Goal: Task Accomplishment & Management: Manage account settings

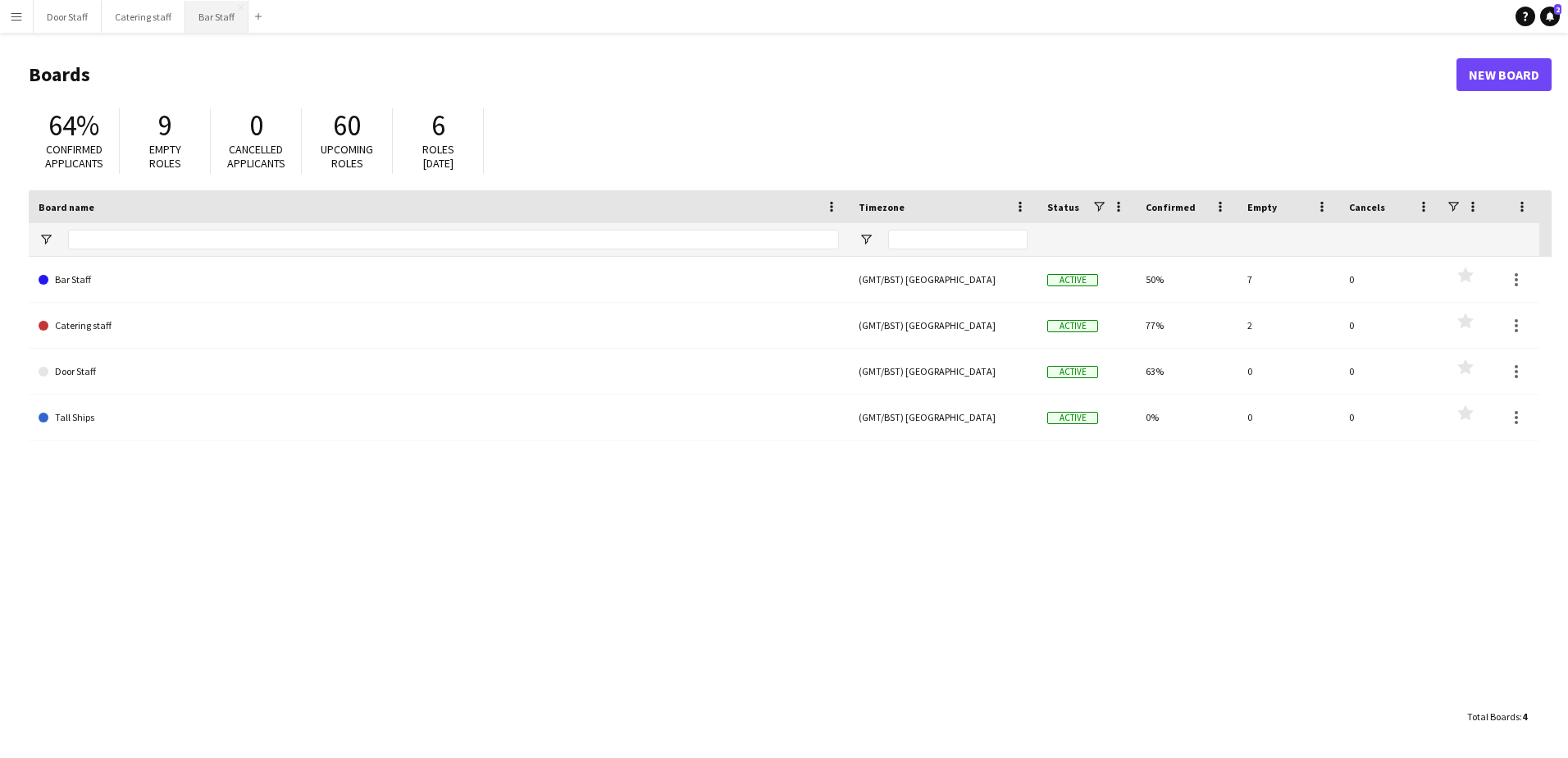
click at [207, 14] on button "Bar Staff Close" at bounding box center [217, 16] width 63 height 32
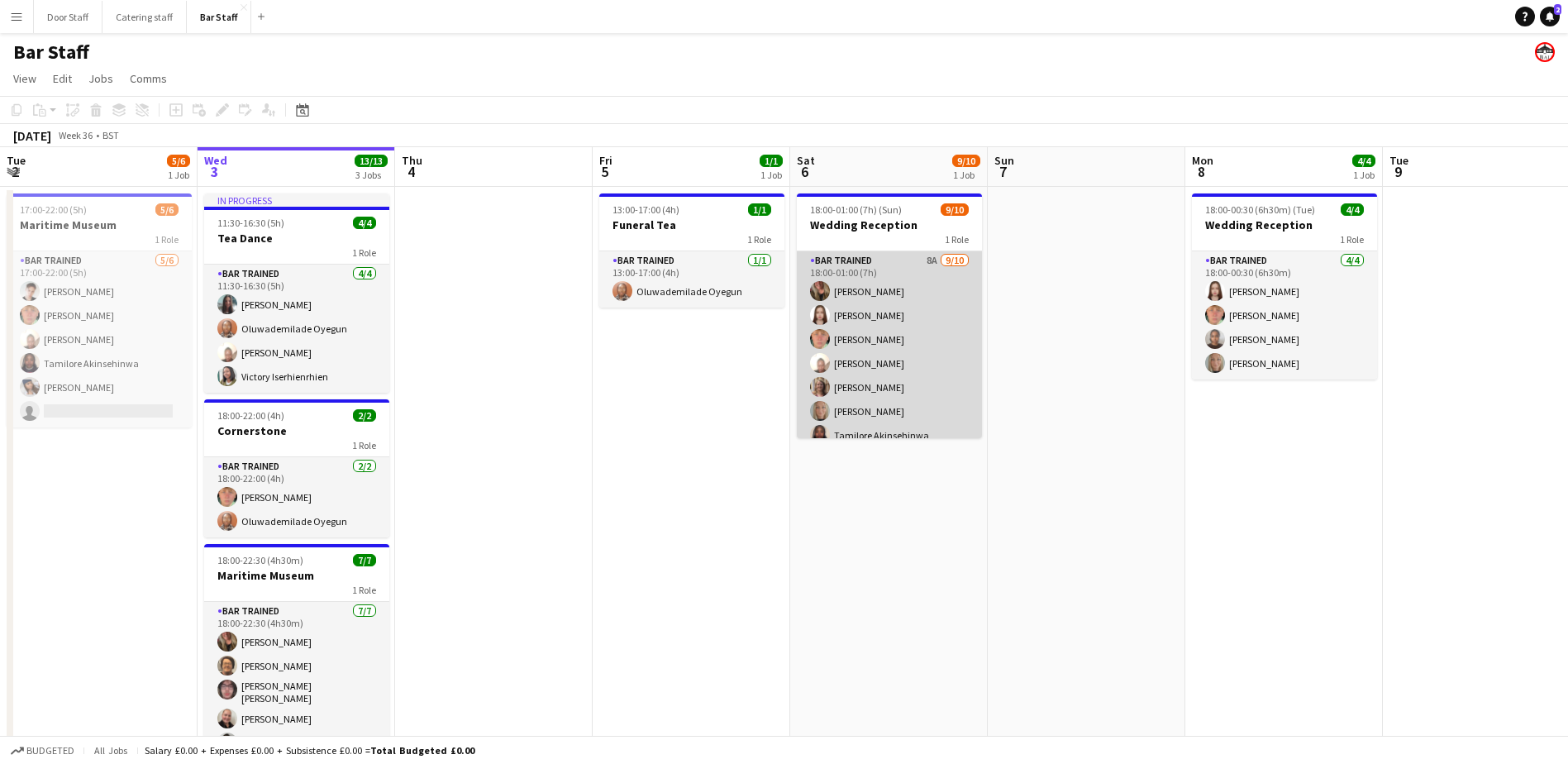
click at [908, 365] on app-card-role "Bar trained 8A [DATE] 18:00-01:00 (7h) [PERSON_NAME] [PERSON_NAME] [PERSON_NAME…" at bounding box center [889, 387] width 185 height 272
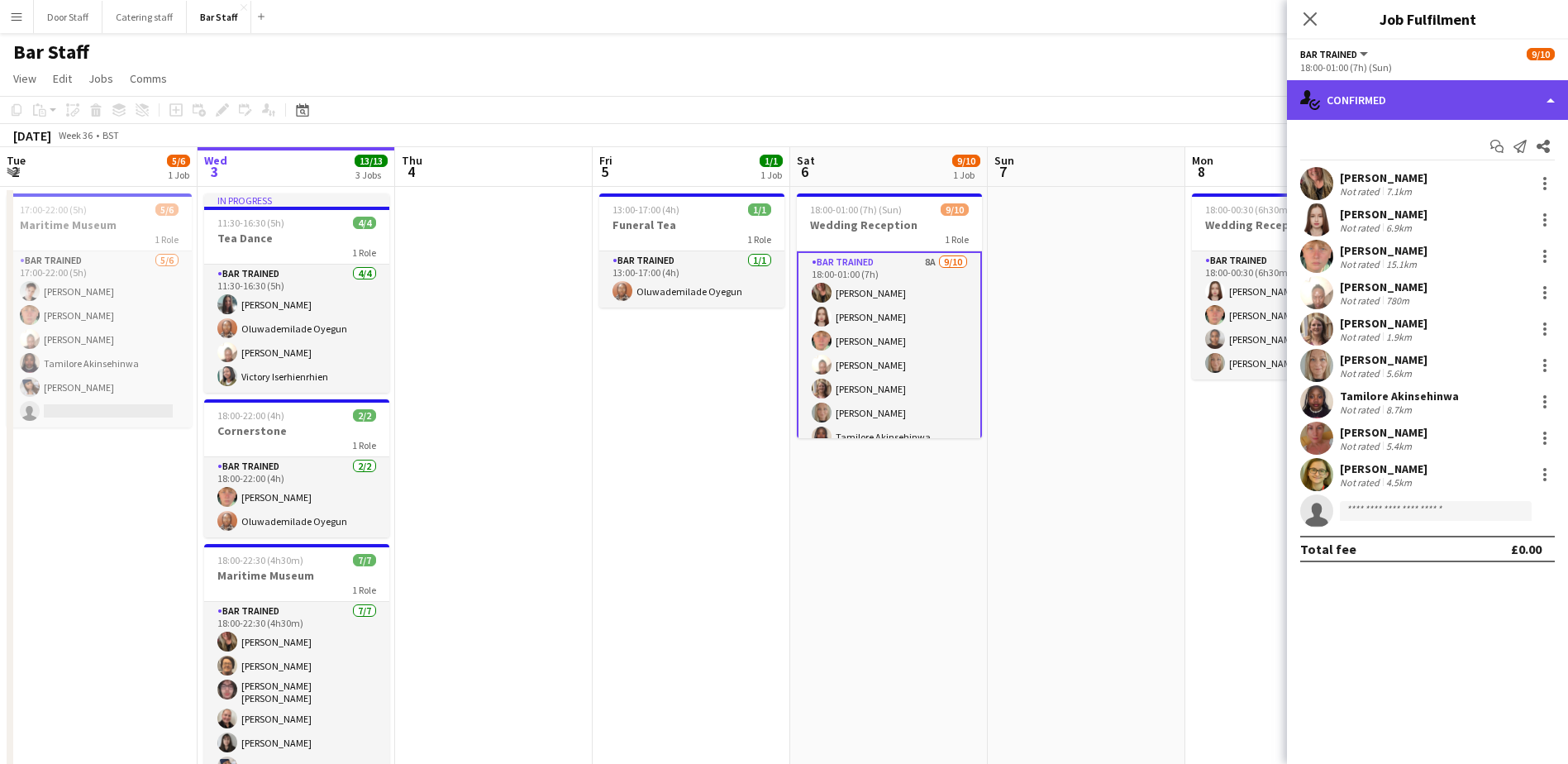
click at [1430, 95] on div "single-neutral-actions-check-2 Confirmed" at bounding box center [1427, 100] width 281 height 40
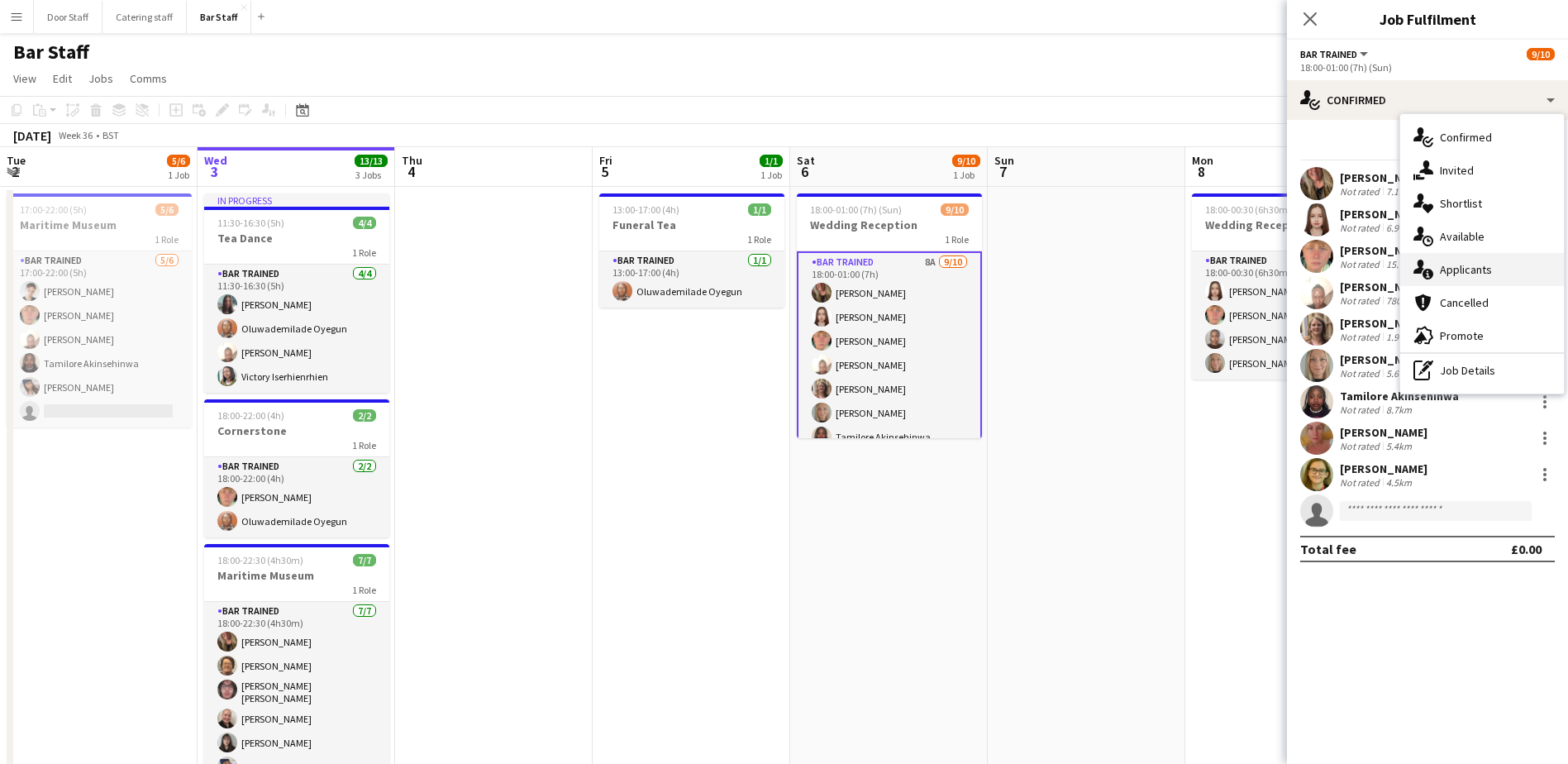
click at [1466, 271] on span "Applicants" at bounding box center [1466, 269] width 52 height 15
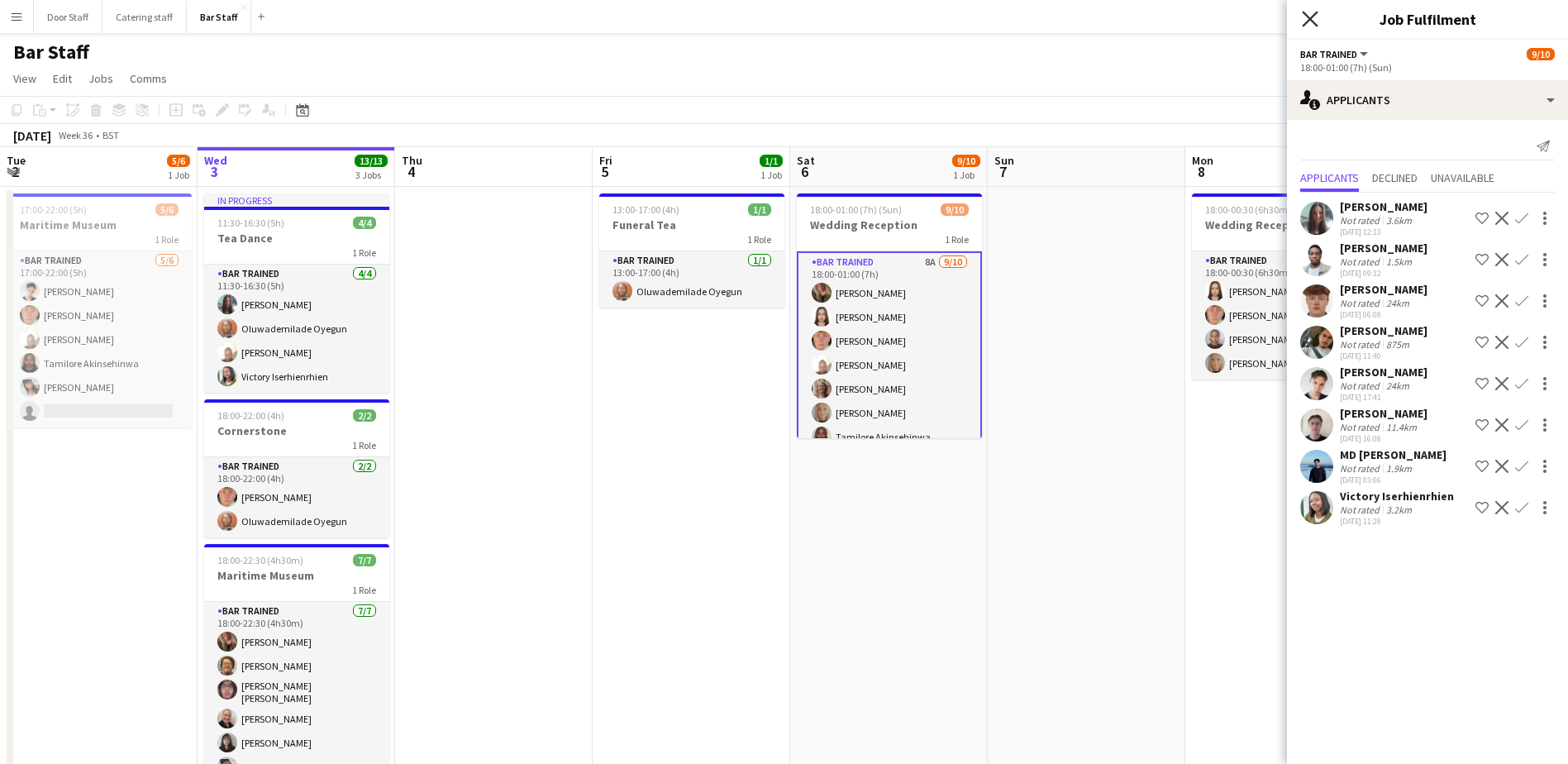
click at [1303, 11] on icon at bounding box center [1310, 18] width 16 height 16
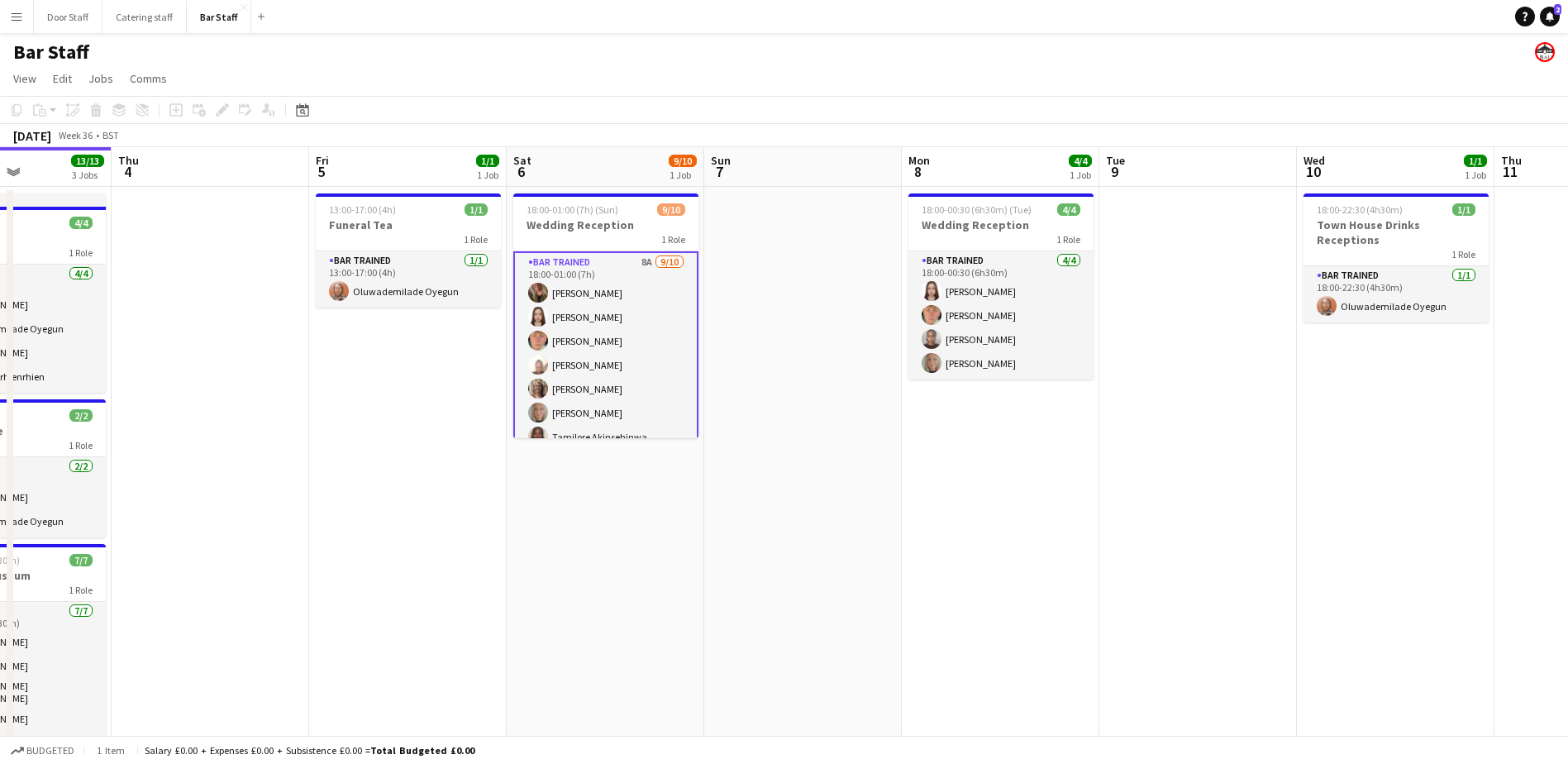
scroll to position [0, 483]
drag, startPoint x: 1113, startPoint y: 559, endPoint x: 631, endPoint y: 547, distance: 482.1
click at [631, 547] on app-calendar-viewport "Mon 1 7/7 2 Jobs Tue 2 5/6 1 Job Wed 3 13/13 3 Jobs Thu 4 Fri 5 1/1 1 Job Sat 6…" at bounding box center [784, 485] width 1568 height 677
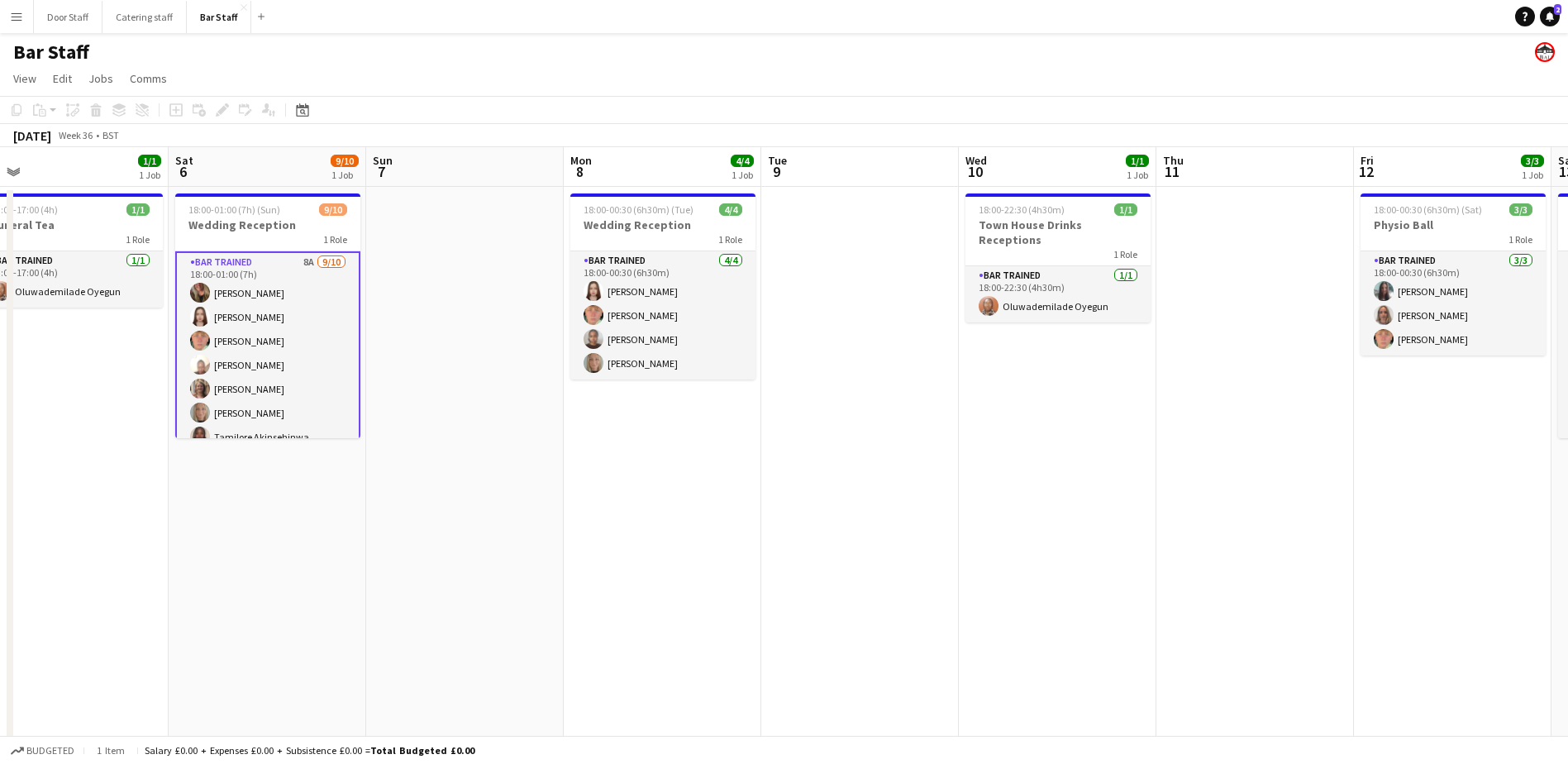
drag, startPoint x: 926, startPoint y: 580, endPoint x: 594, endPoint y: 501, distance: 341.3
click at [596, 501] on app-calendar-viewport "Tue 2 5/6 1 Job Wed 3 13/13 3 Jobs Thu 4 Fri 5 1/1 1 Job Sat 6 9/10 1 Job Sun 7…" at bounding box center [784, 485] width 1568 height 677
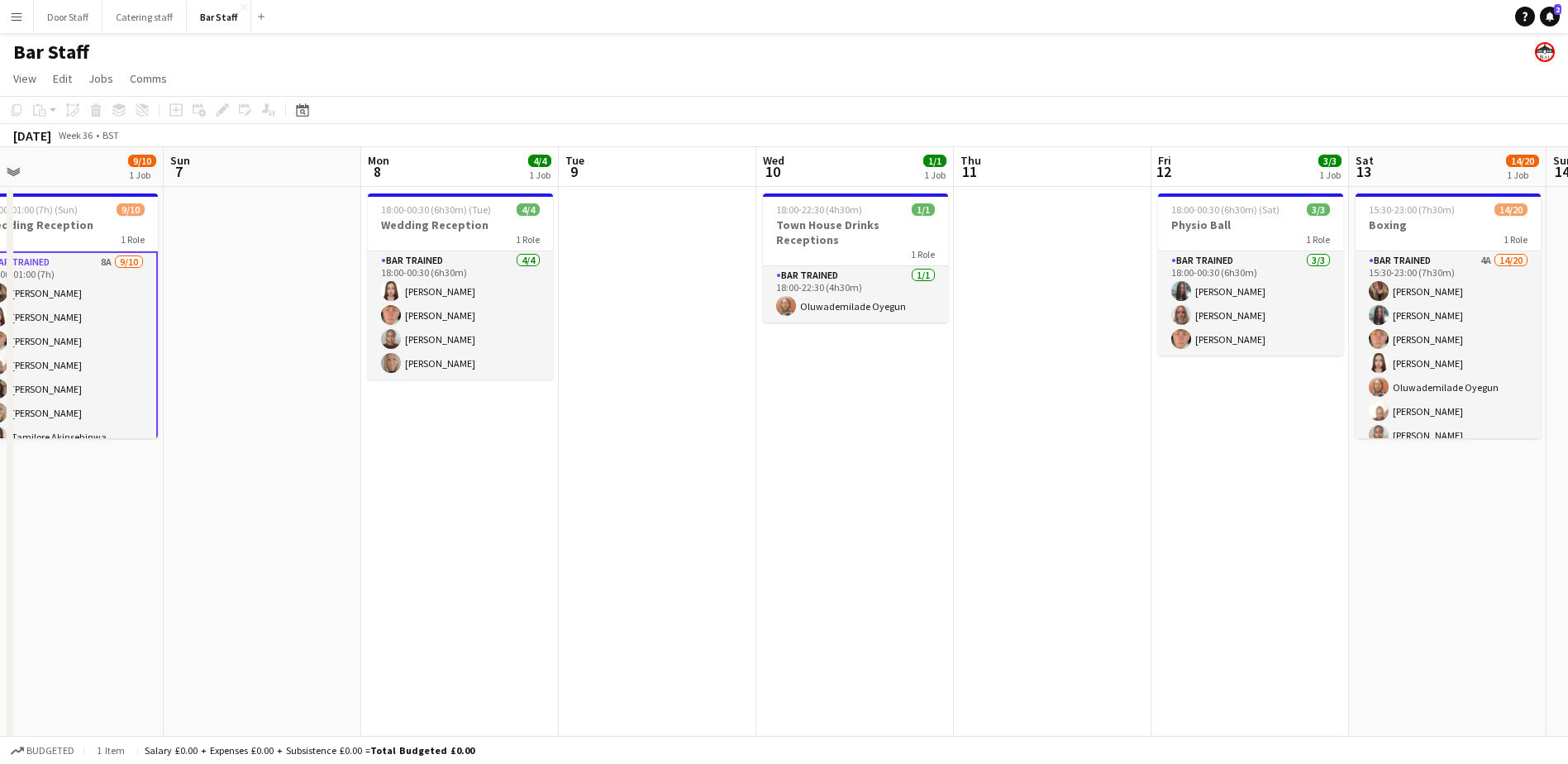
drag, startPoint x: 1015, startPoint y: 465, endPoint x: 807, endPoint y: 437, distance: 209.9
click at [809, 437] on app-calendar-viewport "Wed 3 13/13 3 Jobs Thu 4 Fri 5 1/1 1 Job Sat 6 9/10 1 Job Sun 7 Mon 8 4/4 1 Job…" at bounding box center [784, 485] width 1568 height 677
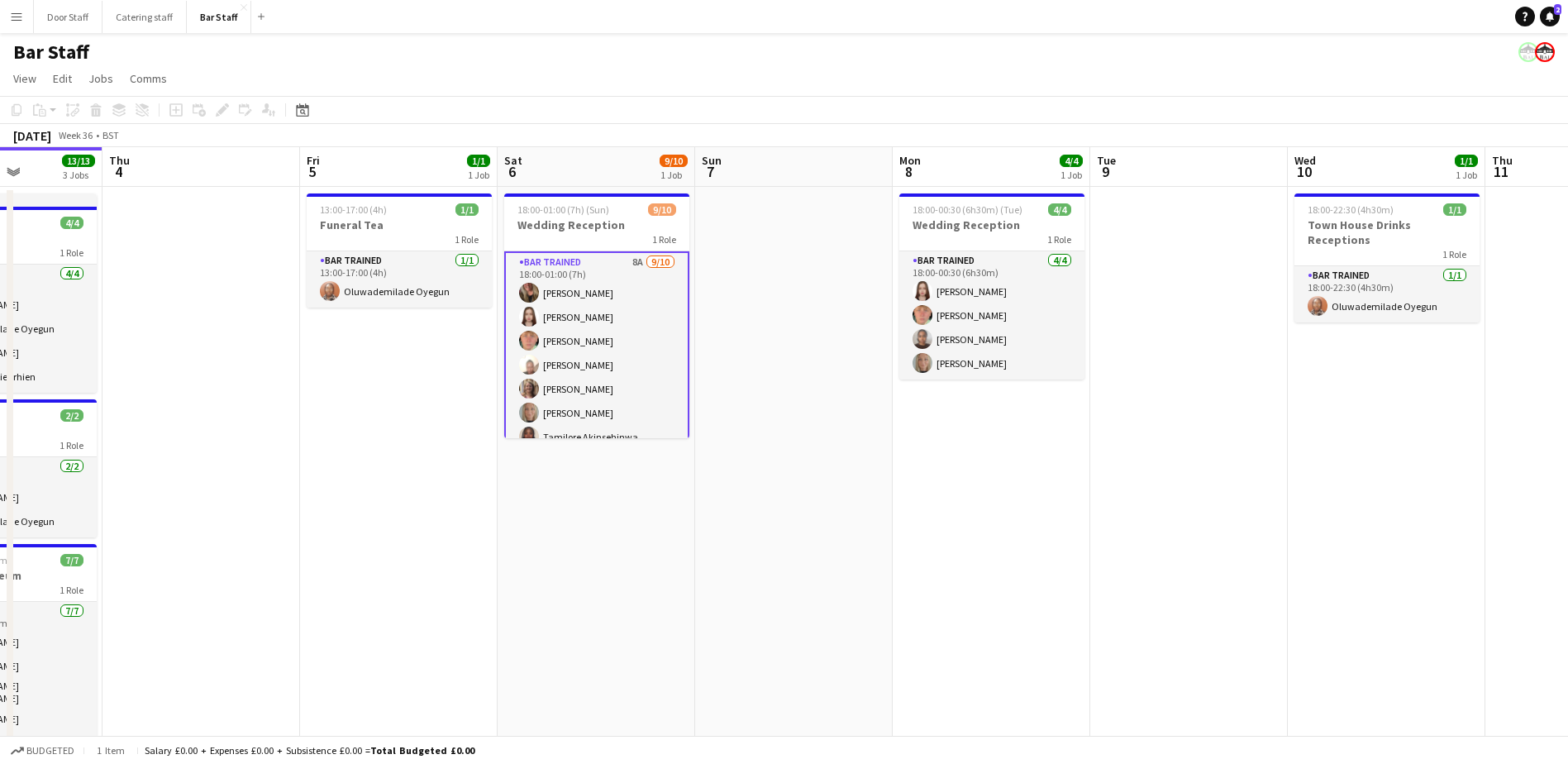
scroll to position [0, 454]
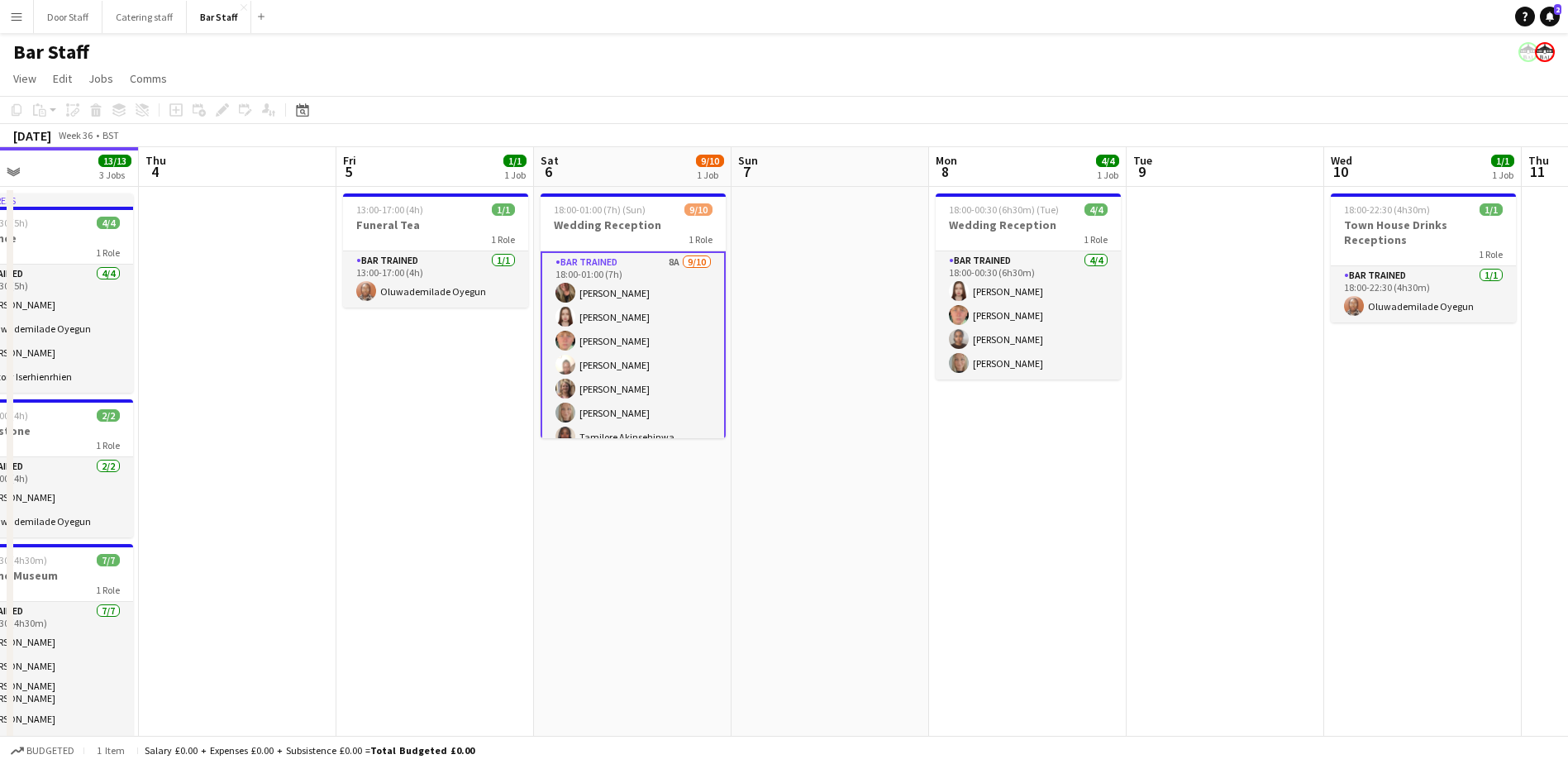
drag, startPoint x: 208, startPoint y: 523, endPoint x: 991, endPoint y: 432, distance: 788.3
click at [991, 432] on app-calendar-viewport "Mon 1 7/7 2 Jobs Tue 2 5/6 1 Job Wed 3 13/13 3 Jobs Thu 4 Fri 5 1/1 1 Job Sat 6…" at bounding box center [784, 485] width 1568 height 677
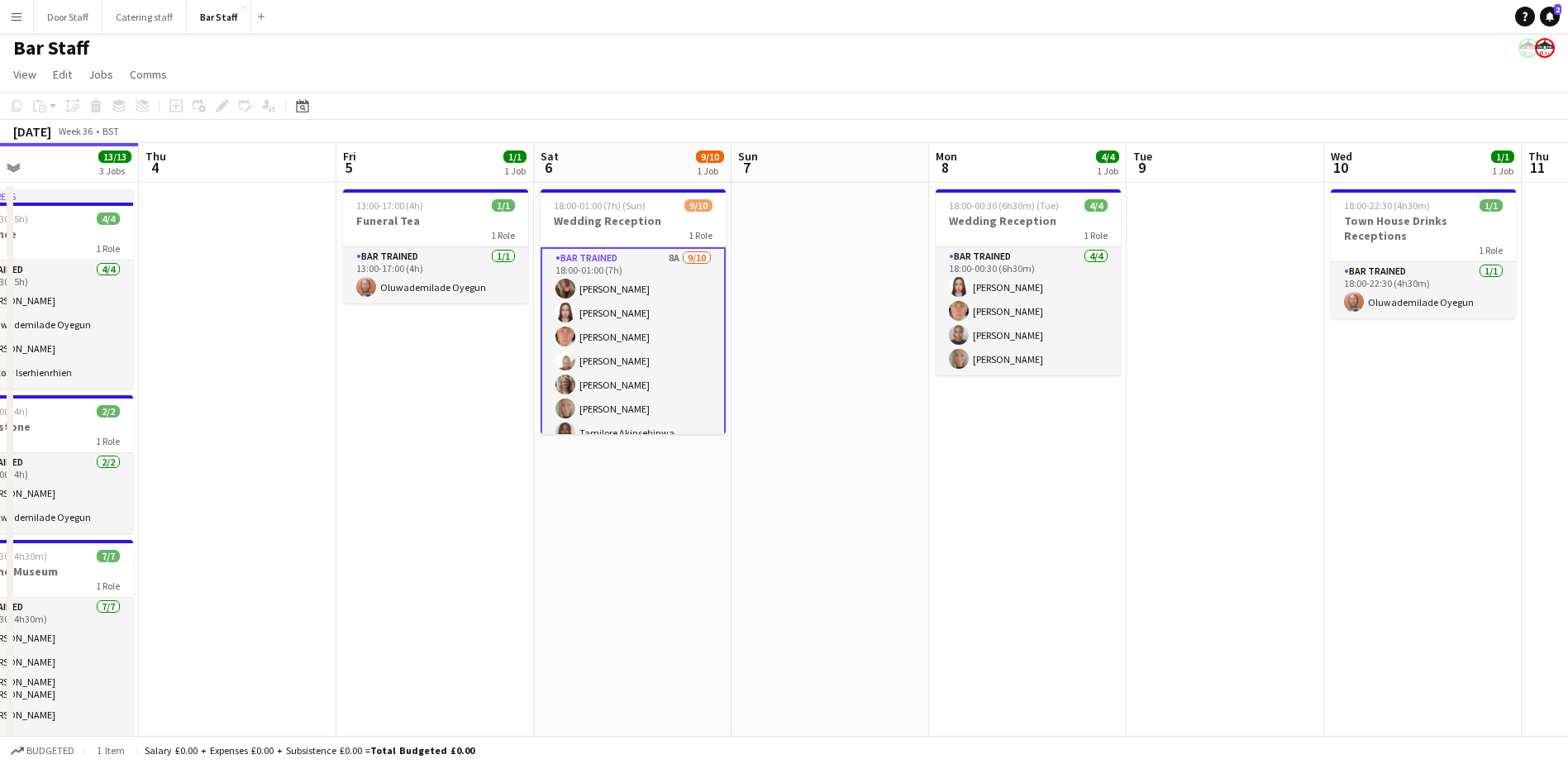
scroll to position [0, 0]
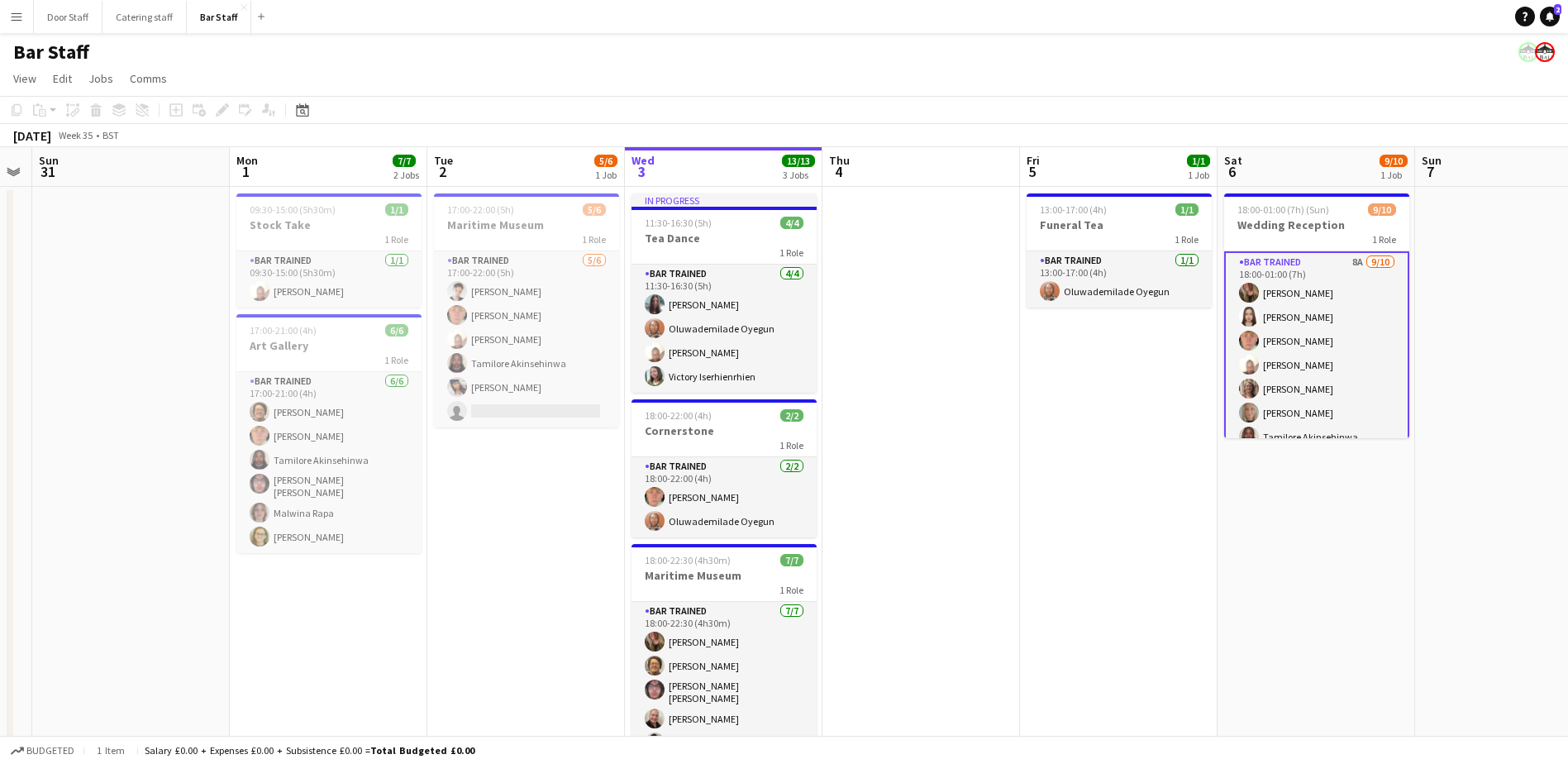
drag, startPoint x: 171, startPoint y: 589, endPoint x: 856, endPoint y: 513, distance: 689.2
click at [856, 513] on app-calendar-viewport "Fri 29 1/1 1 Job Sat 30 Sun 31 Mon 1 7/7 2 Jobs Tue 2 5/6 1 Job Wed 3 13/13 3 J…" at bounding box center [784, 485] width 1568 height 677
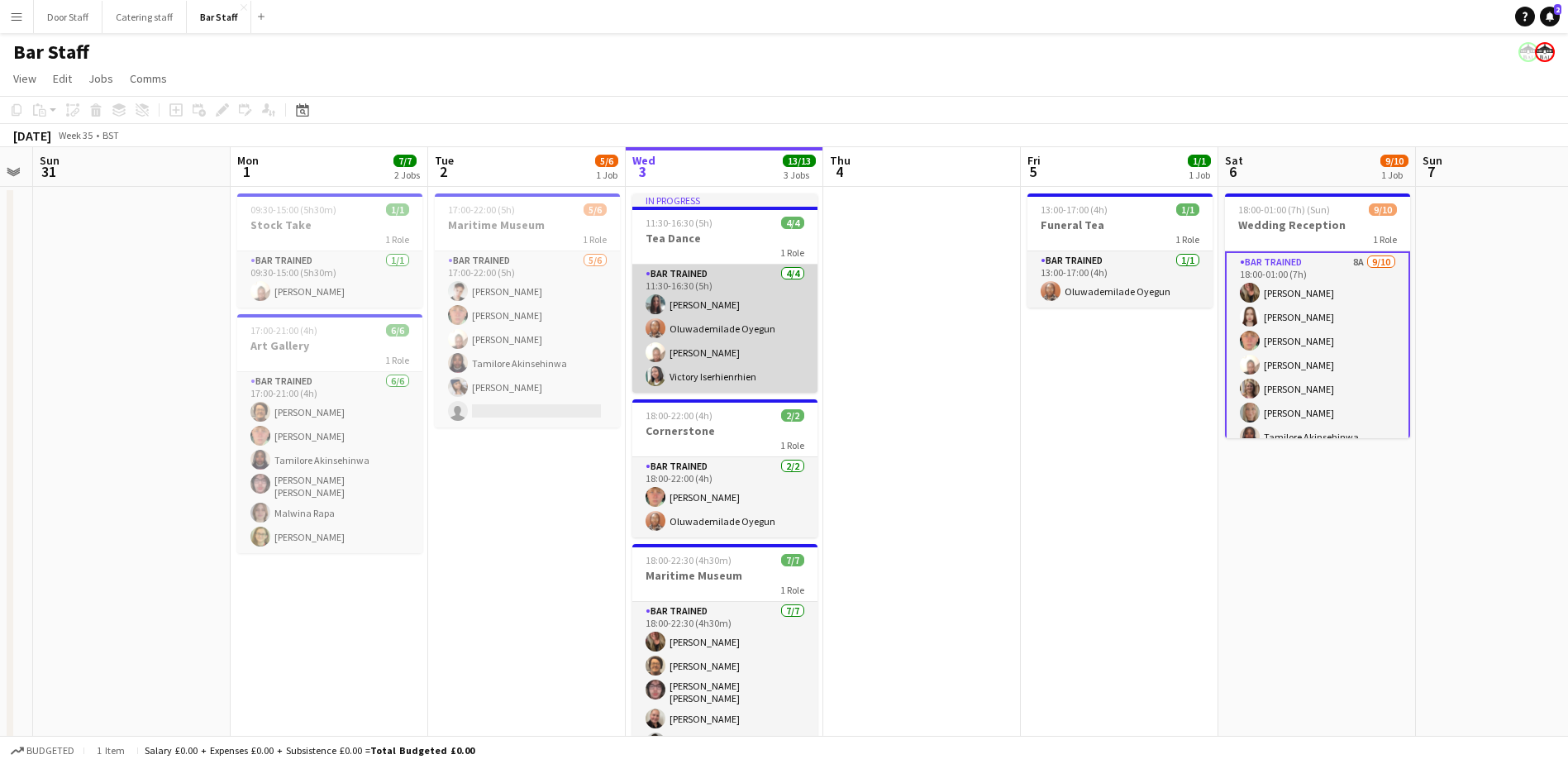
click at [732, 293] on app-card-role "Bar trained [DATE] 11:30-16:30 (5h) [PERSON_NAME] Oluwademilade Oyegun [PERSON_…" at bounding box center [725, 328] width 185 height 128
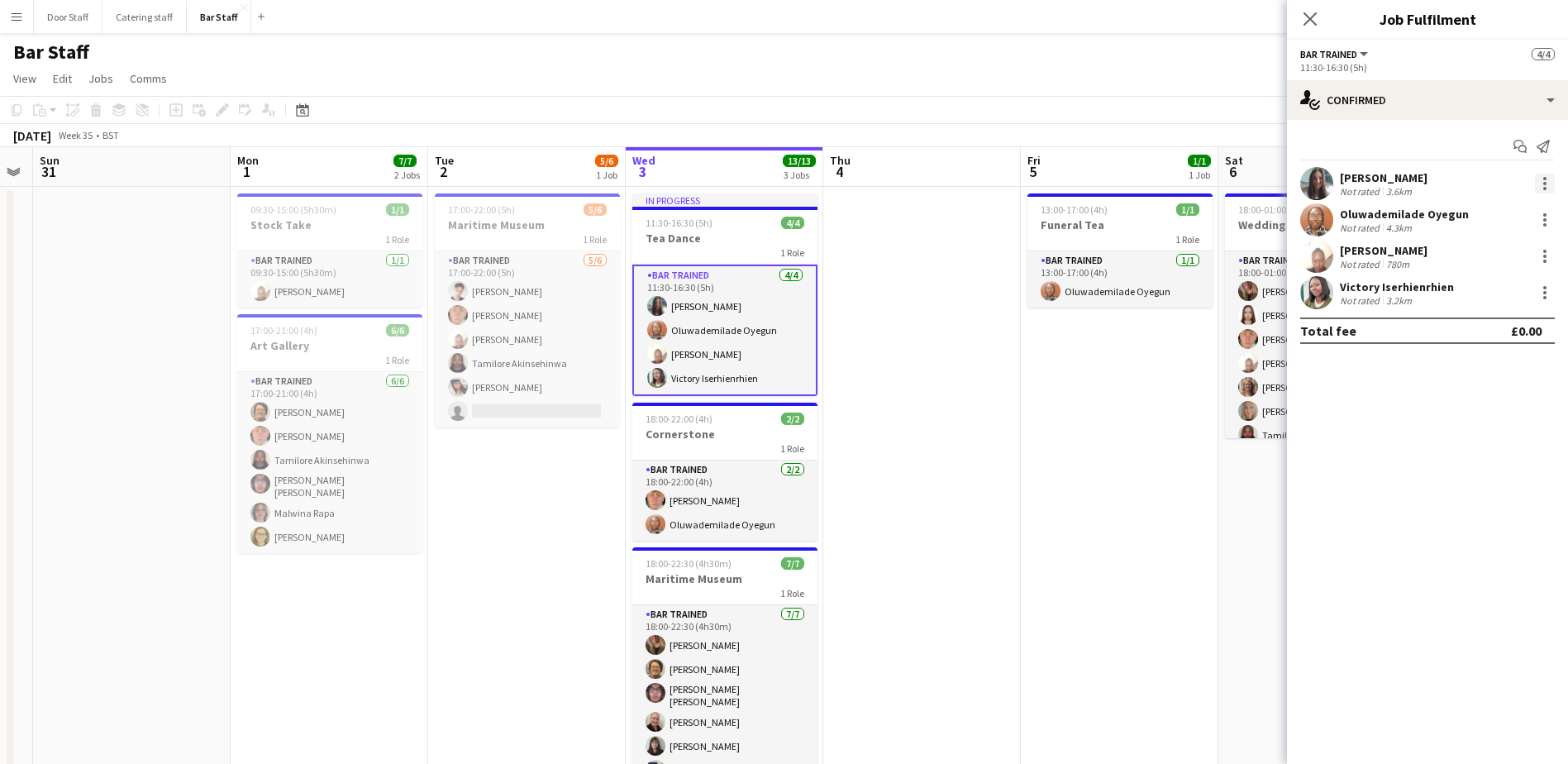
click at [1547, 189] on div at bounding box center [1545, 183] width 20 height 20
click at [214, 17] on div at bounding box center [784, 382] width 1568 height 764
click at [1551, 187] on div at bounding box center [1545, 183] width 20 height 20
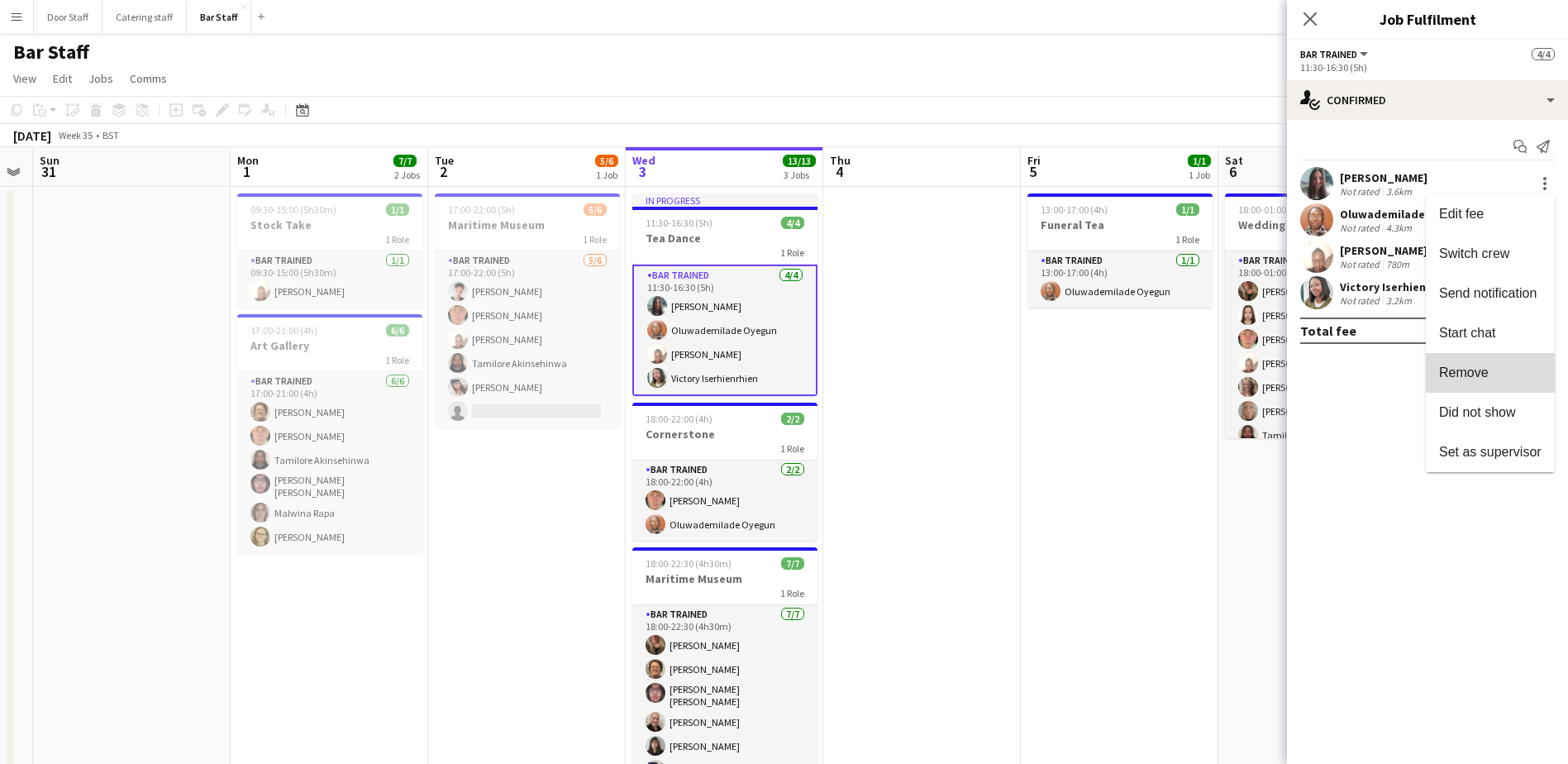
click at [1479, 372] on span "Remove" at bounding box center [1463, 372] width 49 height 14
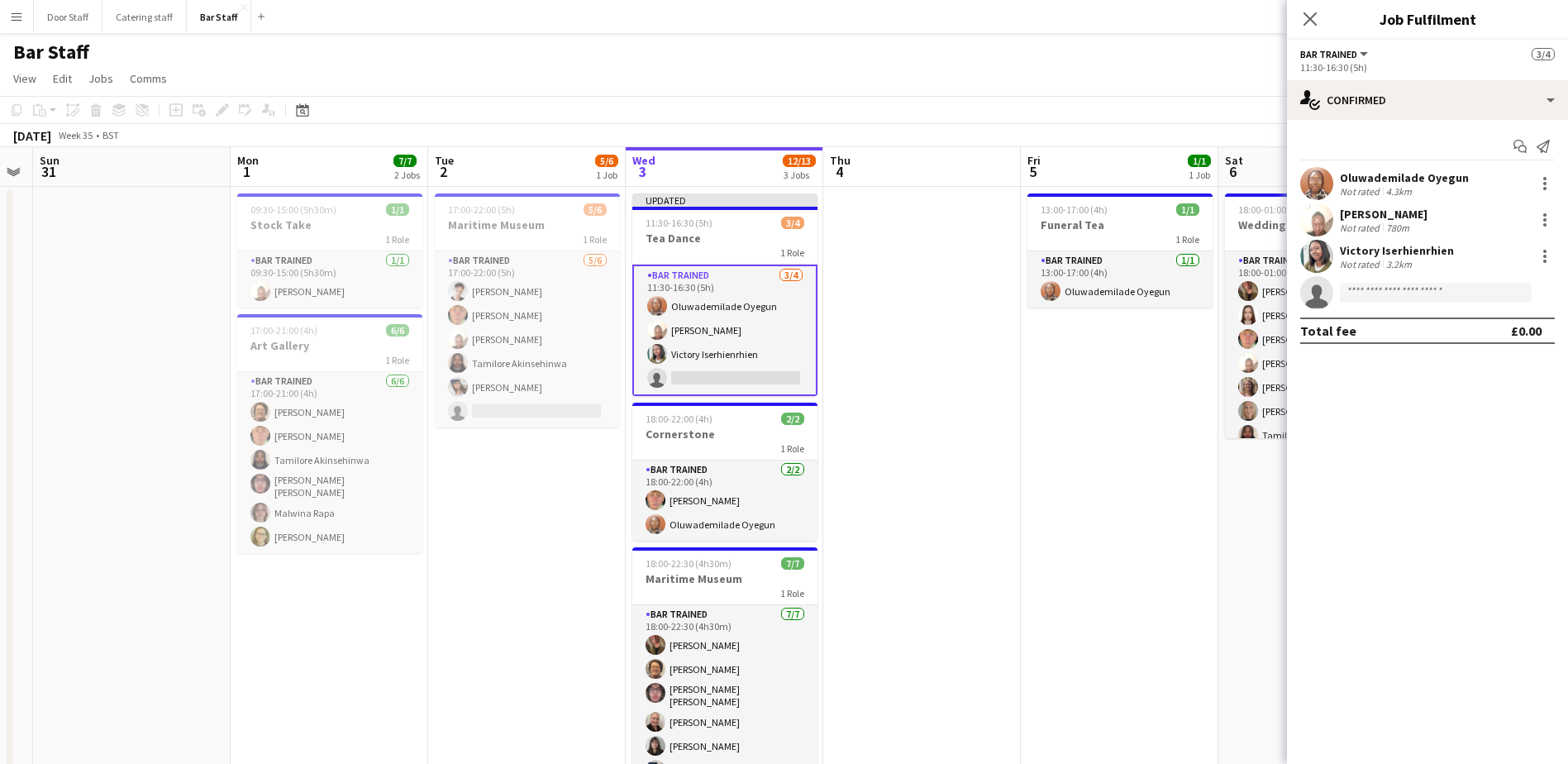
scroll to position [83, 0]
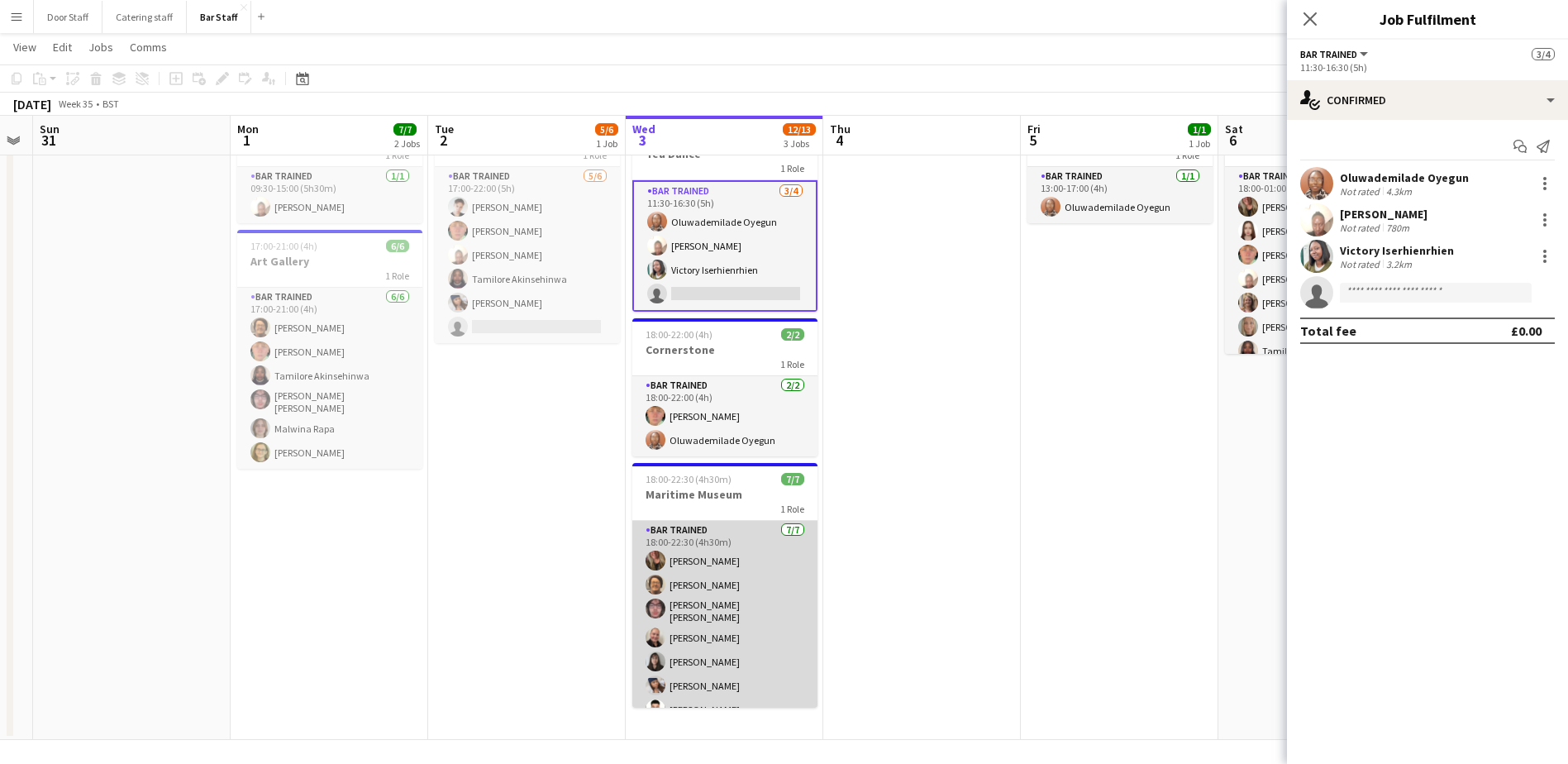
click at [791, 648] on app-card-role "Bar trained [DATE] 18:00-22:30 (4h30m) [PERSON_NAME] [PERSON_NAME] [PERSON_NAME…" at bounding box center [725, 623] width 185 height 205
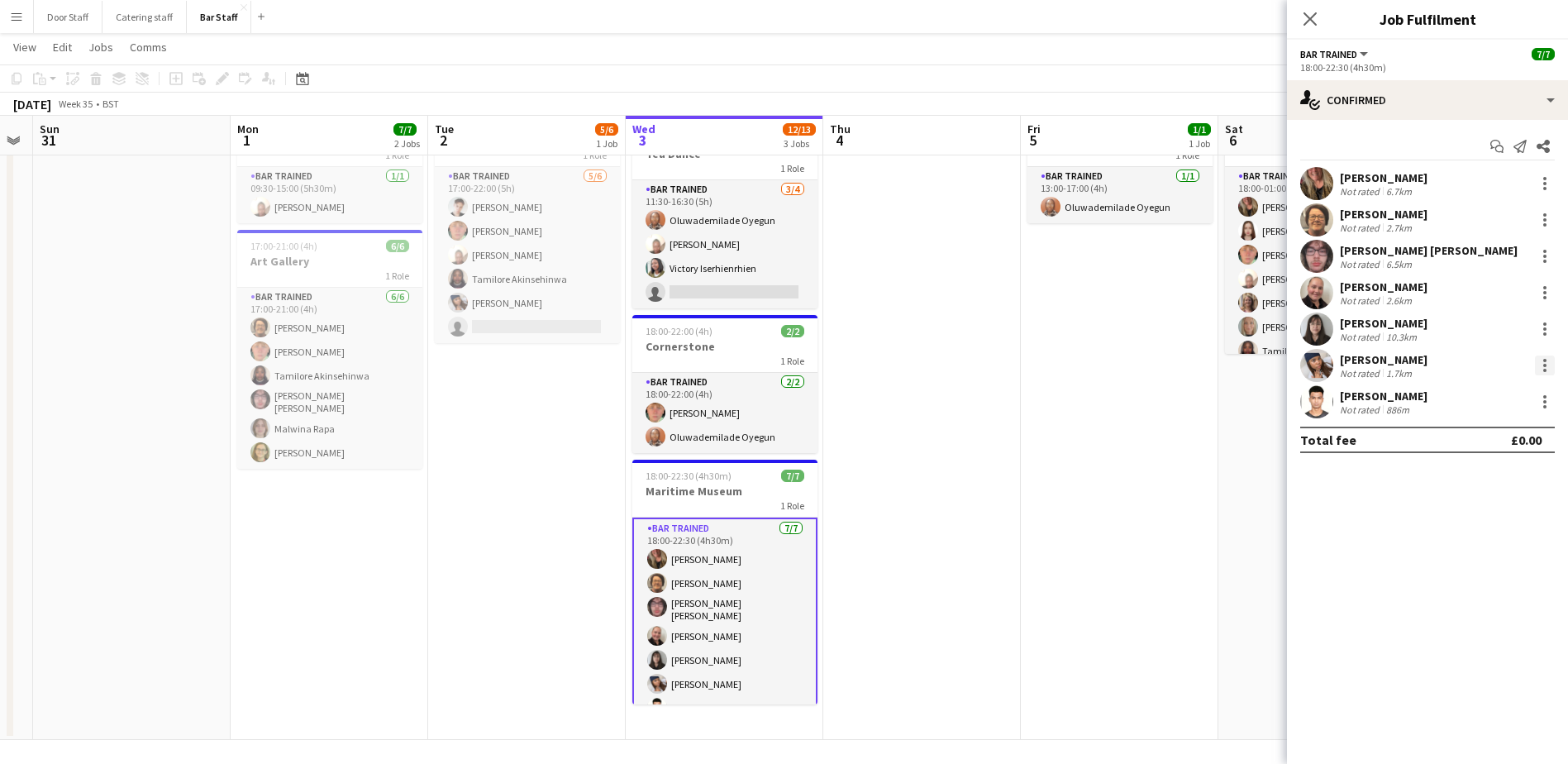
click at [1547, 360] on div at bounding box center [1545, 365] width 20 height 20
click at [1479, 549] on span "Remove" at bounding box center [1463, 554] width 49 height 14
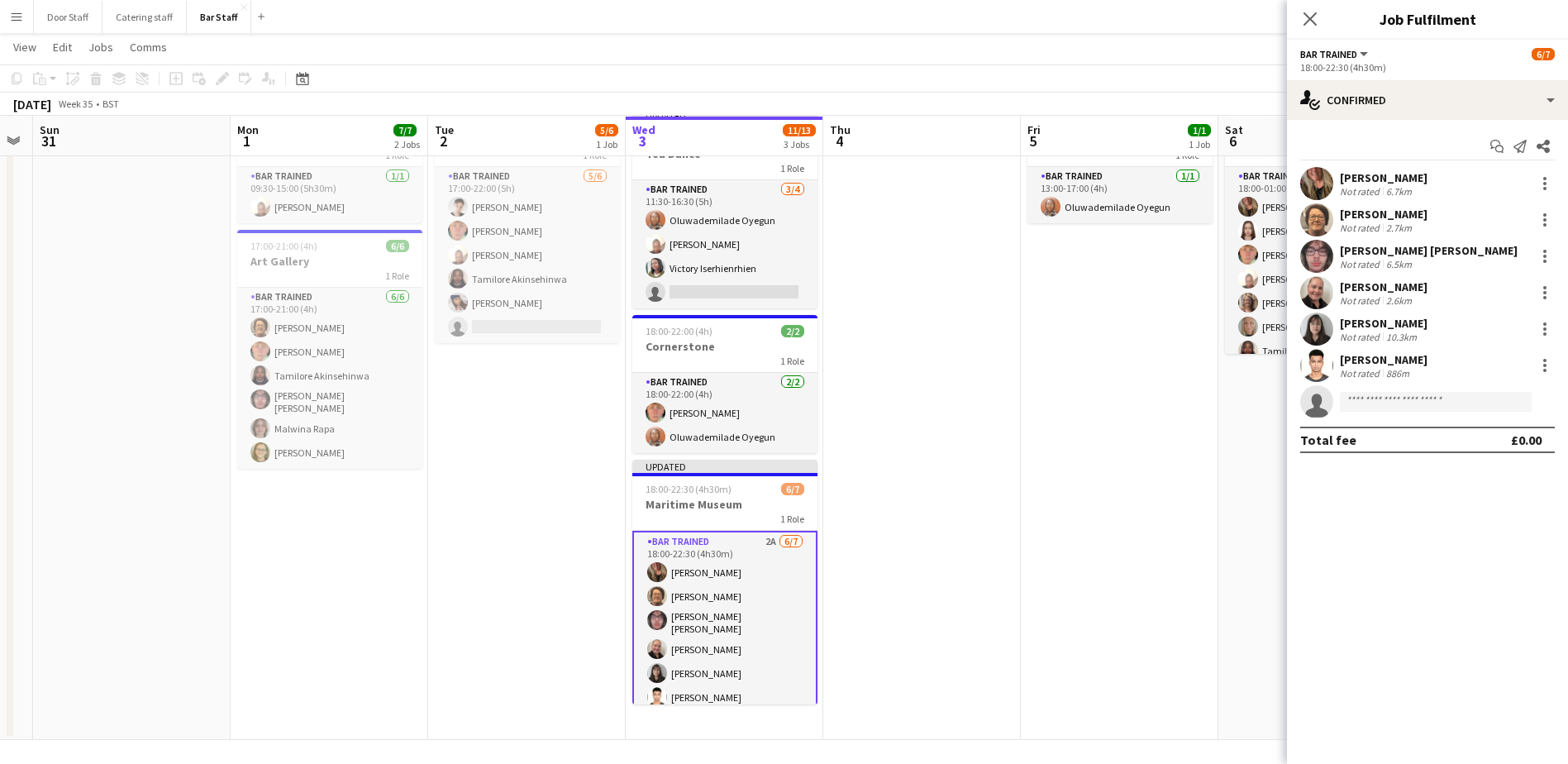
scroll to position [86, 0]
click at [1020, 539] on app-date-cell at bounding box center [922, 417] width 198 height 637
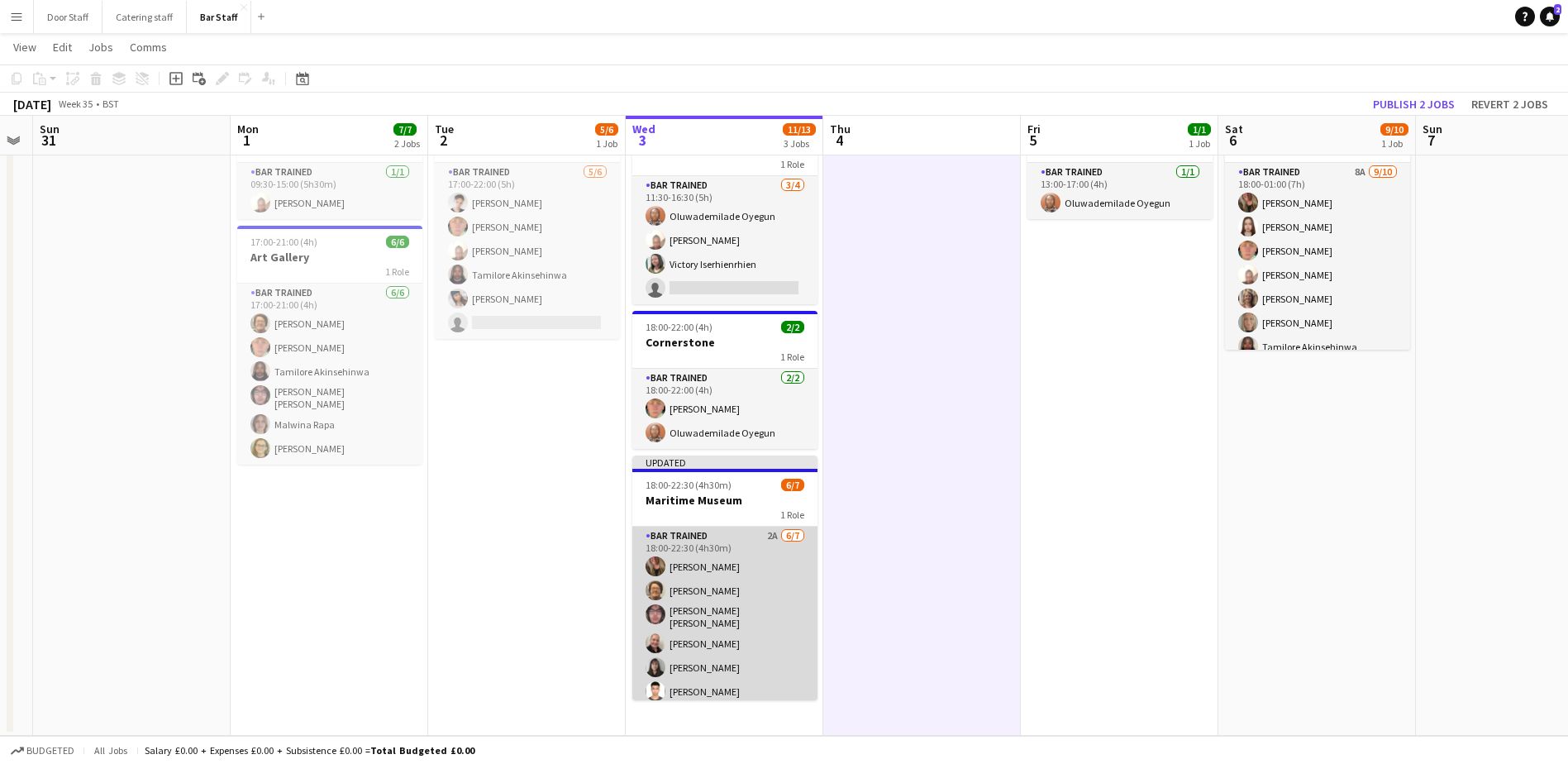
click at [721, 602] on app-card-role "Bar trained 2A [DATE] 18:00-22:30 (4h30m) [PERSON_NAME] [PERSON_NAME] [PERSON_N…" at bounding box center [725, 628] width 185 height 205
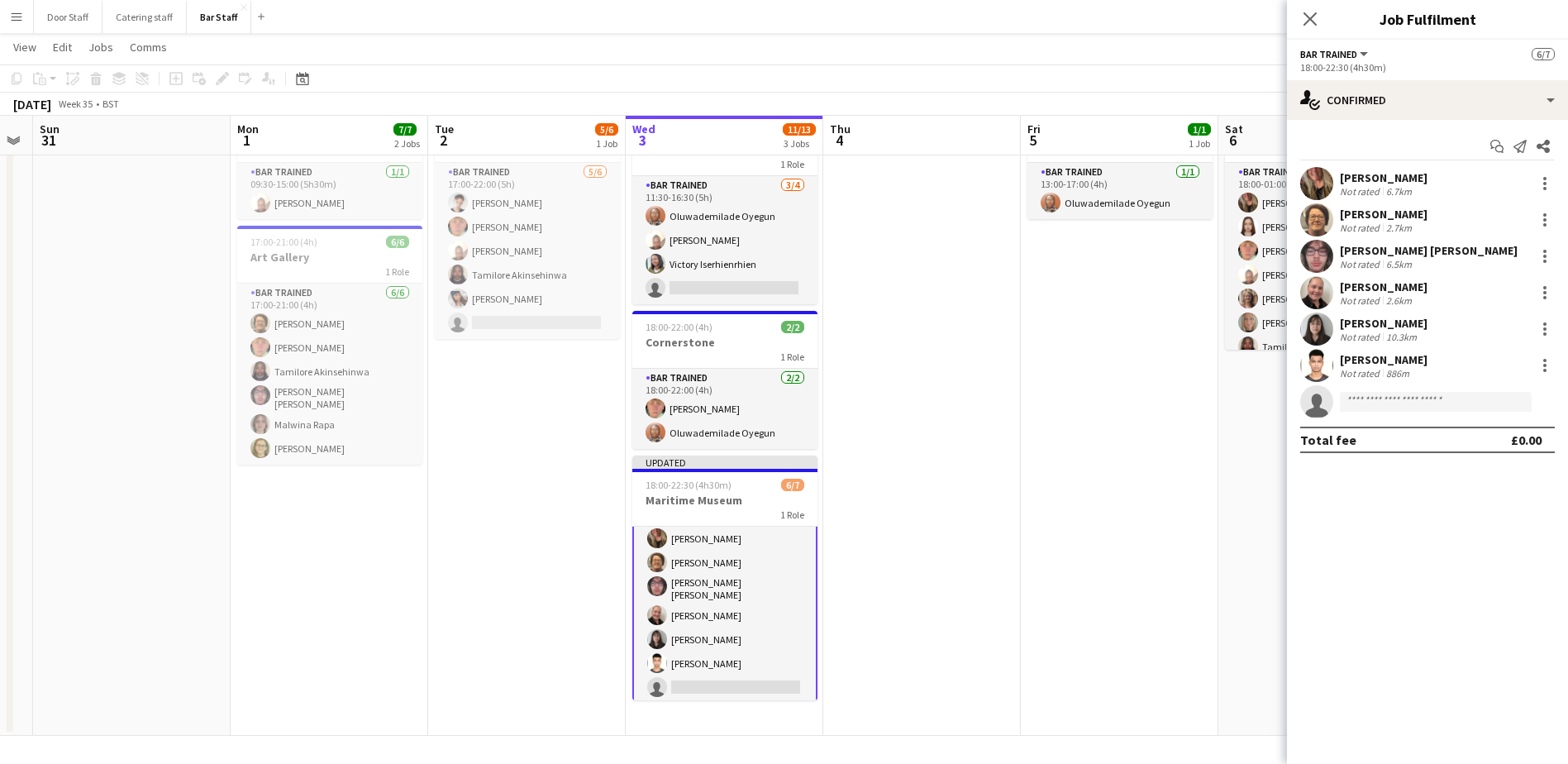
scroll to position [0, 0]
click at [1306, 16] on icon "Close pop-in" at bounding box center [1310, 18] width 16 height 16
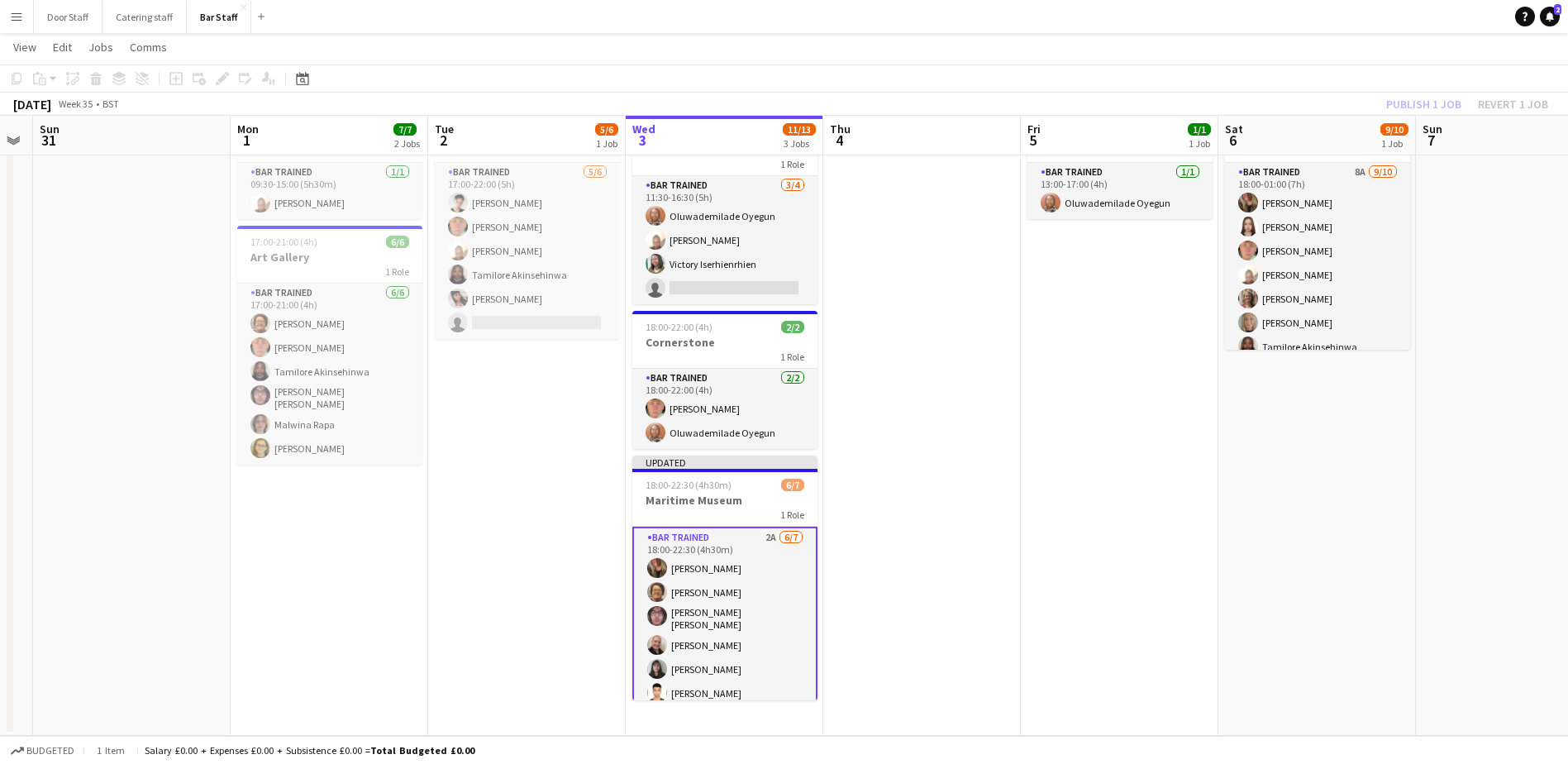
click at [7, 16] on button "Menu" at bounding box center [16, 16] width 33 height 33
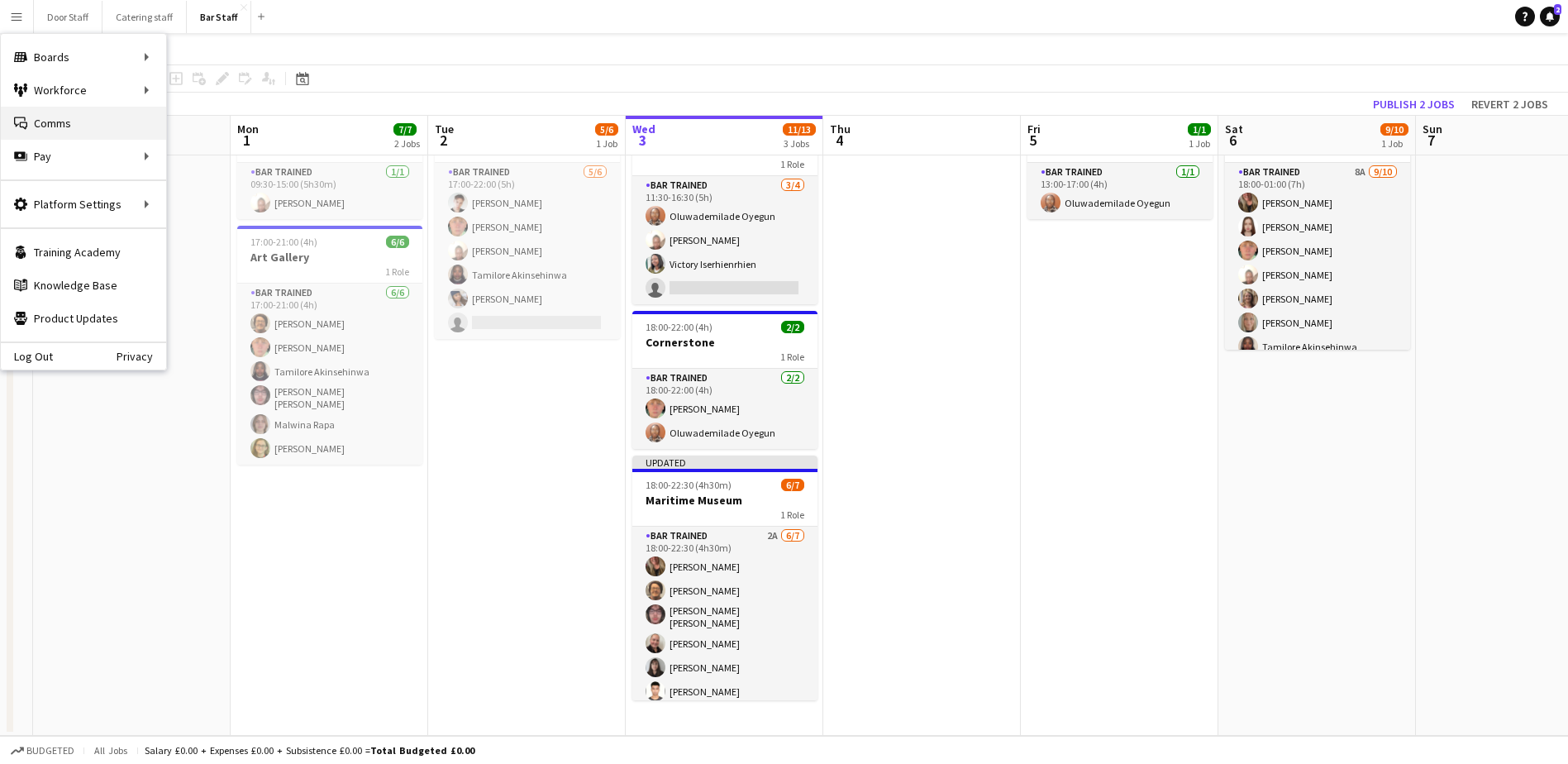
click at [60, 129] on link "Comms Comms" at bounding box center [83, 123] width 165 height 33
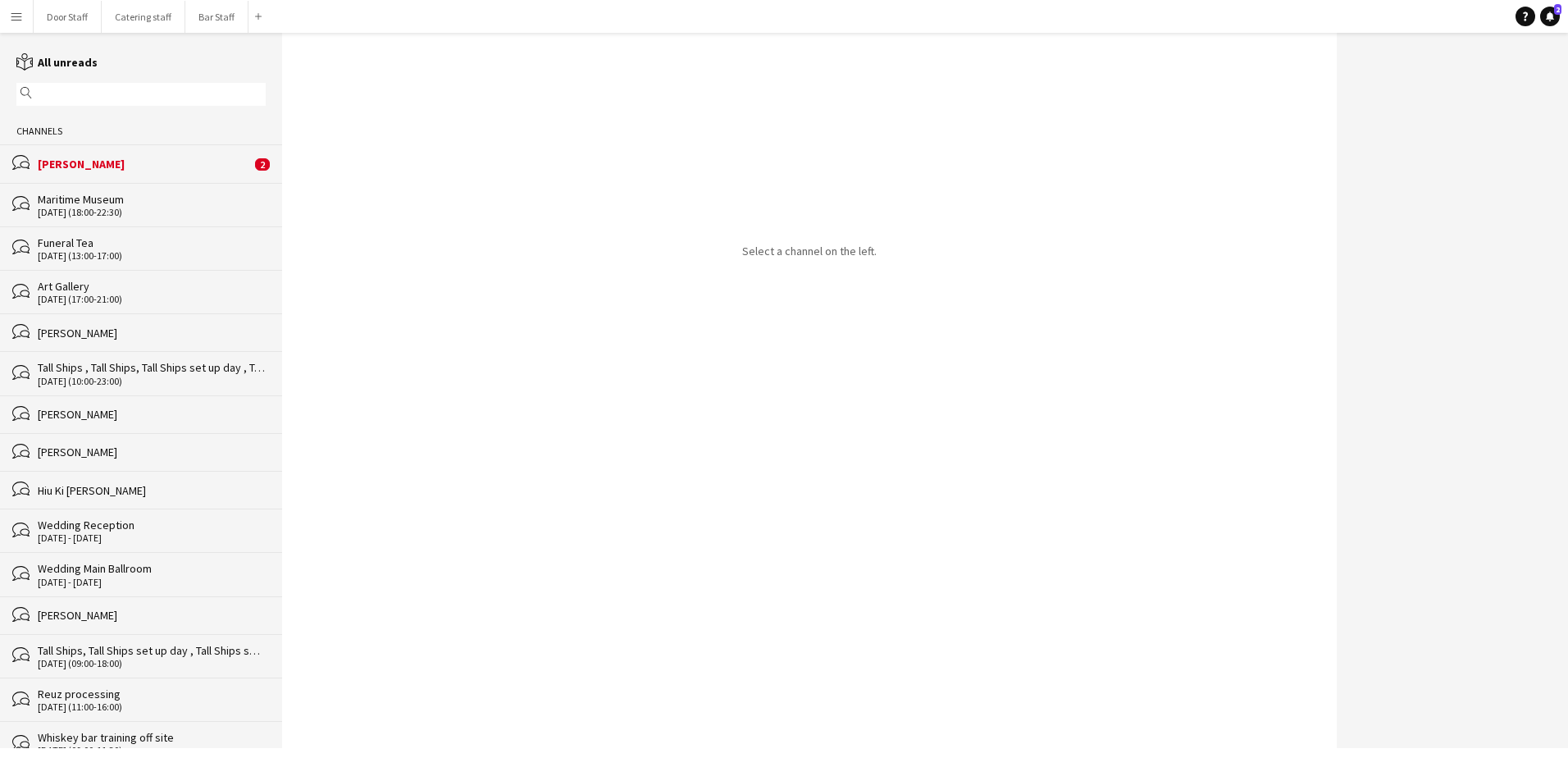
click at [111, 157] on div "[PERSON_NAME]" at bounding box center [144, 164] width 213 height 15
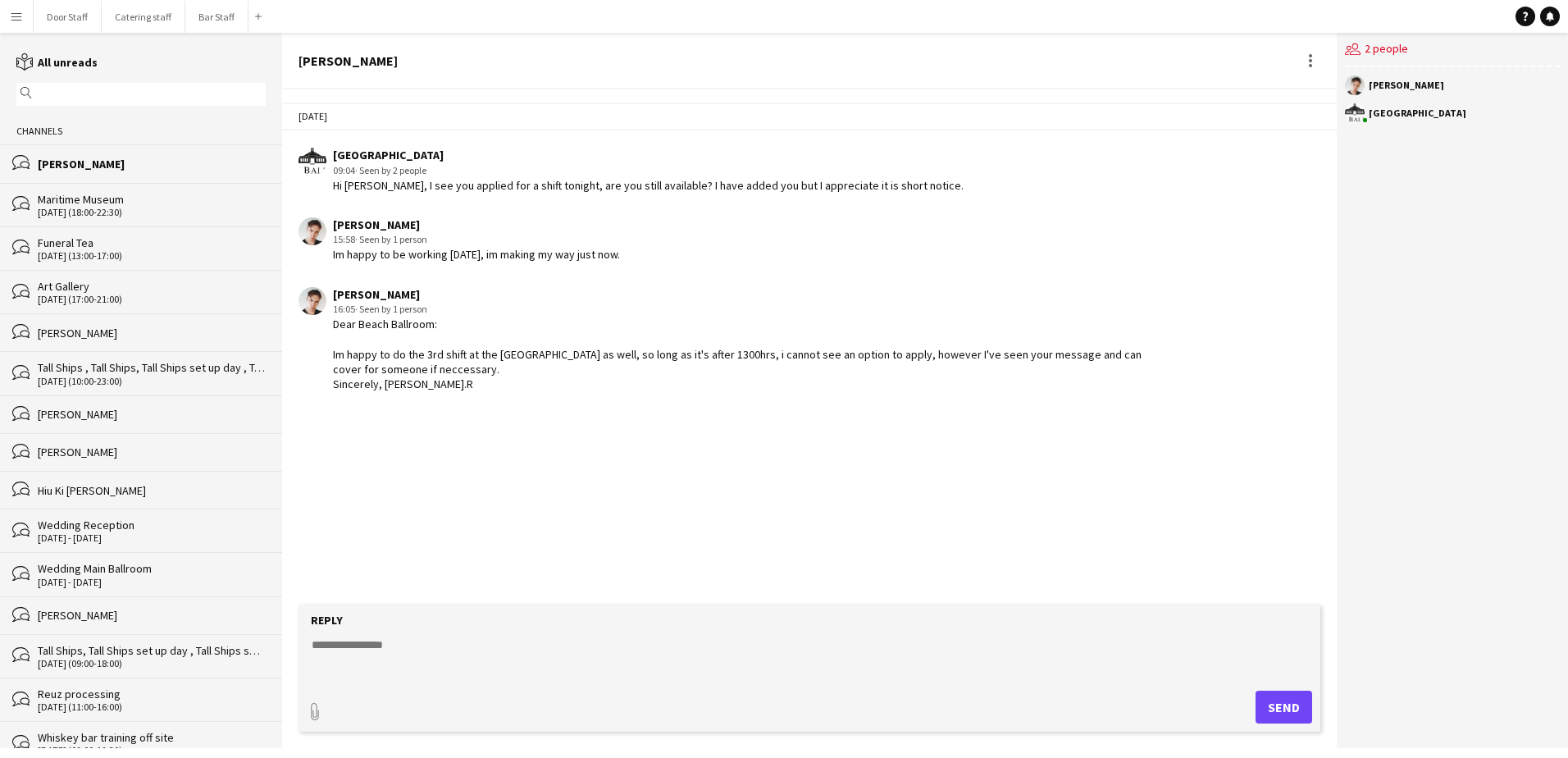
click at [18, 5] on button "Menu" at bounding box center [16, 16] width 33 height 33
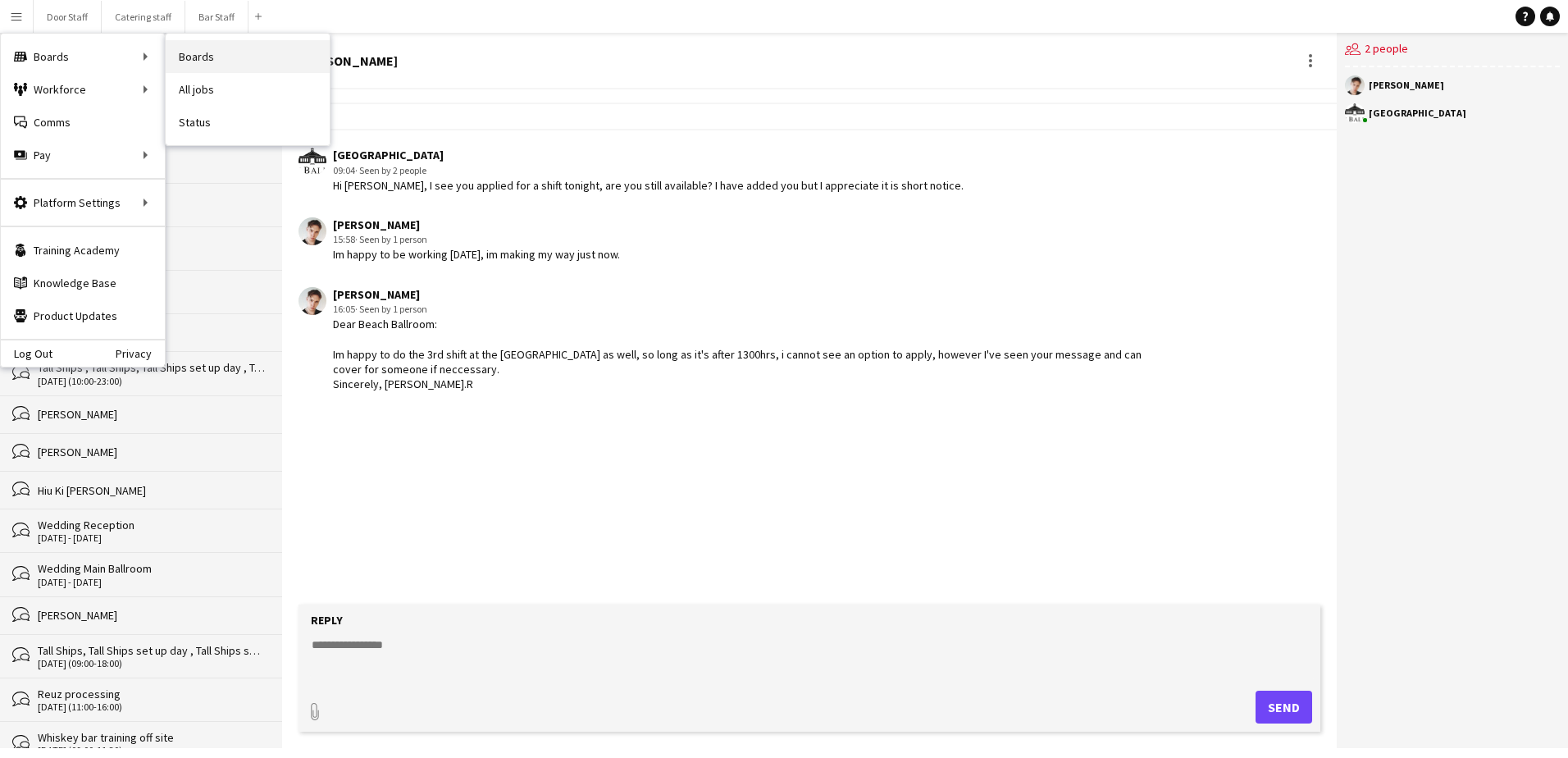
click at [219, 54] on link "Boards" at bounding box center [247, 57] width 164 height 33
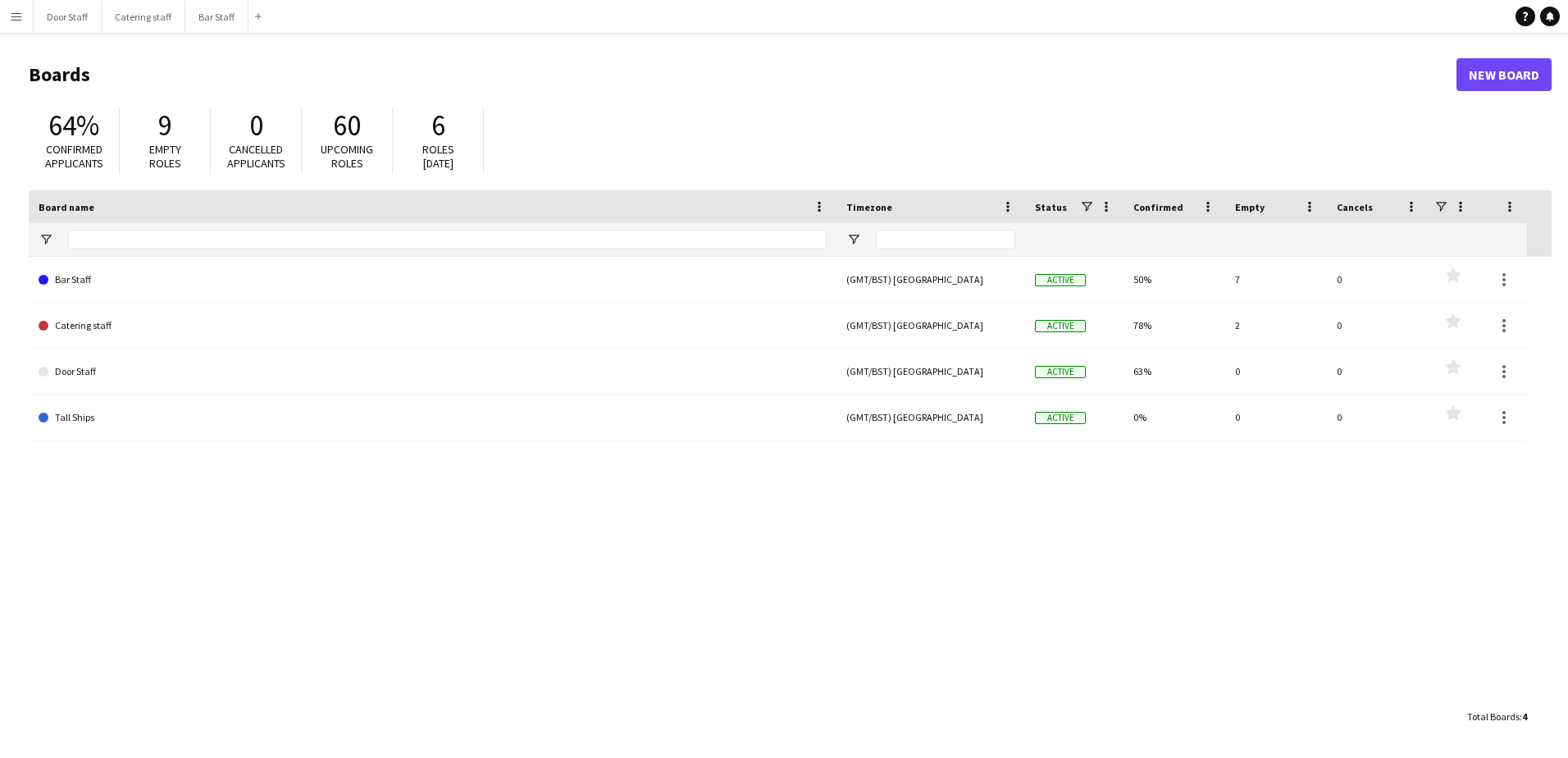
click at [15, 21] on app-icon "Menu" at bounding box center [15, 15] width 13 height 13
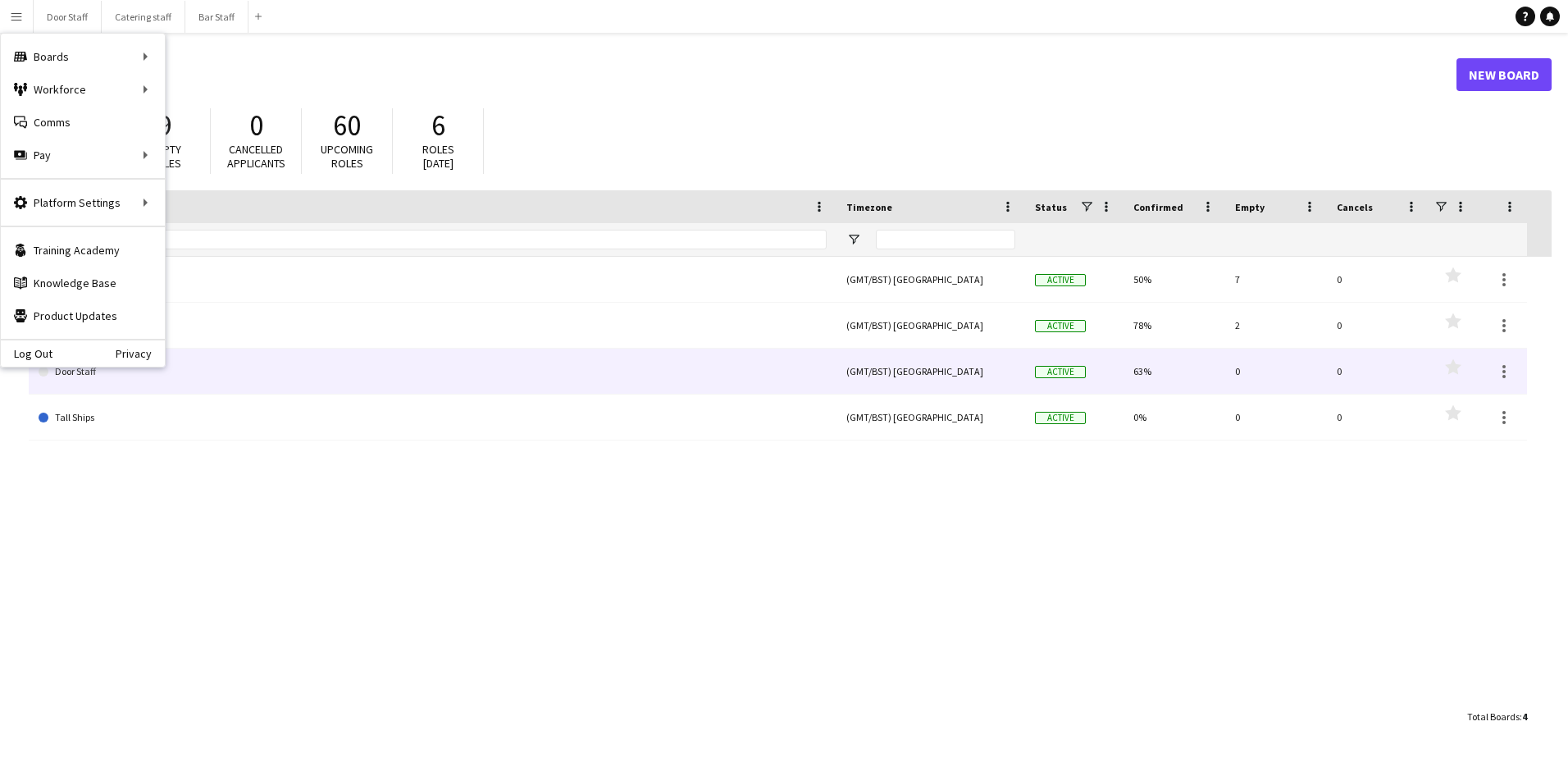
click at [362, 364] on link "Door Staff" at bounding box center [432, 372] width 788 height 46
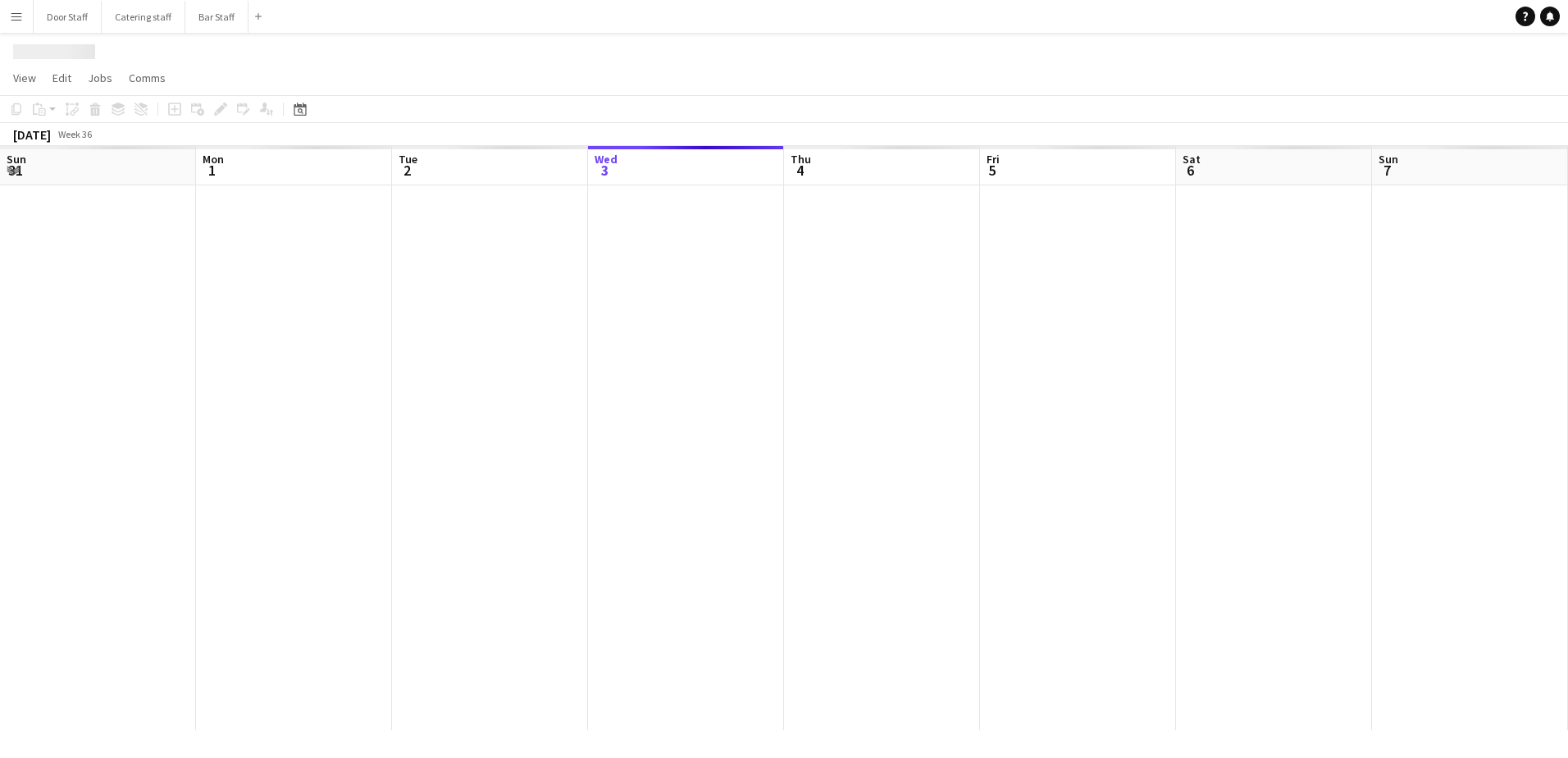
scroll to position [0, 392]
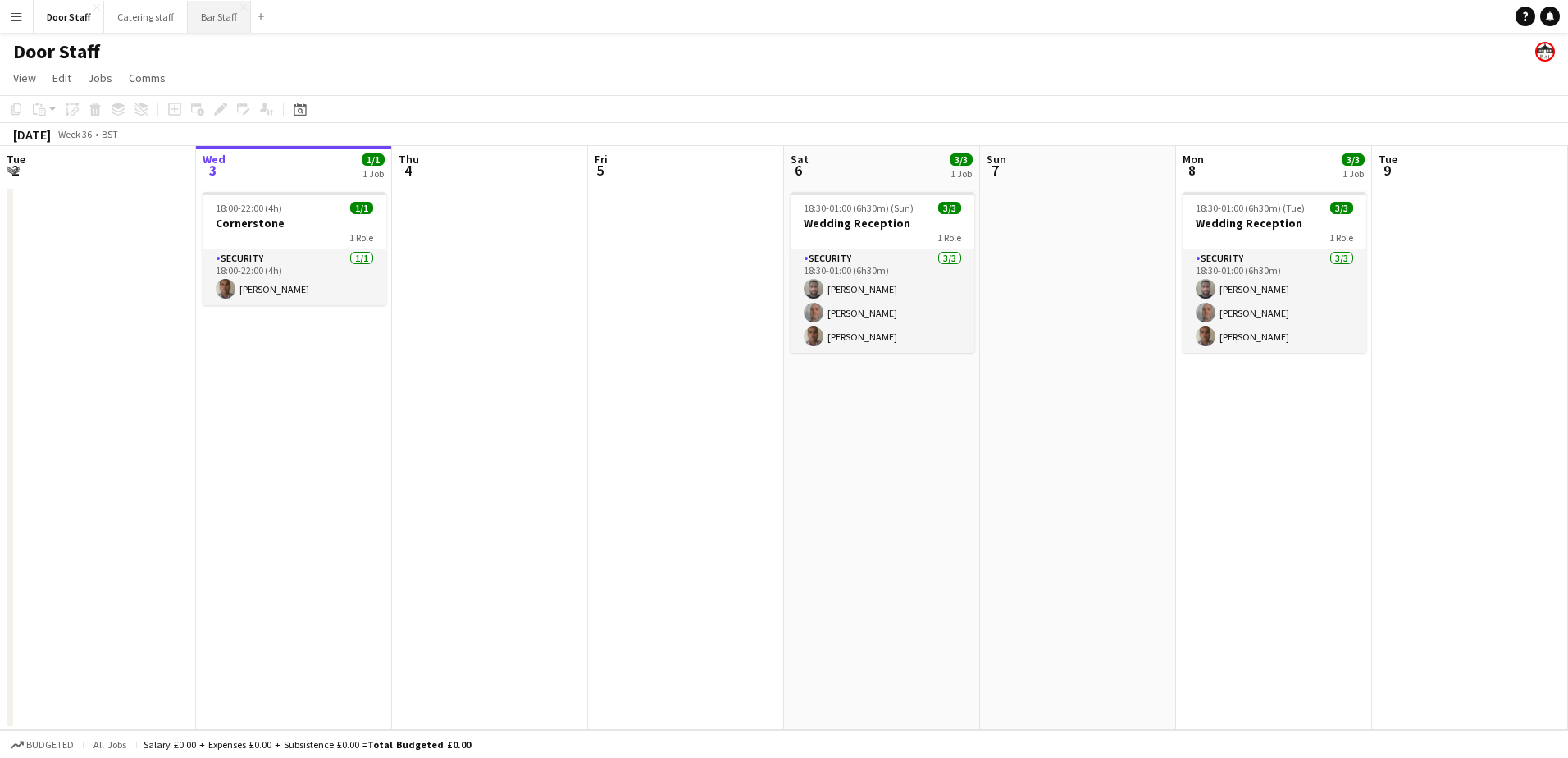
click at [211, 17] on button "Bar Staff Close" at bounding box center [219, 16] width 63 height 32
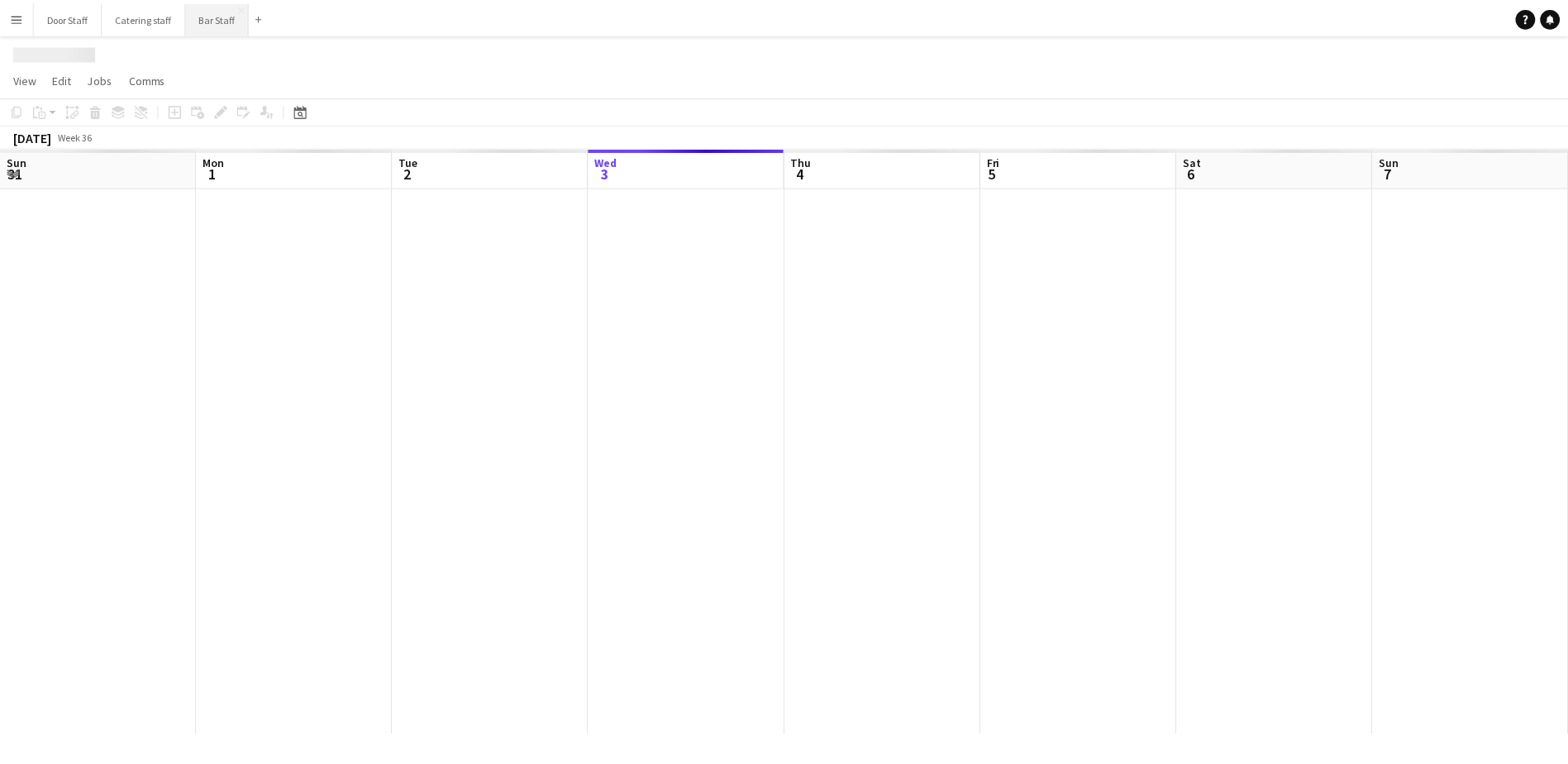
scroll to position [0, 395]
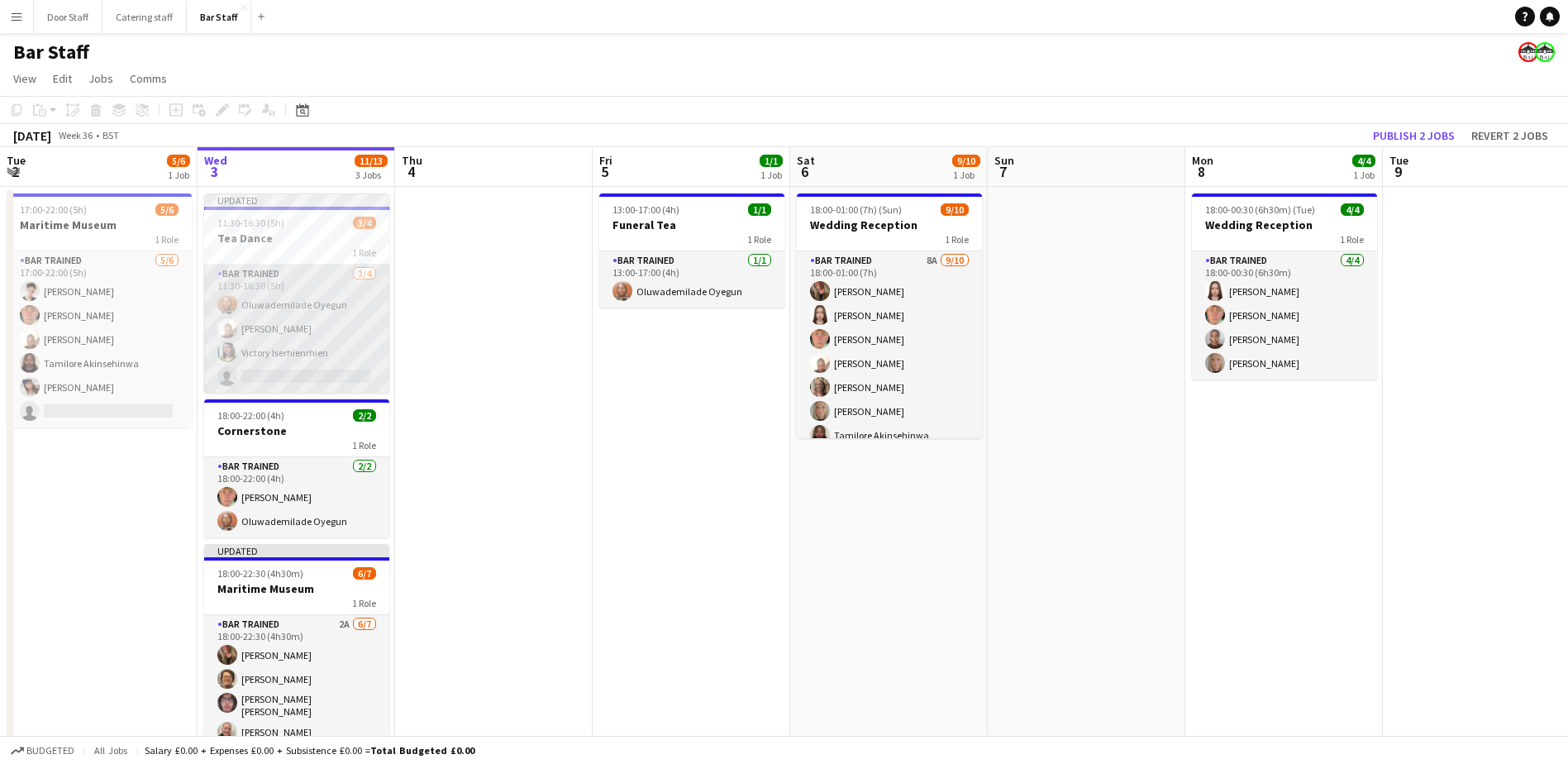
click at [346, 309] on app-card-role "Bar trained [DATE] 11:30-16:30 (5h) Oluwademilade Oyegun [PERSON_NAME] Iserhien…" at bounding box center [296, 328] width 185 height 128
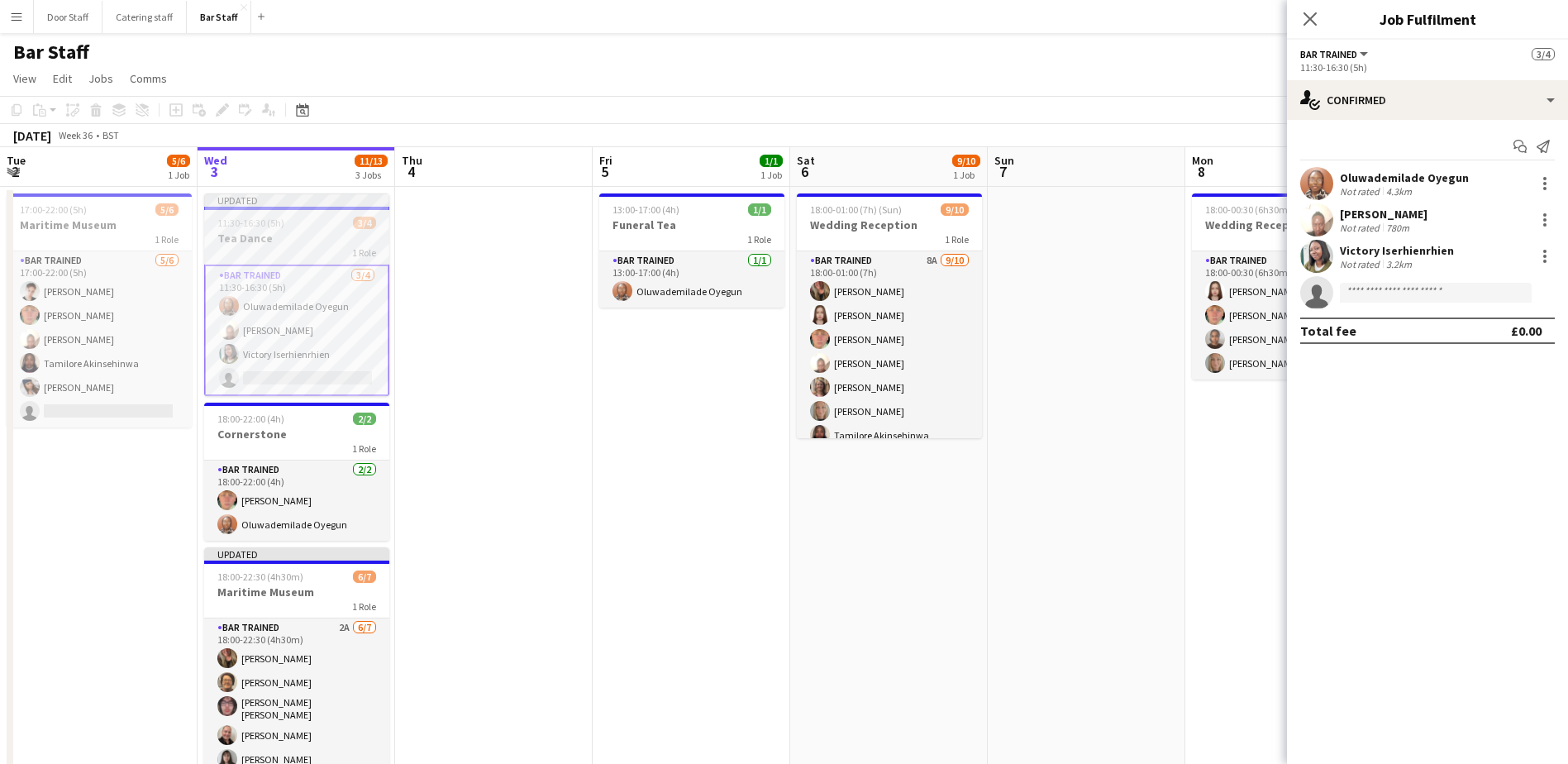
click at [313, 229] on app-job-card "Updated 11:30-16:30 (5h) 3/4 Tea Dance 1 Role Bar trained [DATE] 11:30-16:30 (5…" at bounding box center [296, 295] width 185 height 202
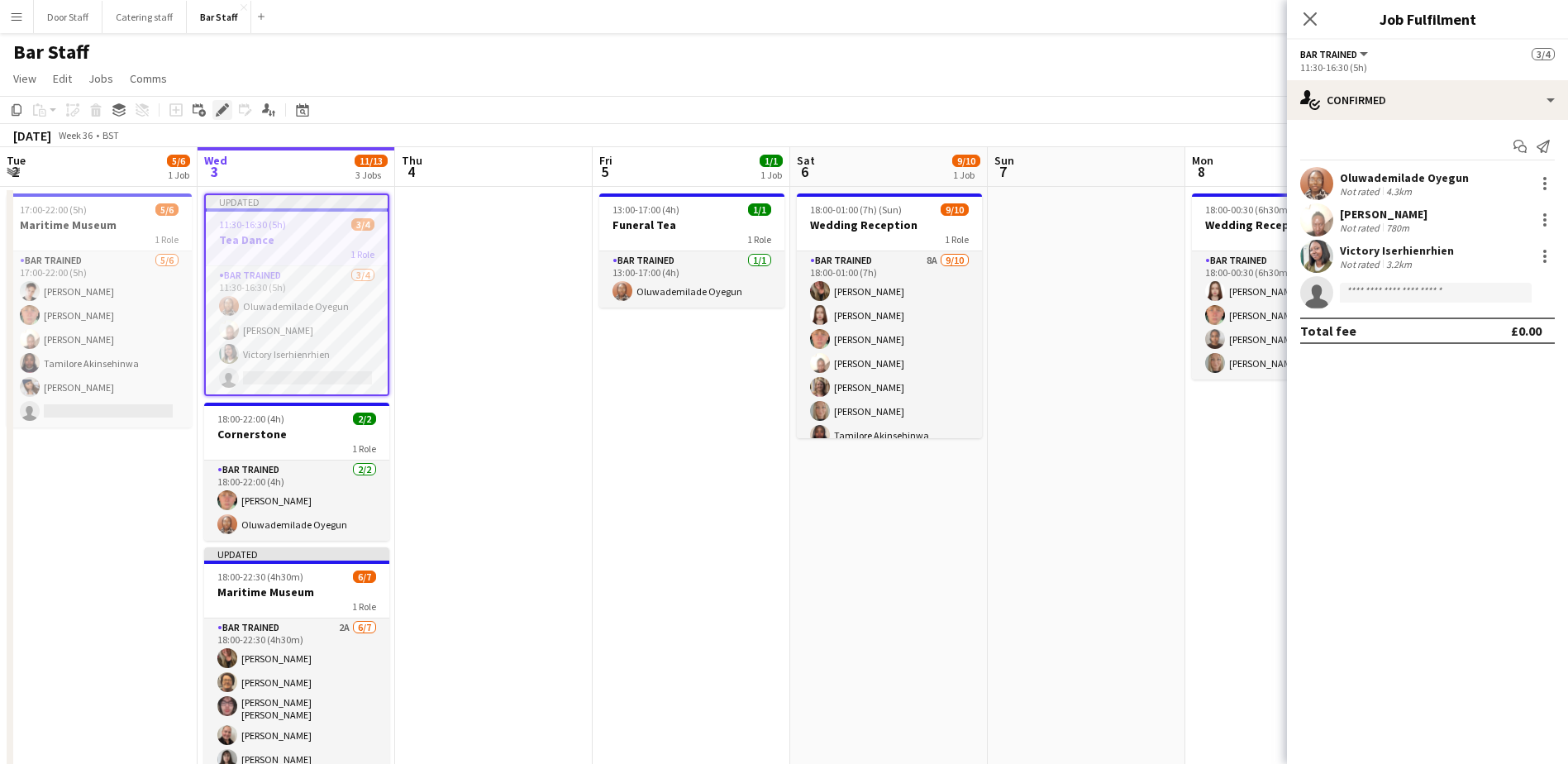
click at [220, 108] on icon "Edit" at bounding box center [222, 110] width 13 height 13
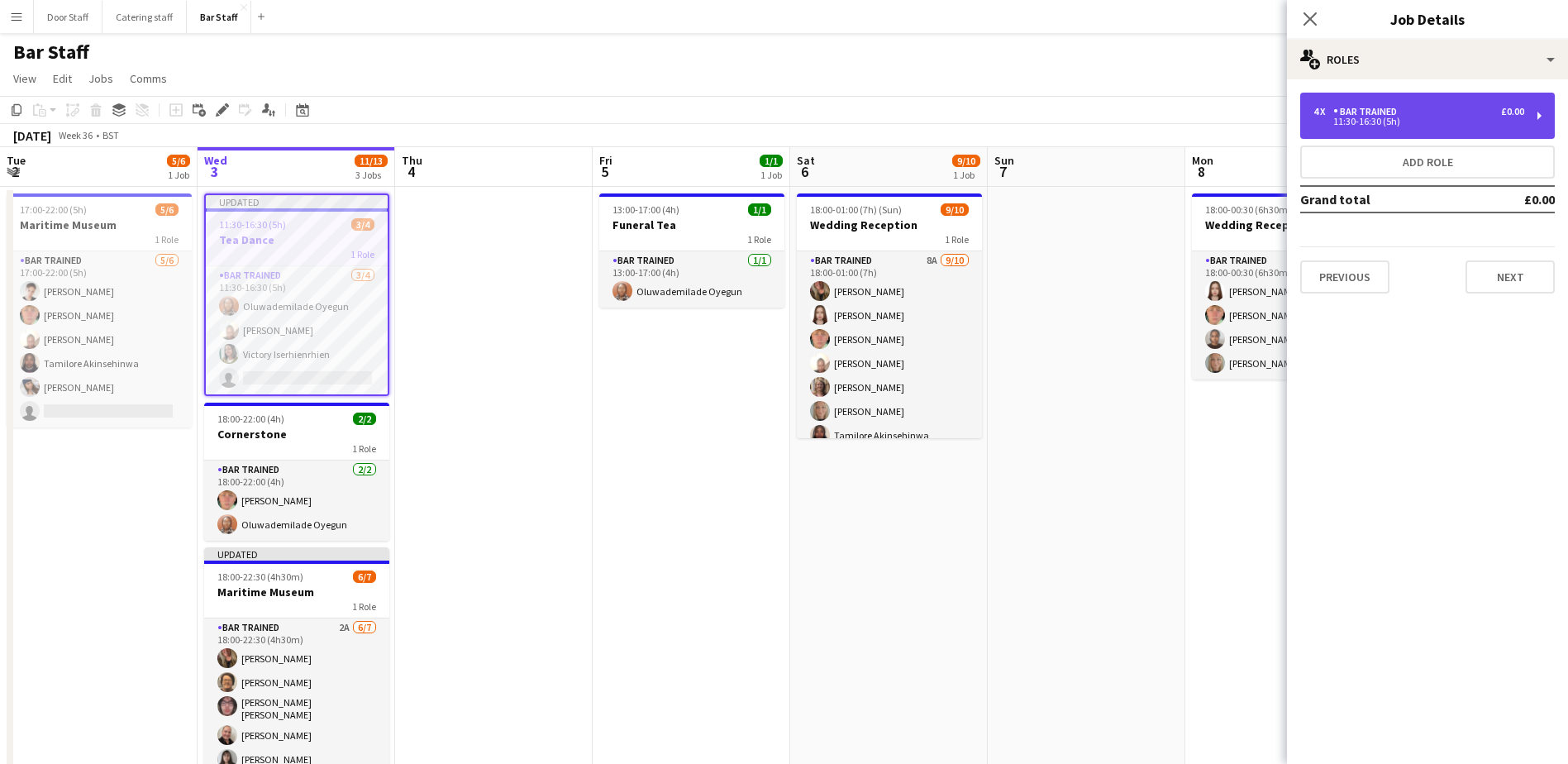
click at [1467, 110] on div "4 x Bar trained £0.00" at bounding box center [1419, 111] width 211 height 11
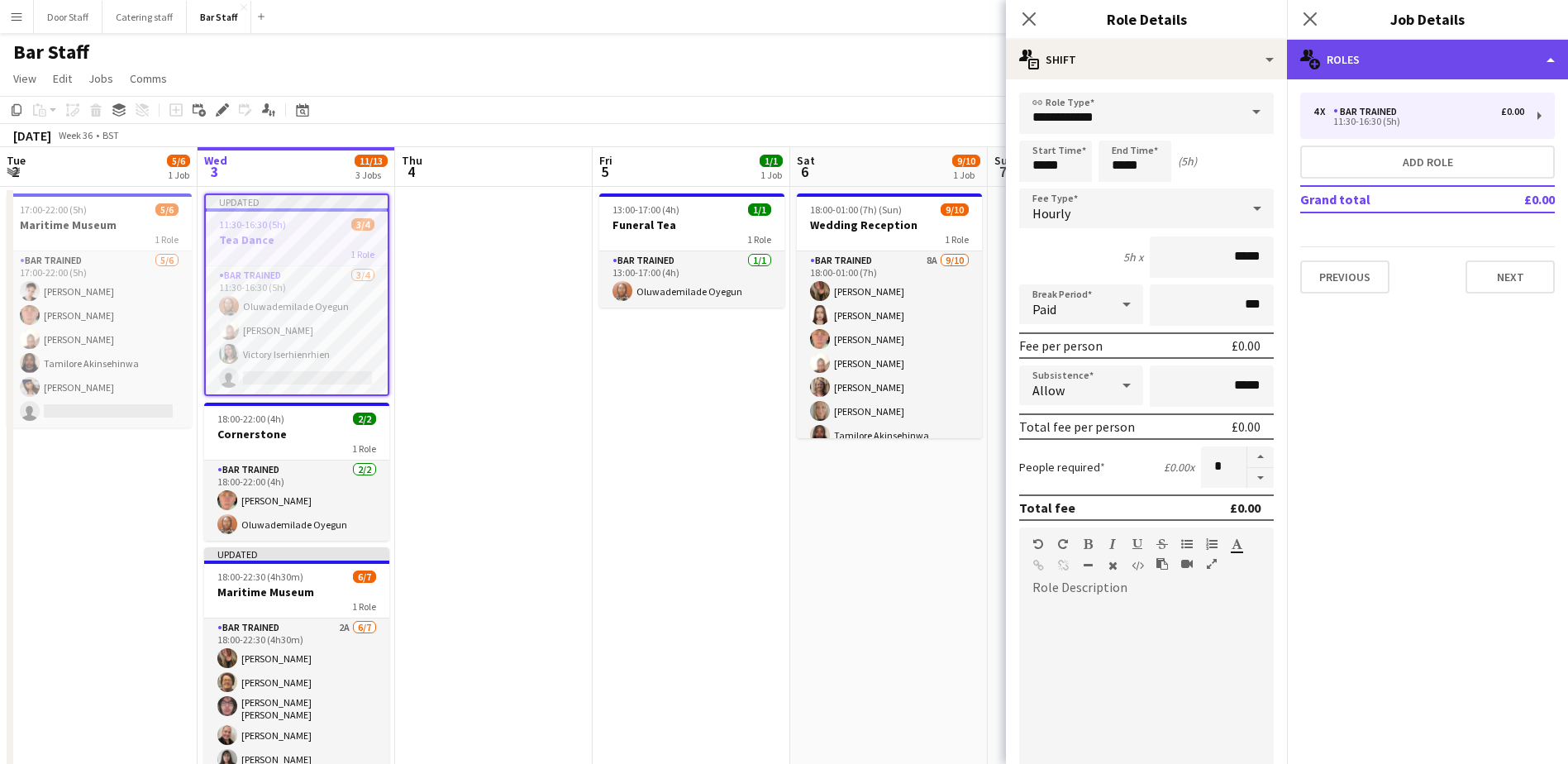
click at [1417, 58] on div "multiple-users-add Roles" at bounding box center [1427, 60] width 281 height 40
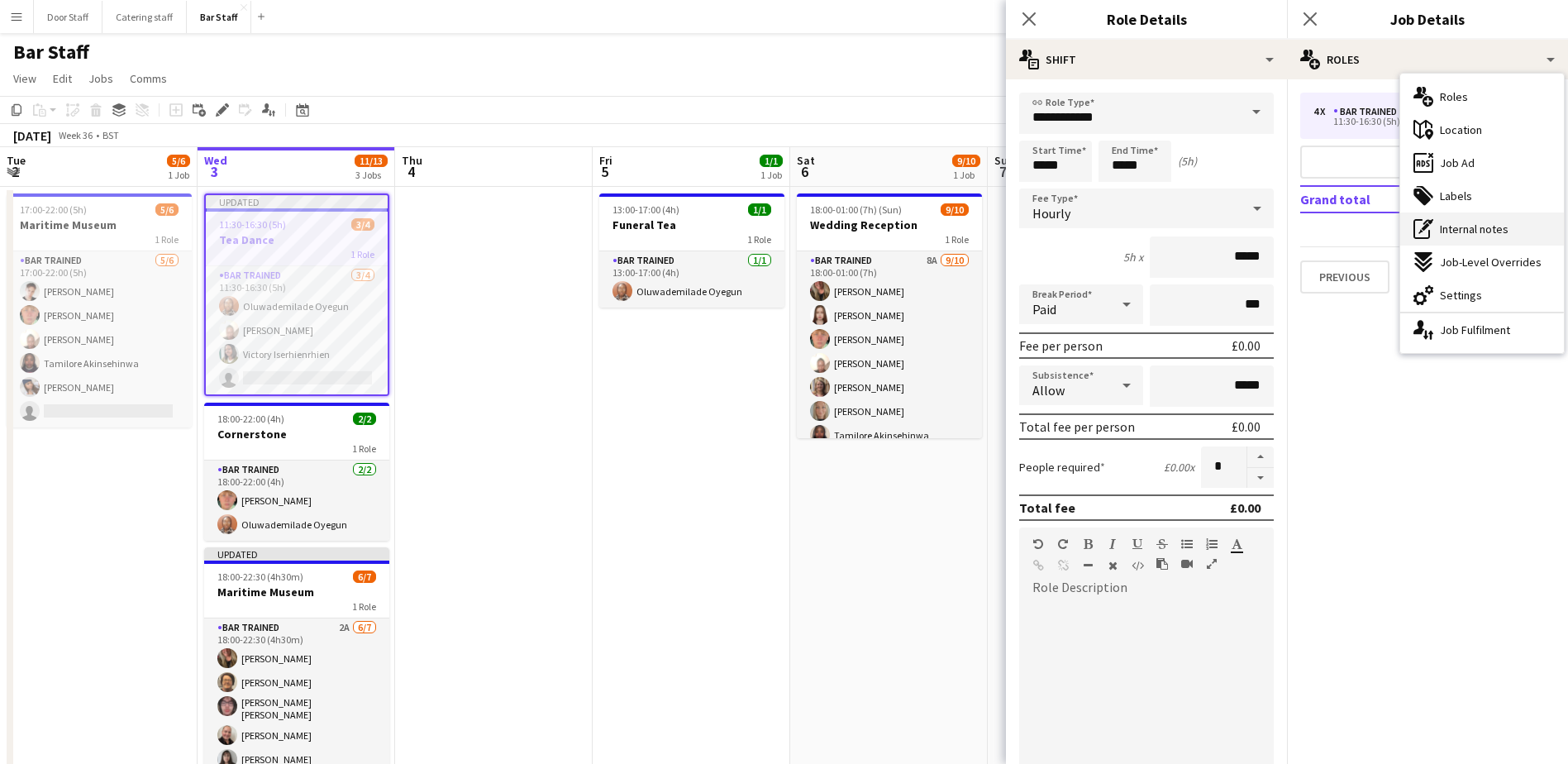
click at [1478, 226] on span "Internal notes" at bounding box center [1474, 228] width 68 height 15
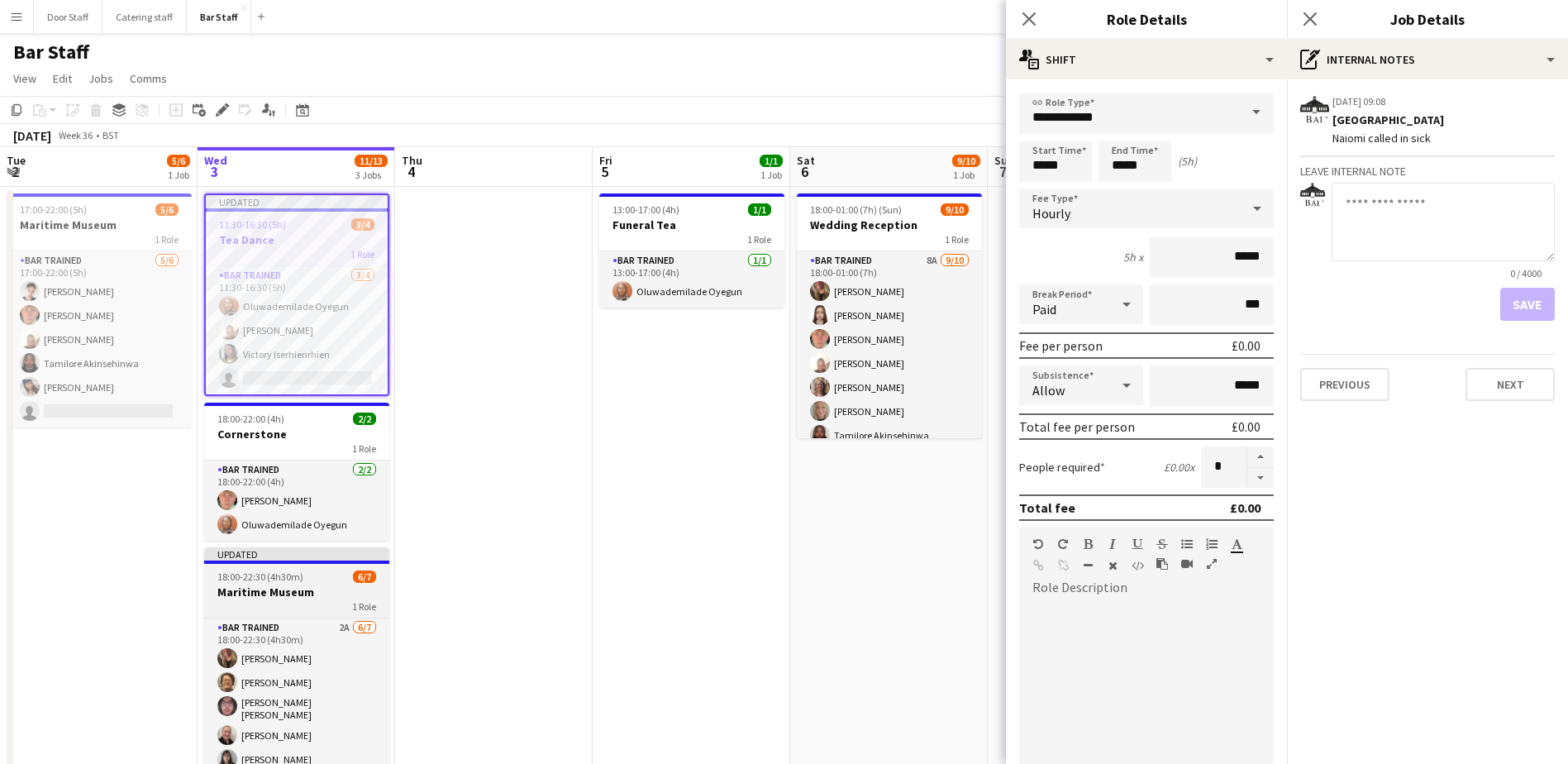
click at [258, 598] on h3 "Maritime Museum" at bounding box center [296, 591] width 185 height 15
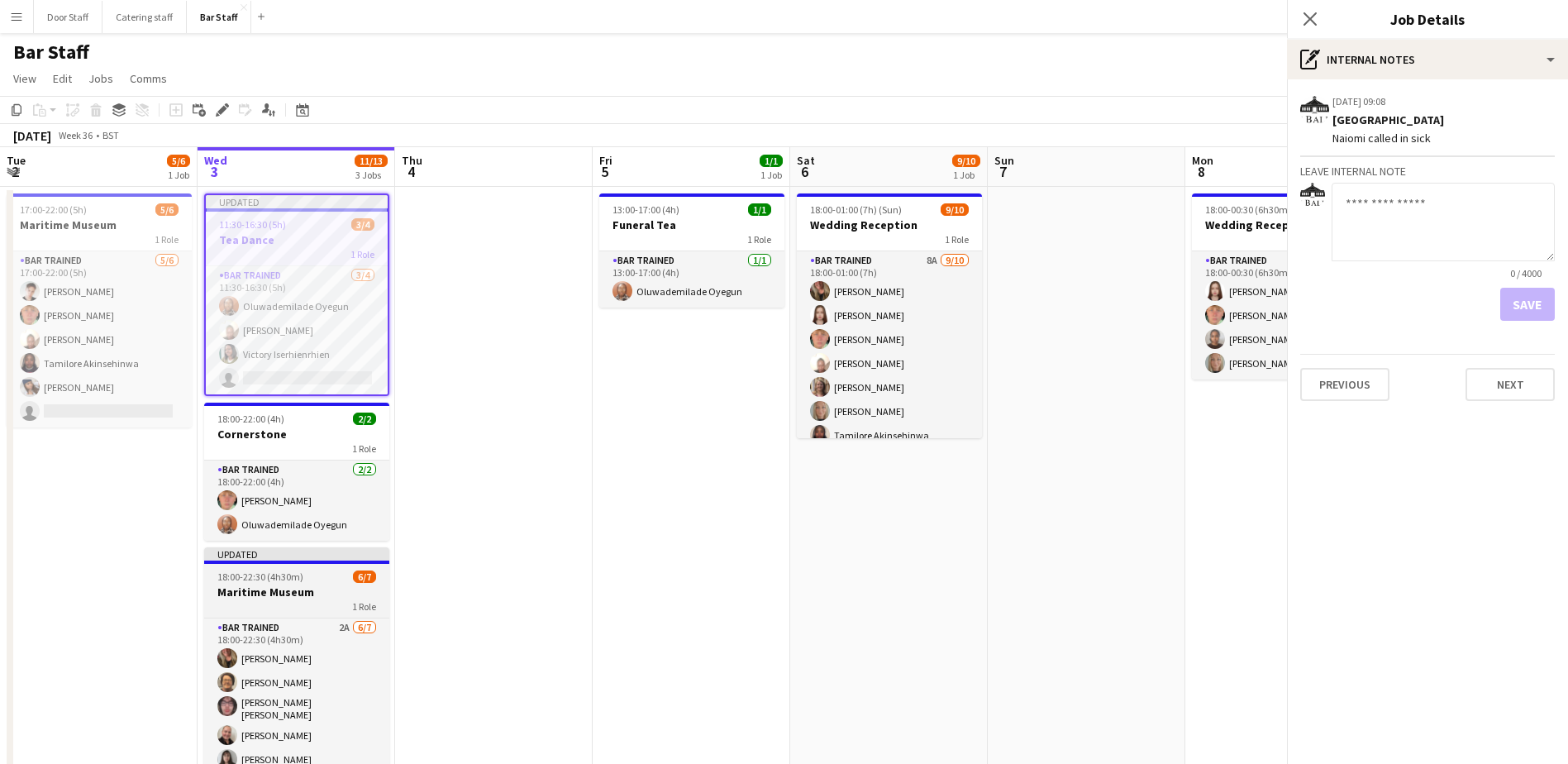
scroll to position [0, 393]
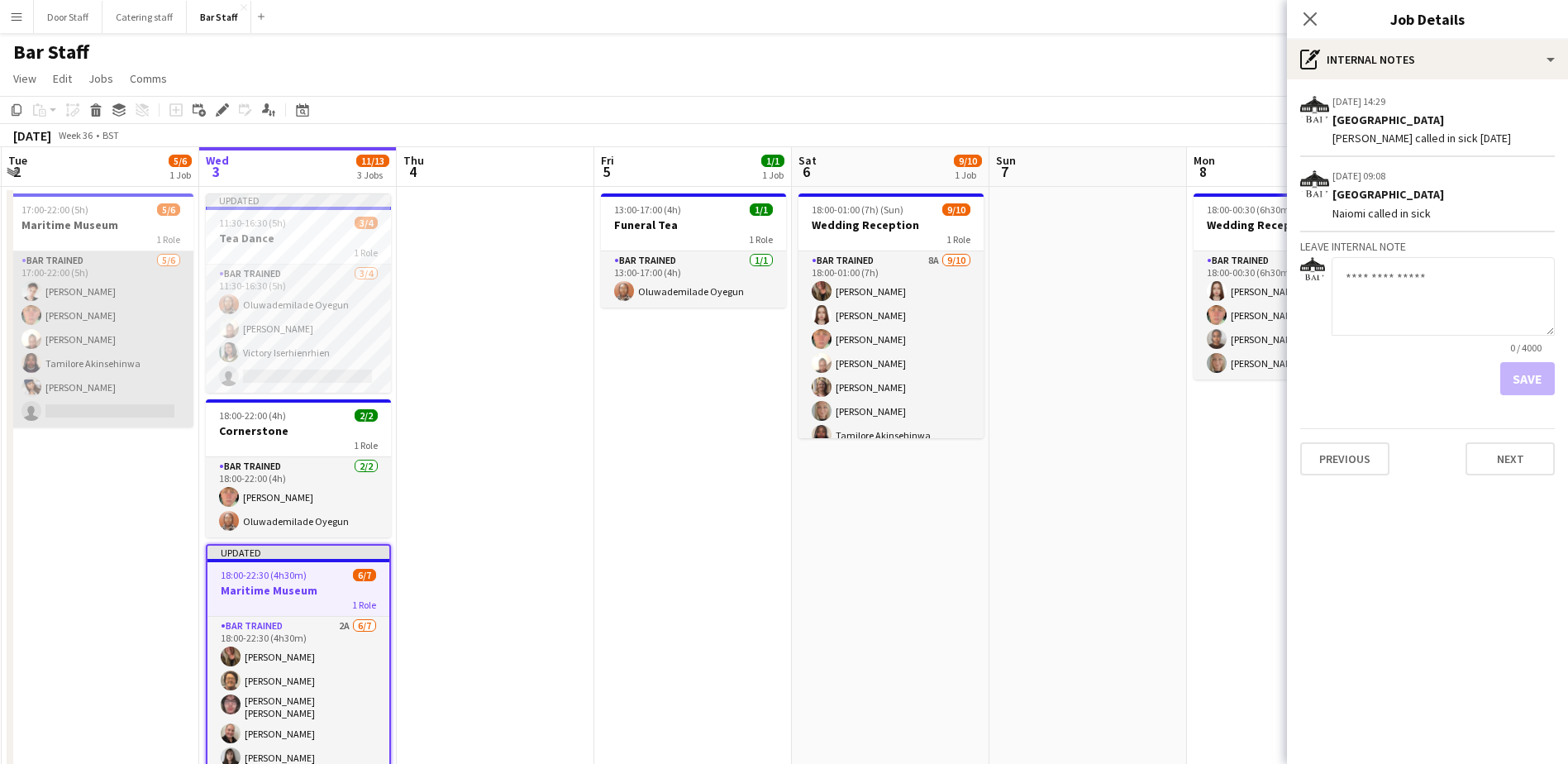
click at [135, 363] on app-card-role "Bar trained [DATE] 17:00-22:00 (5h) [PERSON_NAME] [PERSON_NAME] [PERSON_NAME] […" at bounding box center [101, 340] width 185 height 176
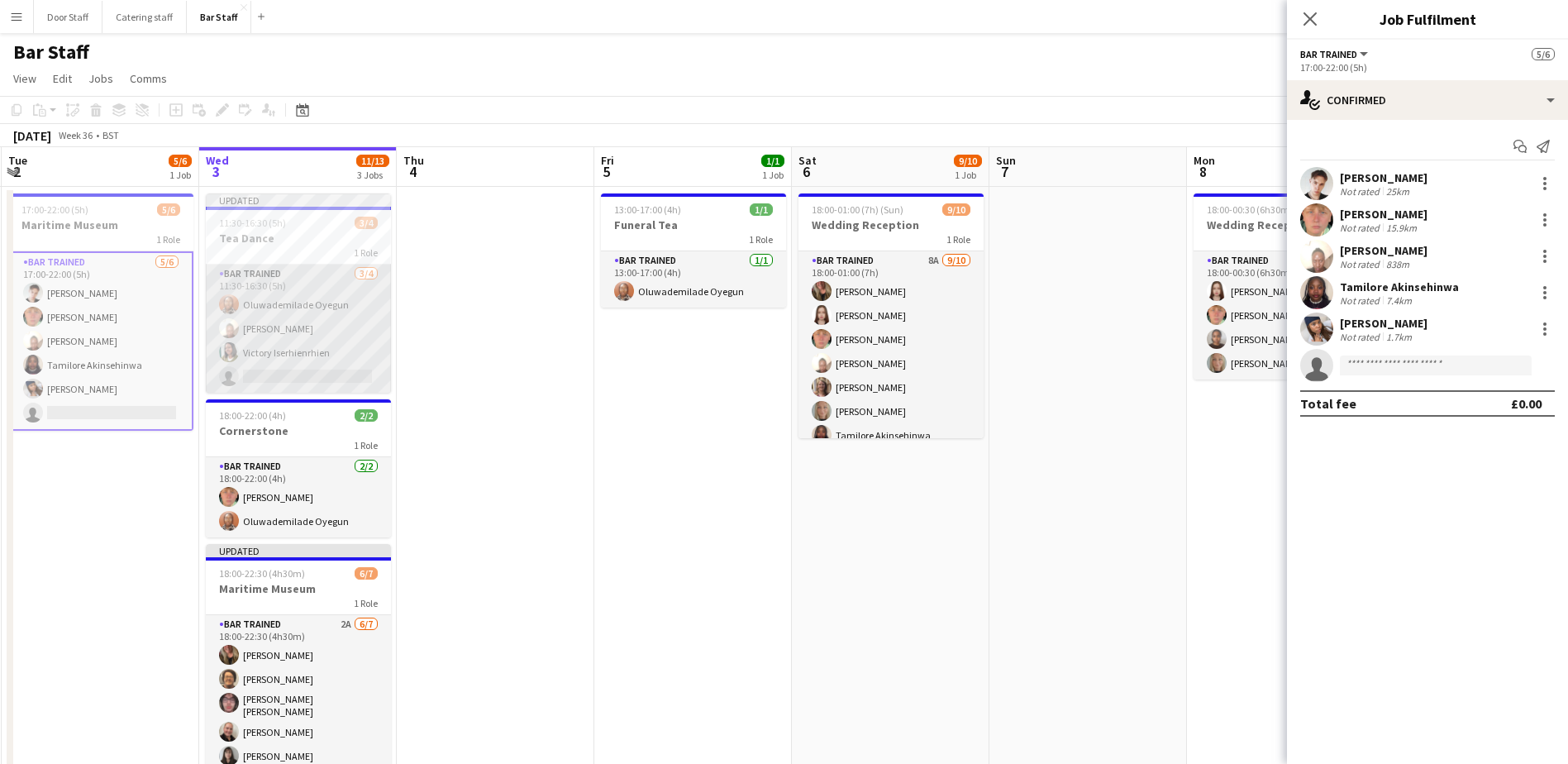
click at [262, 318] on app-card-role "Bar trained [DATE] 11:30-16:30 (5h) Oluwademilade Oyegun [PERSON_NAME] Iserhien…" at bounding box center [298, 328] width 185 height 128
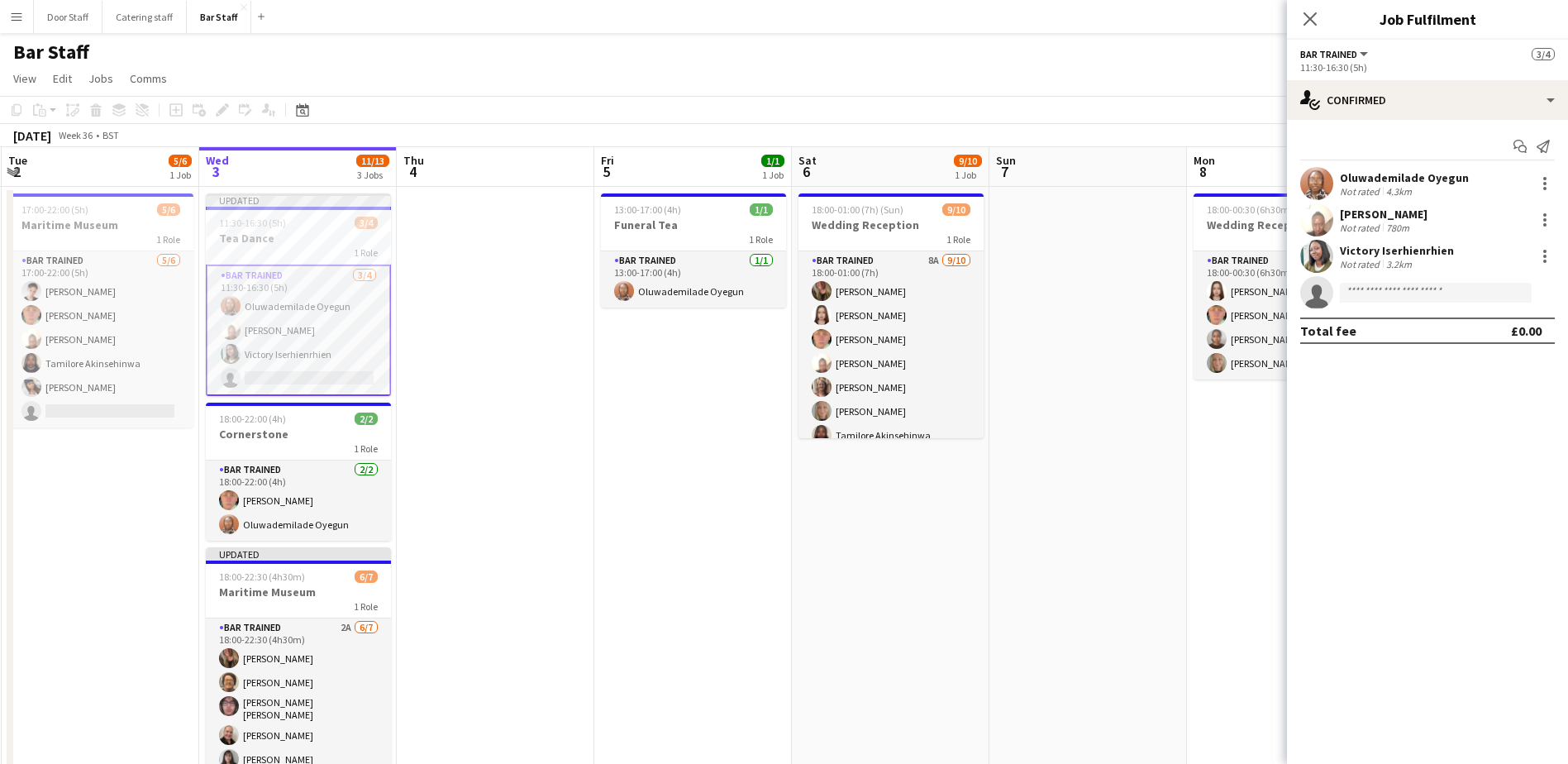
scroll to position [0, 392]
click at [1417, 284] on input at bounding box center [1436, 292] width 192 height 20
type input "*"
type input "******"
click at [1435, 328] on span "[EMAIL_ADDRESS][DOMAIN_NAME]" at bounding box center [1436, 329] width 165 height 13
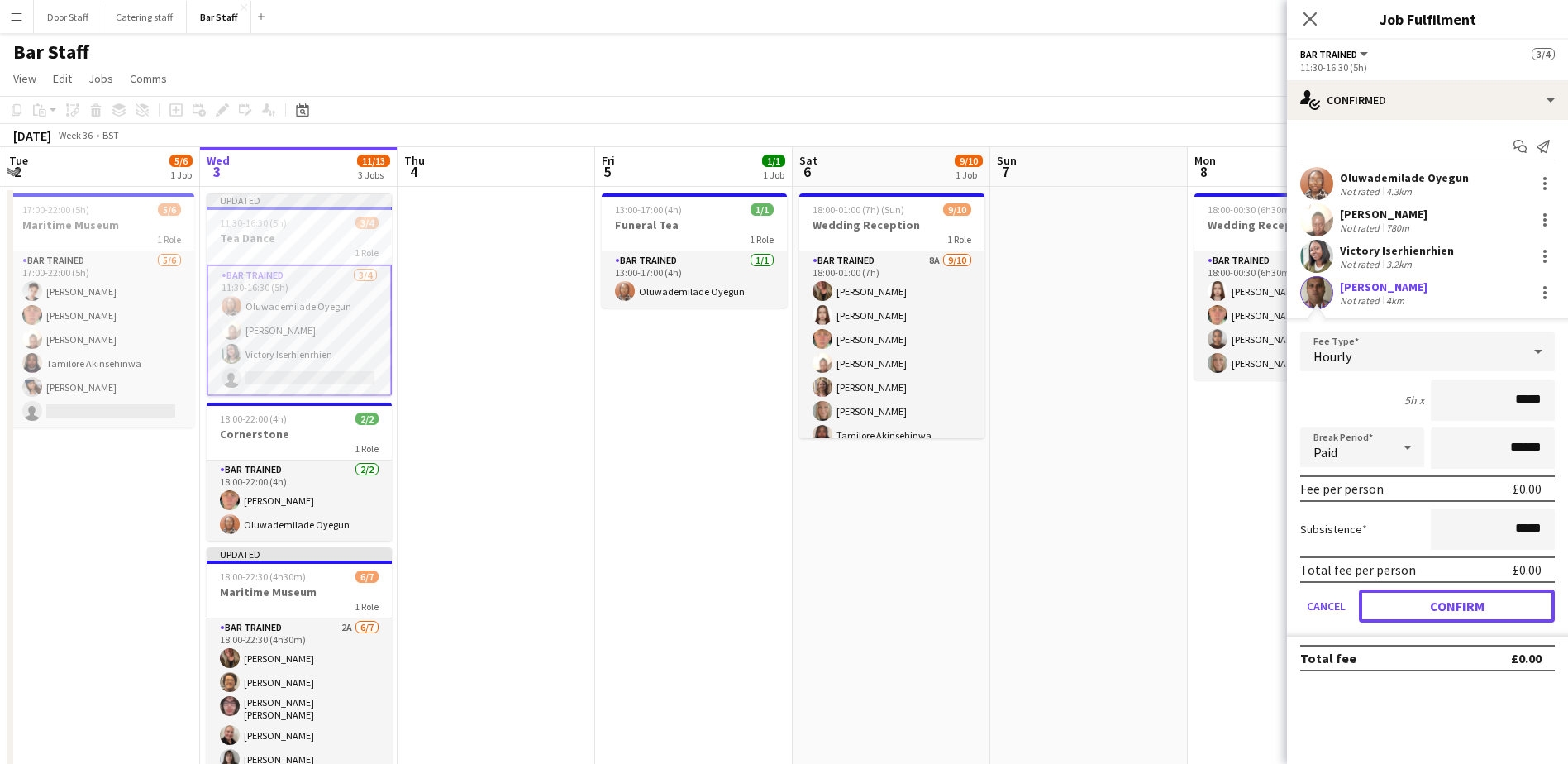
click at [1441, 612] on button "Confirm" at bounding box center [1456, 606] width 196 height 33
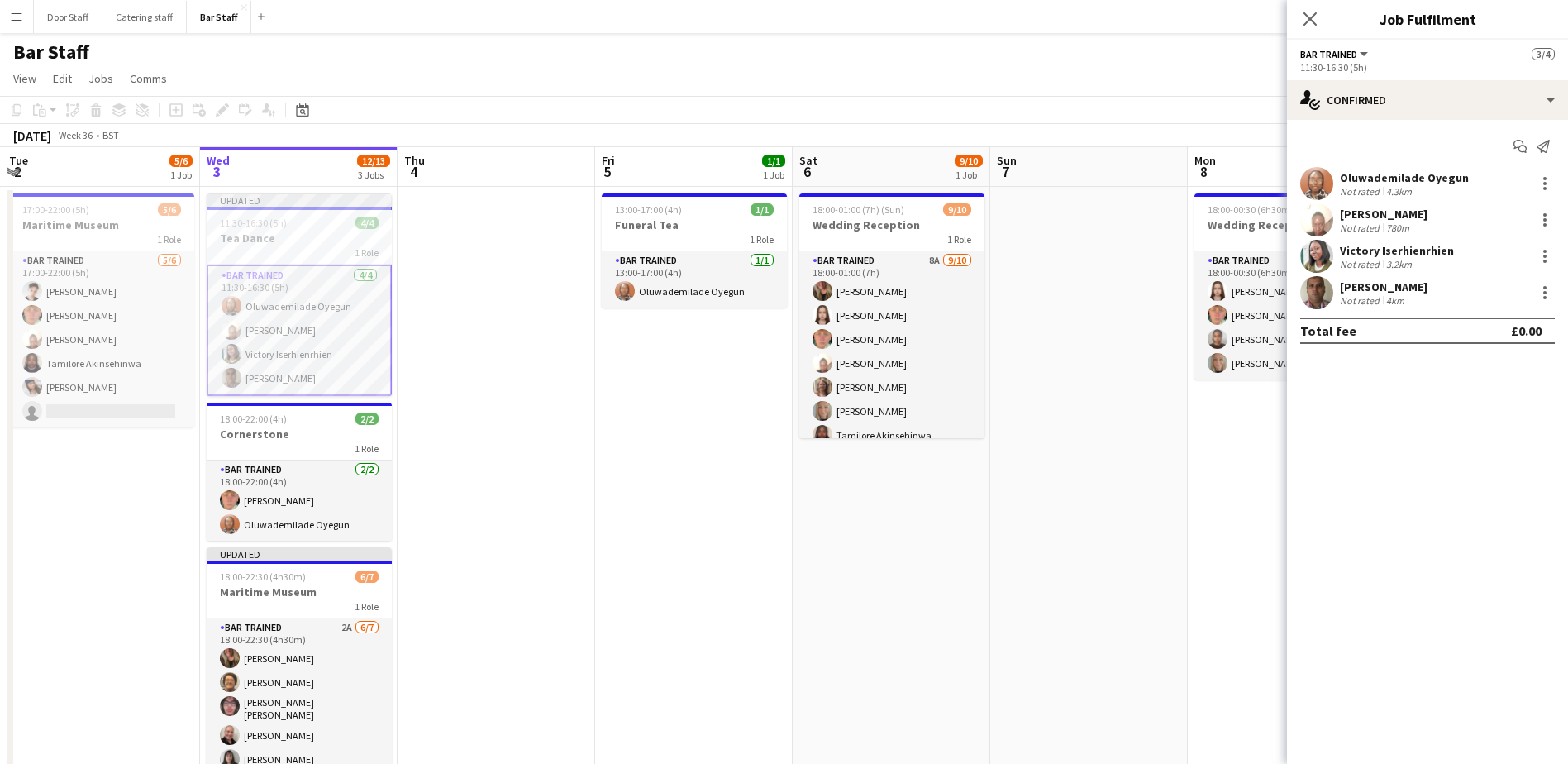
click at [1131, 88] on app-page-menu "View Day view expanded Day view collapsed Month view Date picker Jump to [DATE]…" at bounding box center [784, 80] width 1568 height 31
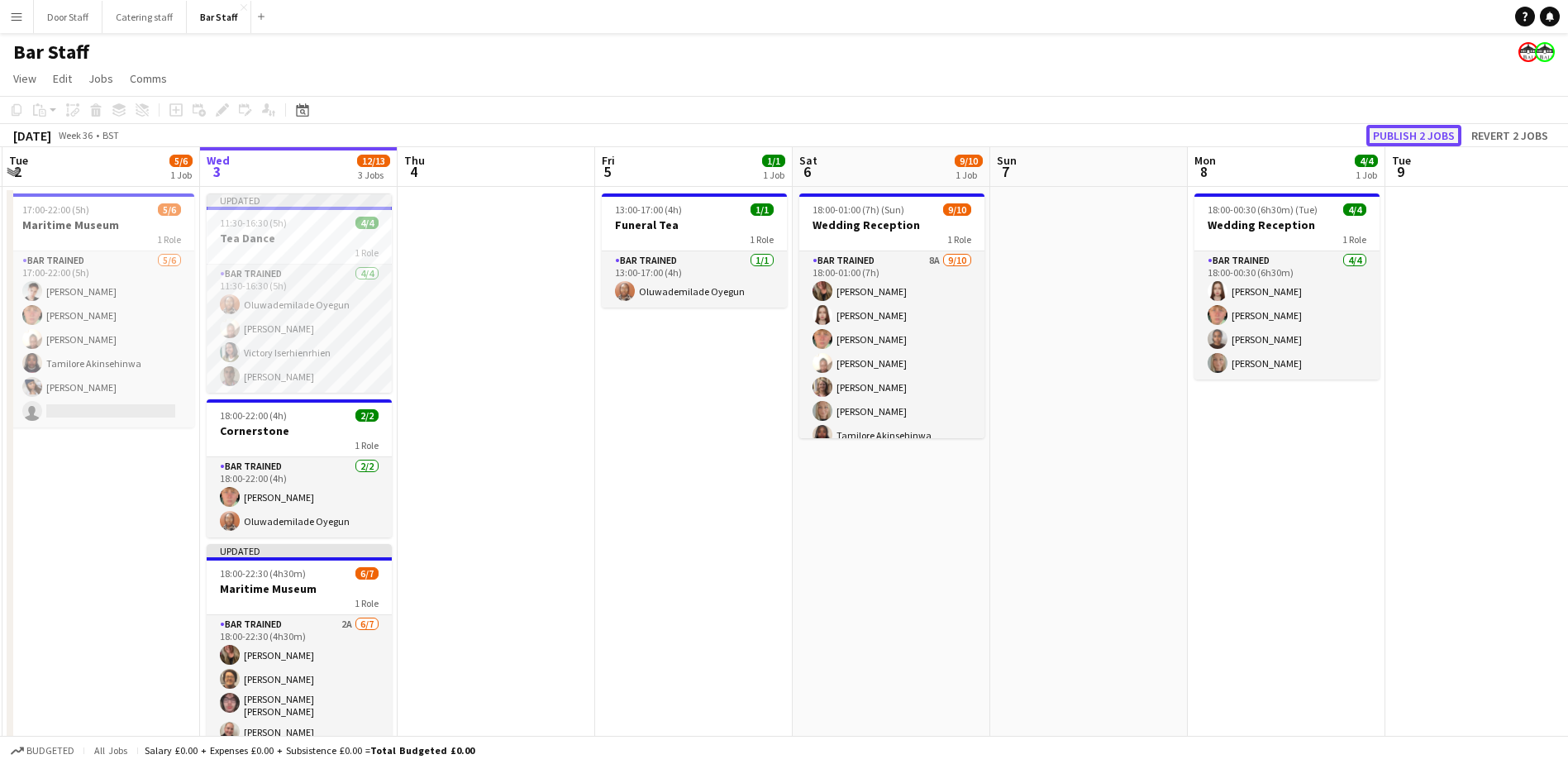
click at [1430, 132] on button "Publish 2 jobs" at bounding box center [1414, 135] width 95 height 22
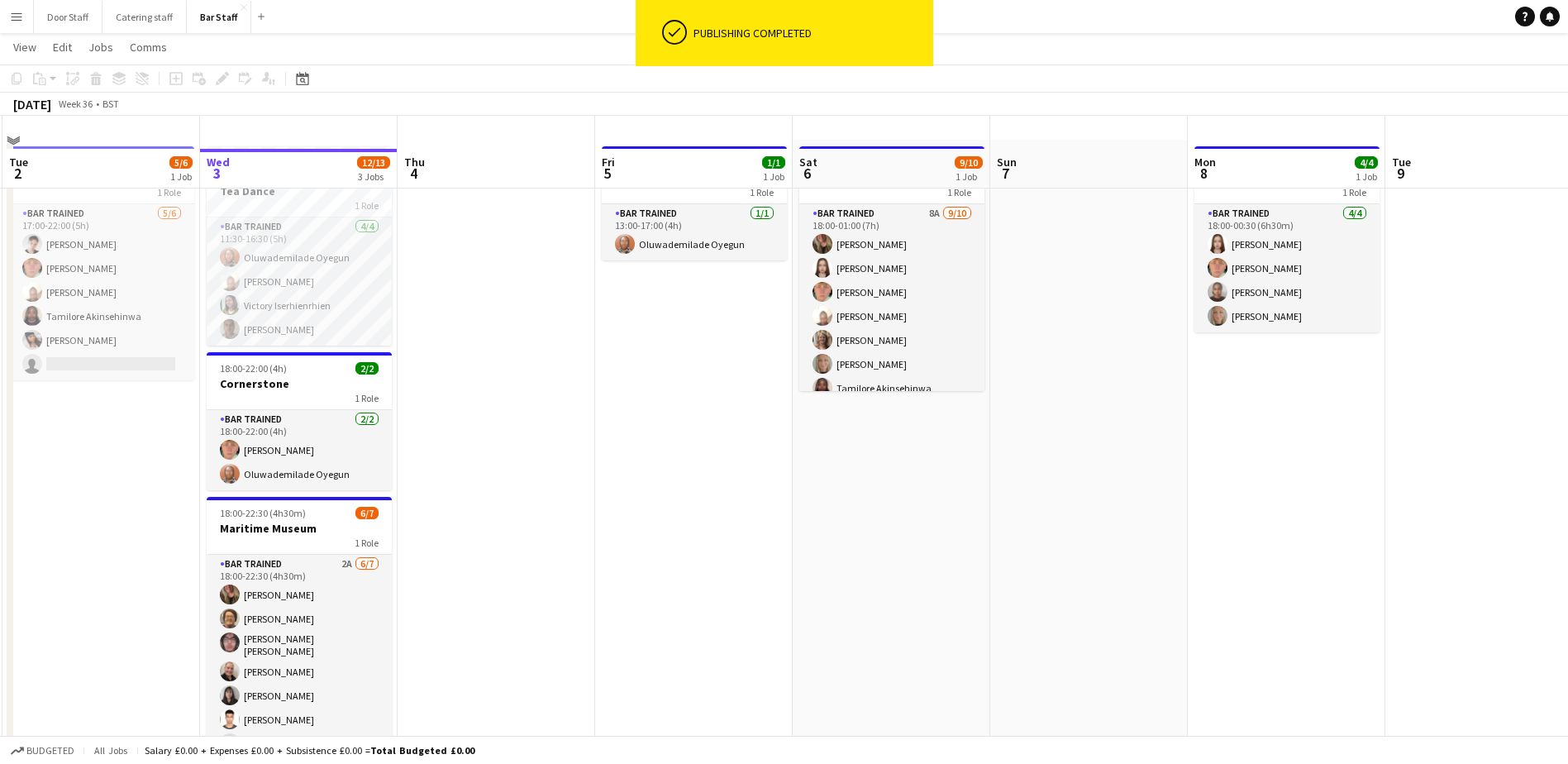
scroll to position [86, 0]
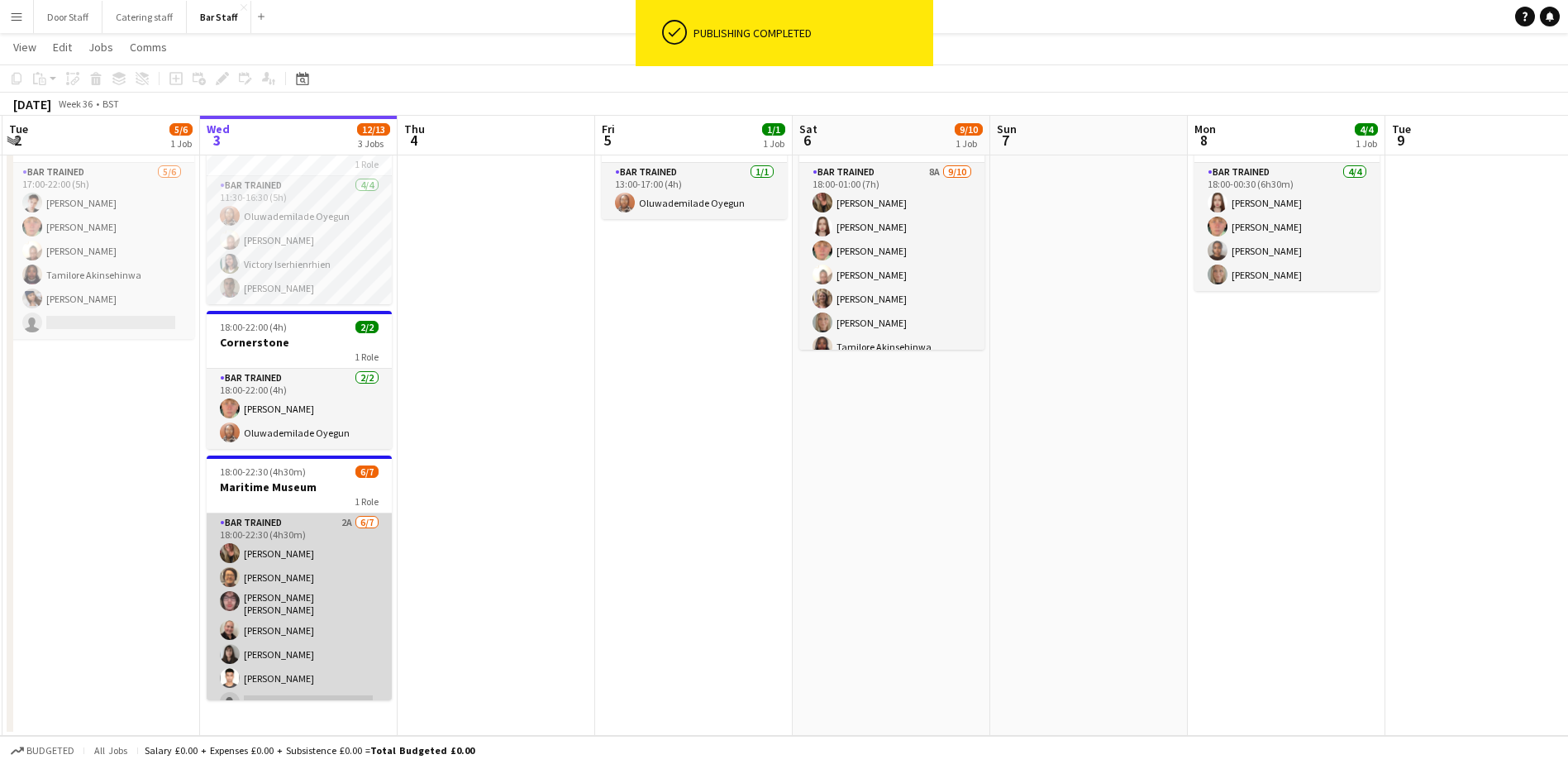
click at [313, 600] on app-card-role "Bar trained 2A [DATE] 18:00-22:30 (4h30m) [PERSON_NAME] [PERSON_NAME] [PERSON_N…" at bounding box center [299, 615] width 185 height 205
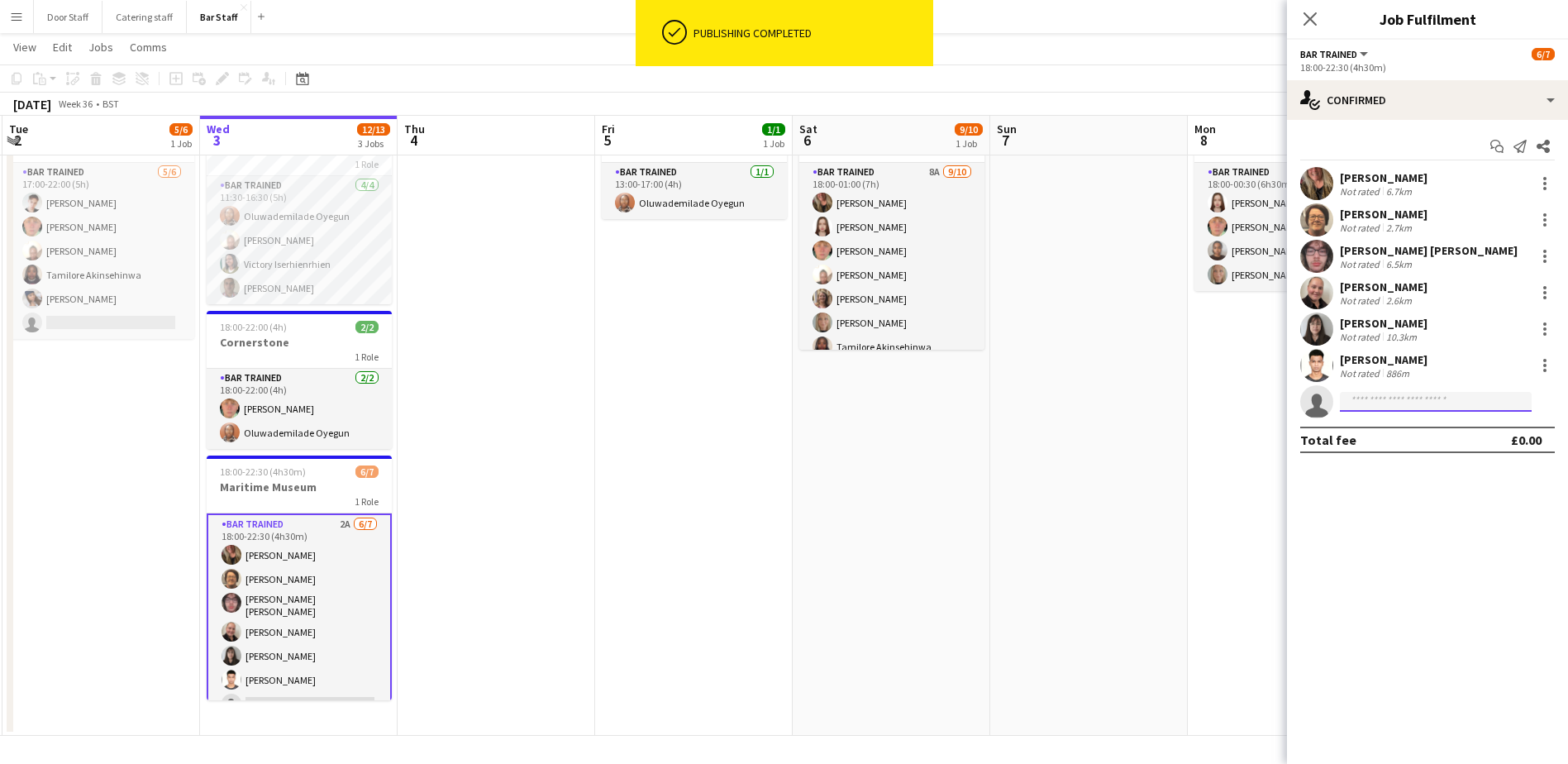
click at [1379, 403] on input at bounding box center [1436, 401] width 192 height 20
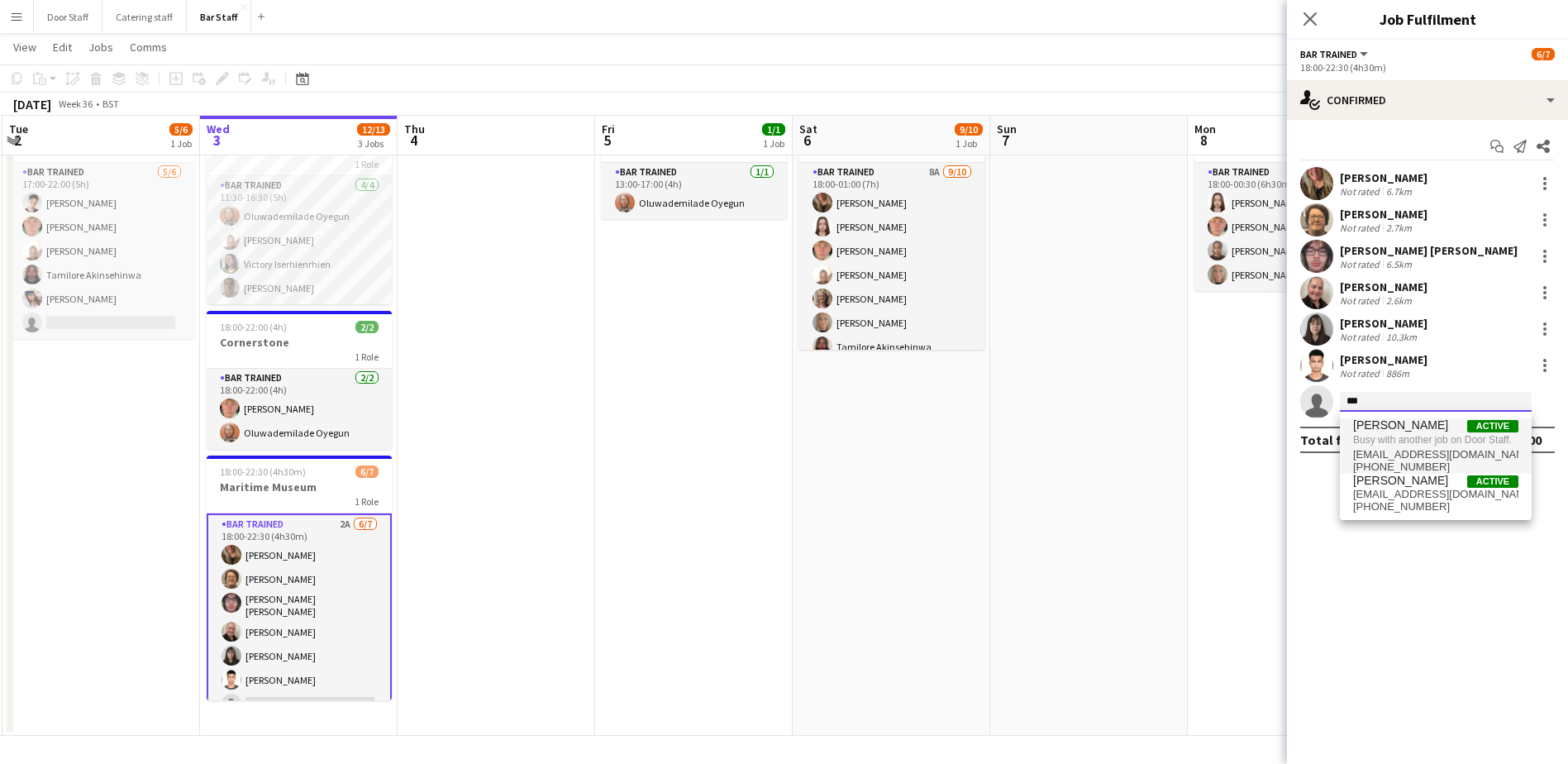
type input "***"
click at [1386, 422] on span "[PERSON_NAME]" at bounding box center [1401, 425] width 95 height 14
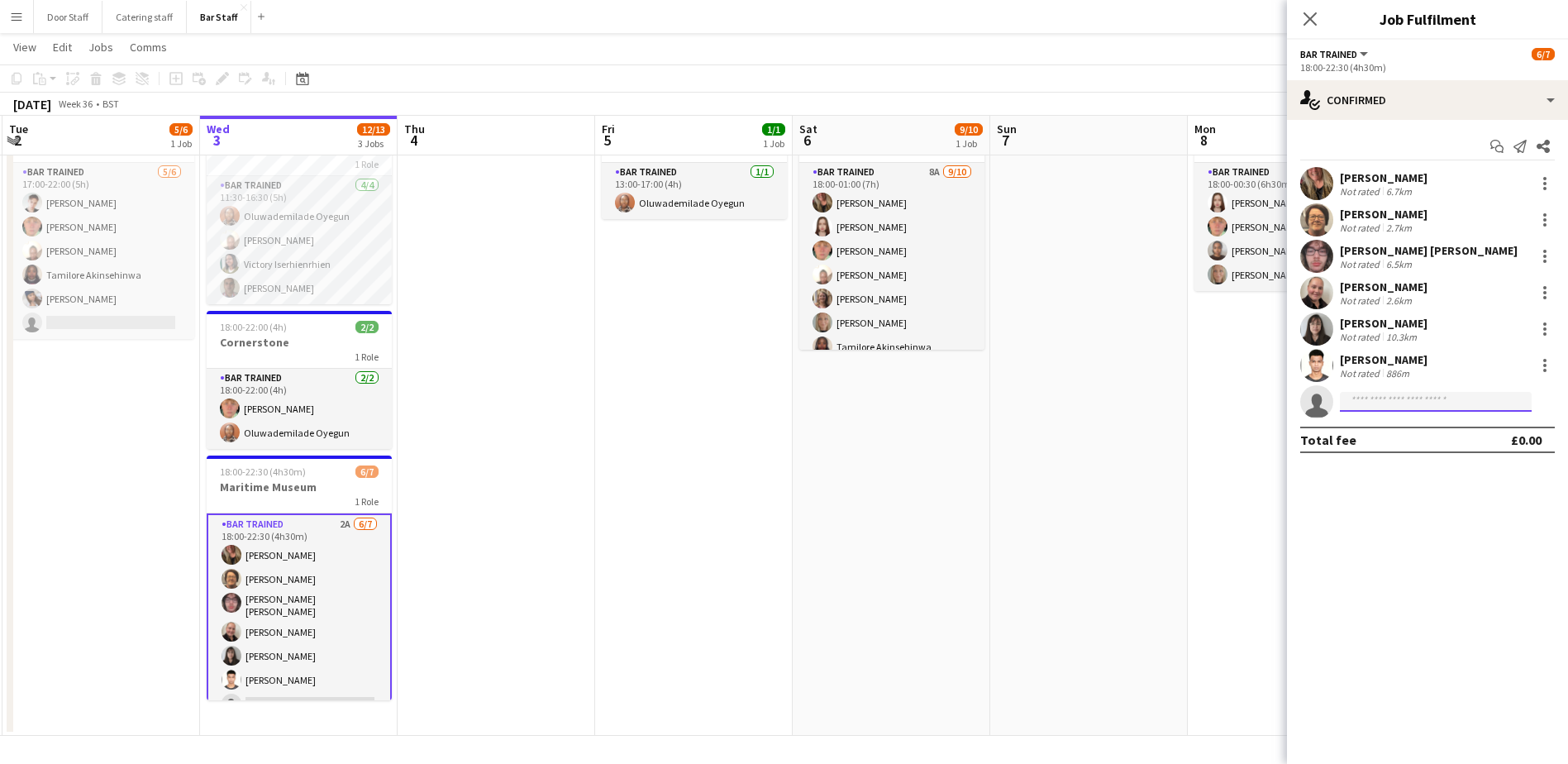
click at [1394, 406] on input at bounding box center [1436, 401] width 192 height 20
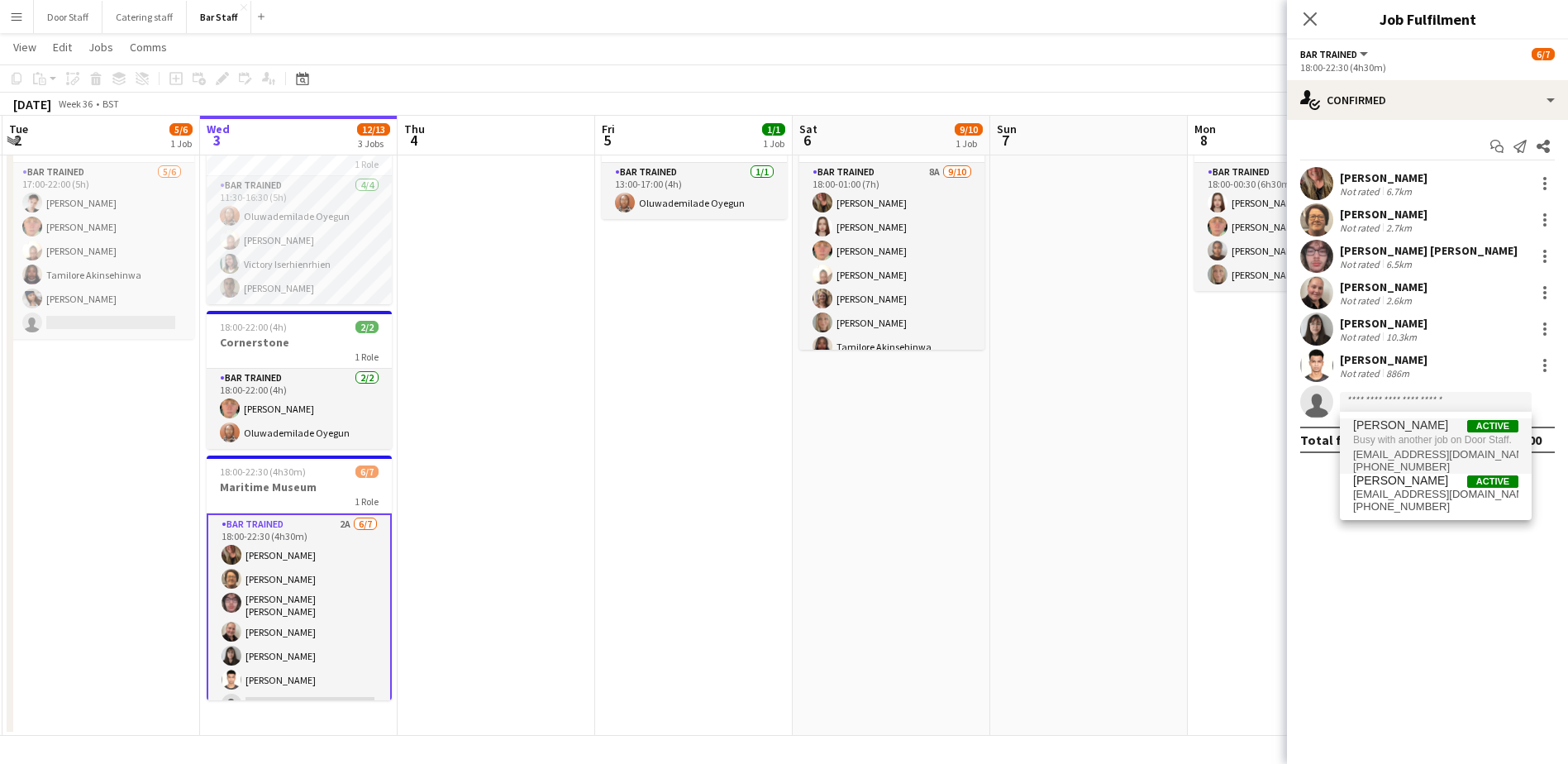
click at [1399, 427] on span "[PERSON_NAME]" at bounding box center [1401, 425] width 95 height 14
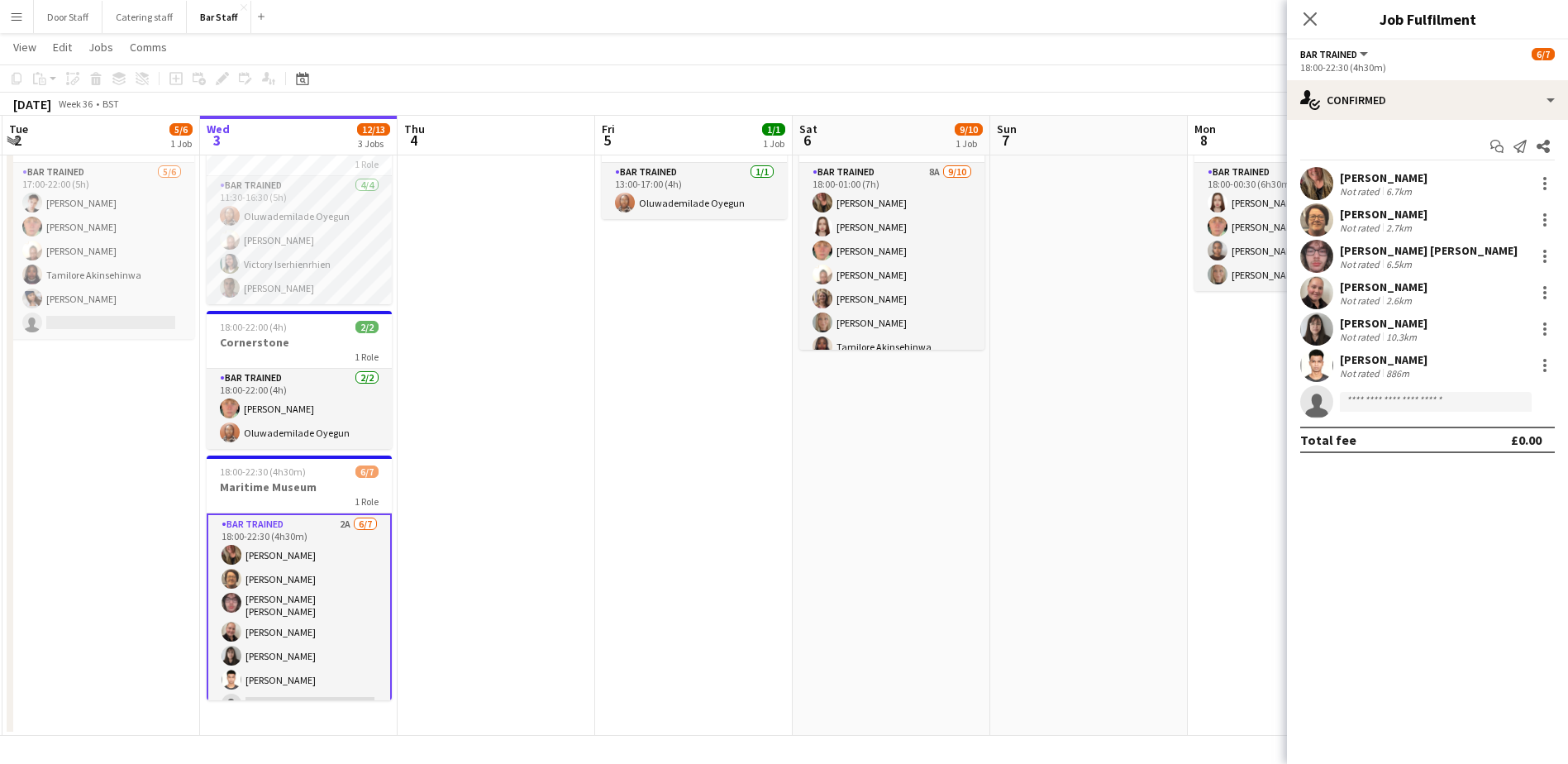
click at [307, 655] on app-card-role "Bar trained 2A [DATE] 18:00-22:30 (4h30m) [PERSON_NAME] [PERSON_NAME] [PERSON_N…" at bounding box center [299, 617] width 185 height 208
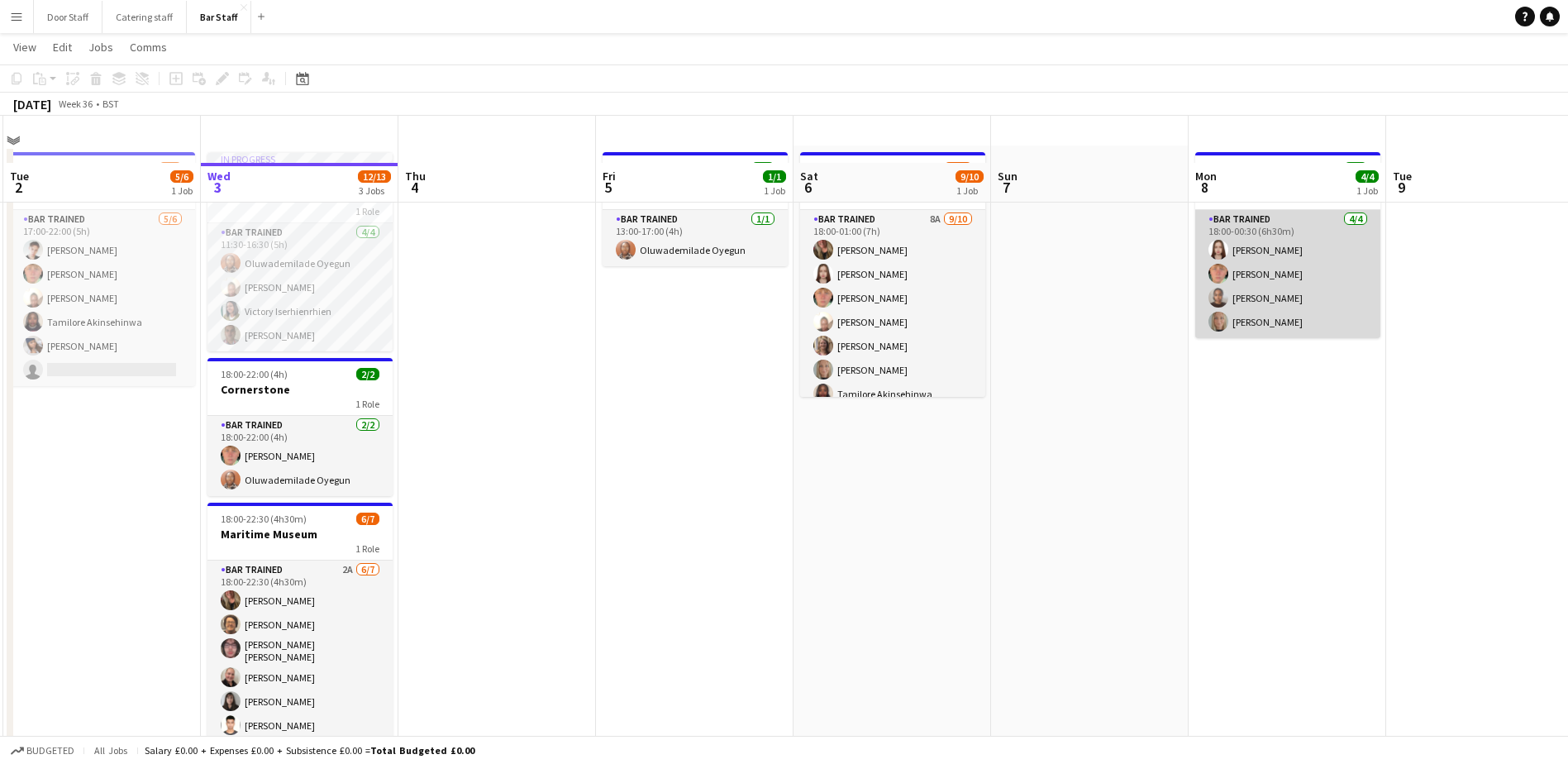
scroll to position [0, 0]
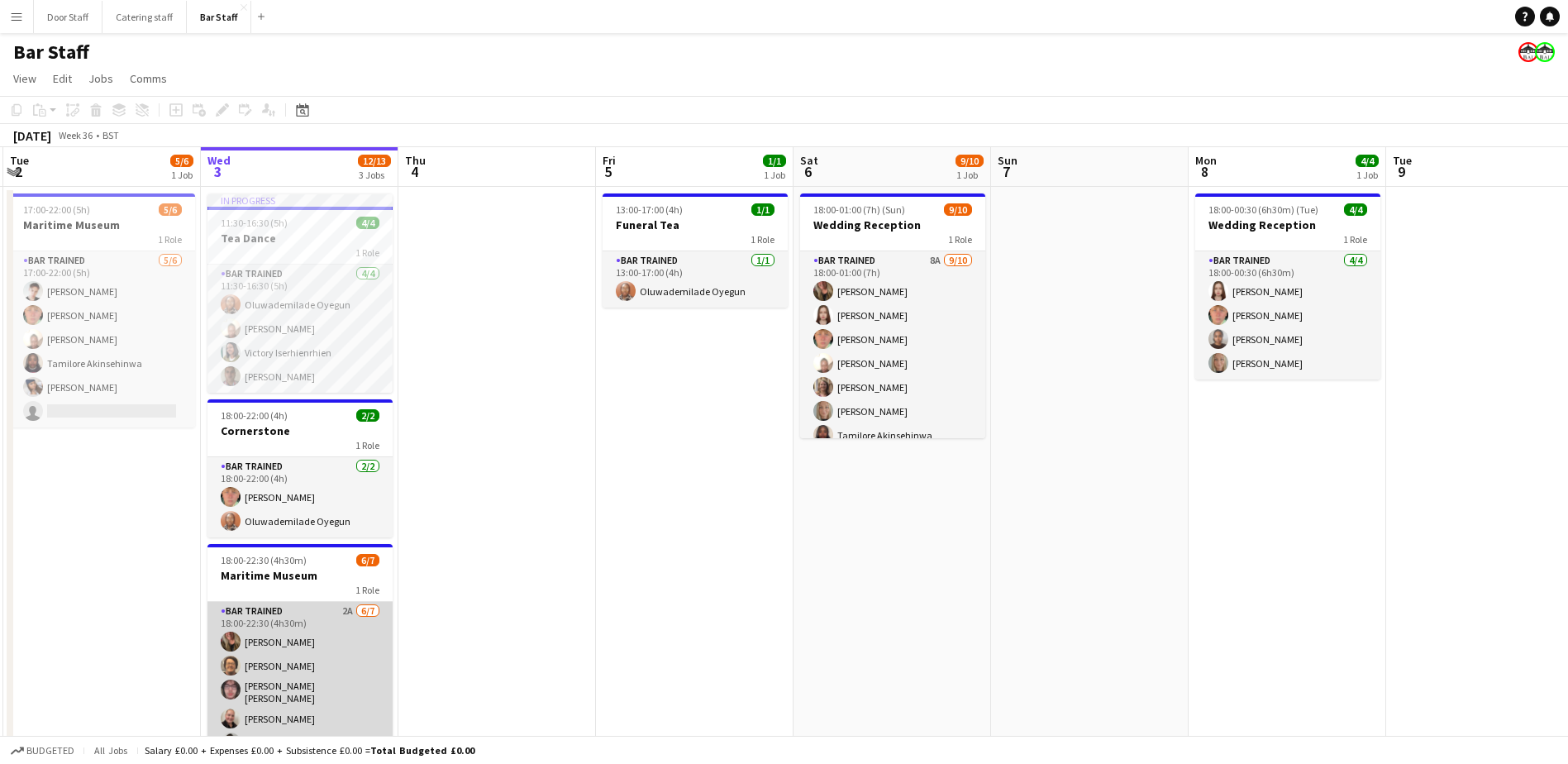
click at [300, 646] on app-card-role "Bar trained 2A [DATE] 18:00-22:30 (4h30m) [PERSON_NAME] [PERSON_NAME] [PERSON_N…" at bounding box center [300, 704] width 185 height 205
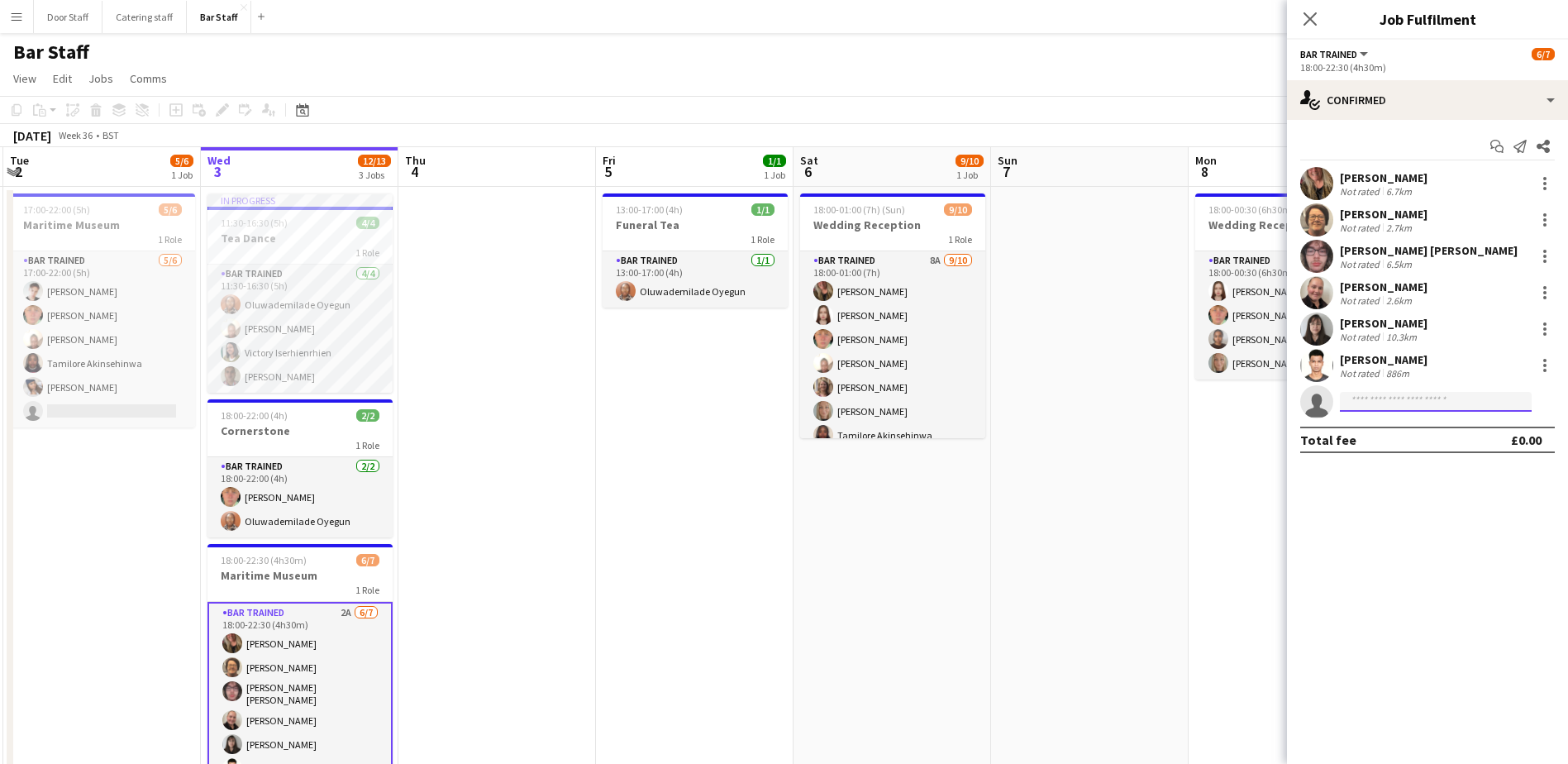
click at [1378, 407] on input at bounding box center [1436, 401] width 192 height 20
type input "*"
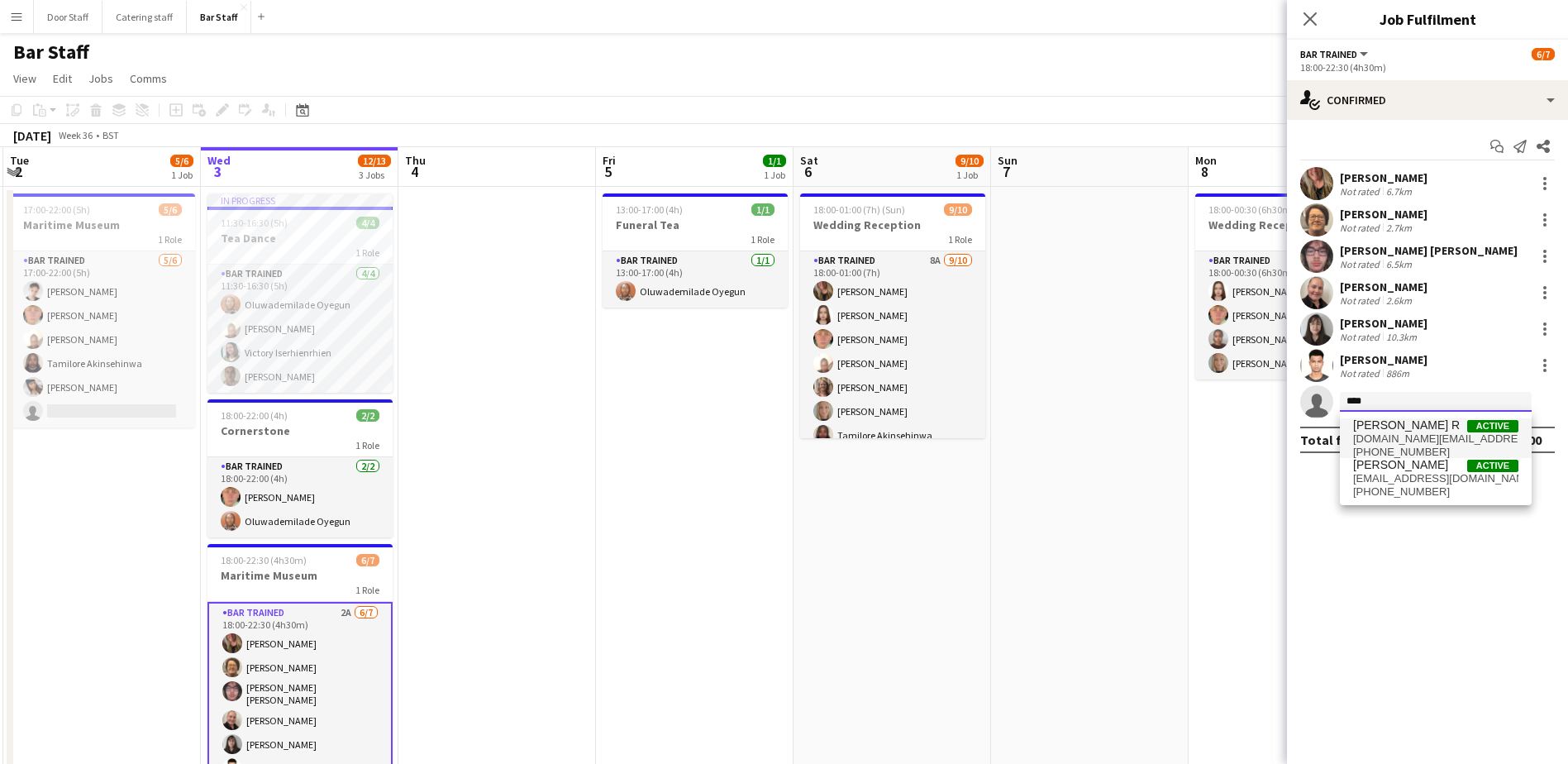
type input "****"
click at [1430, 446] on span "[PHONE_NUMBER]" at bounding box center [1436, 452] width 165 height 13
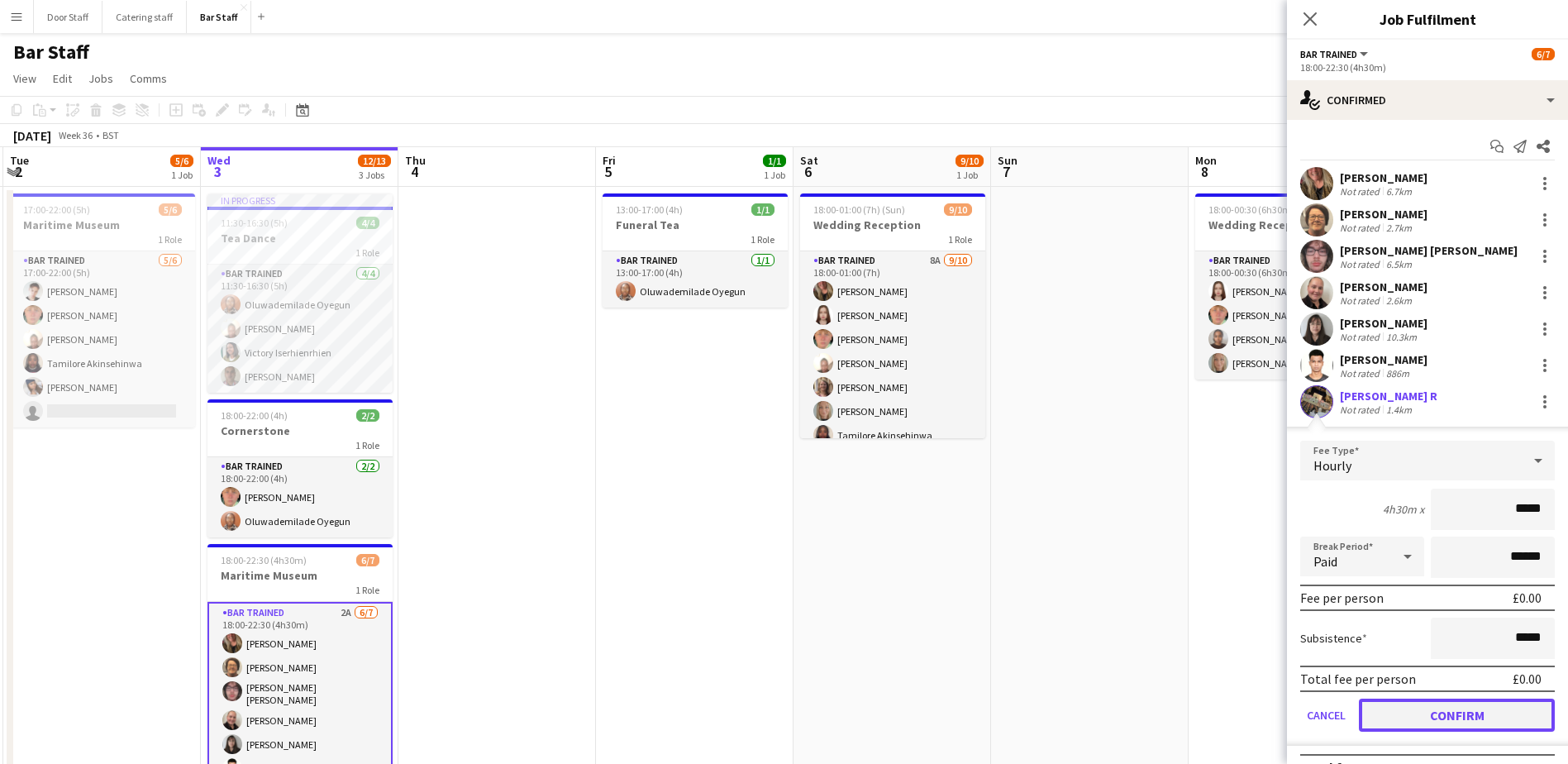
click at [1444, 710] on button "Confirm" at bounding box center [1456, 715] width 196 height 33
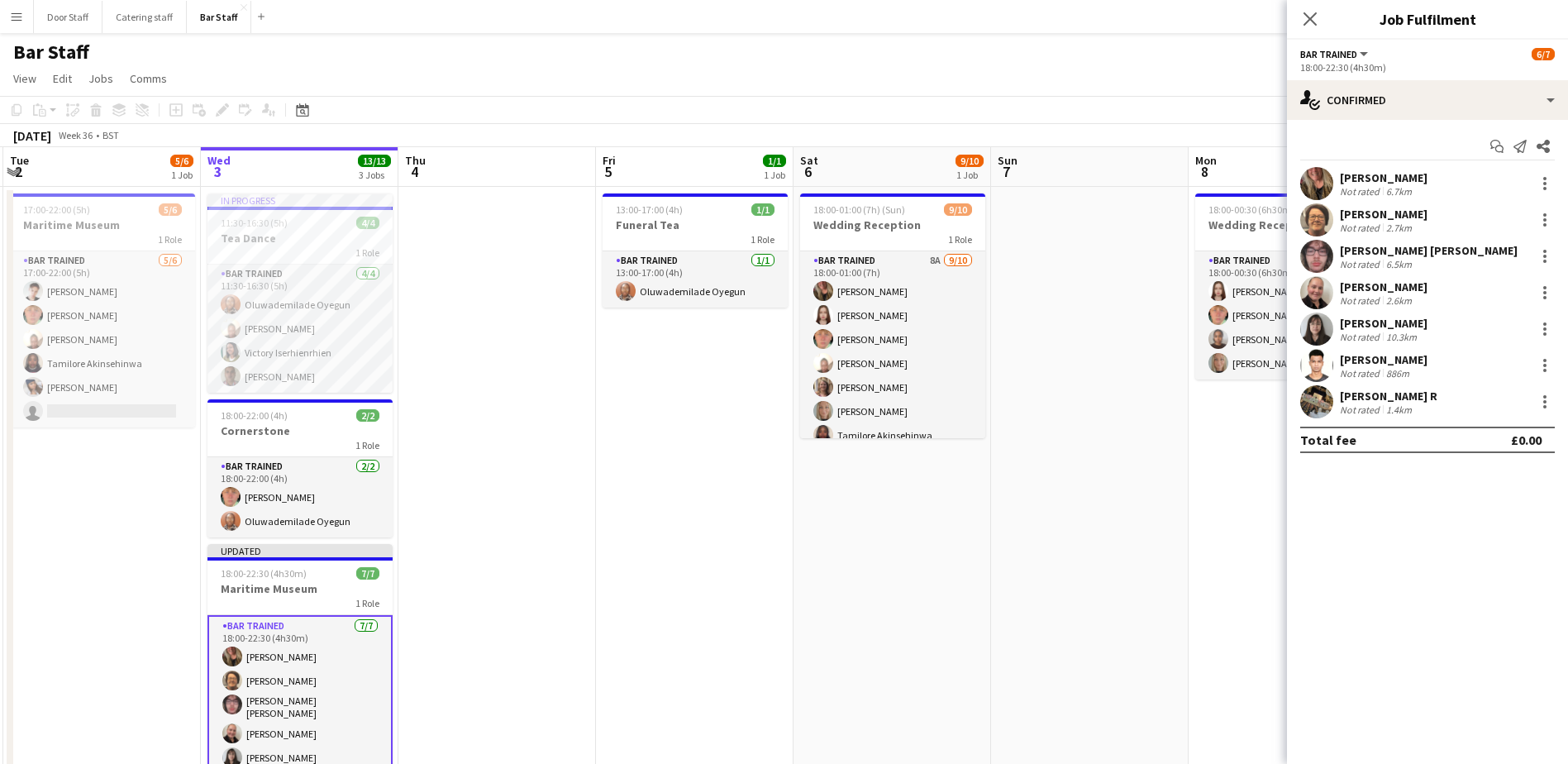
click at [570, 450] on app-date-cell at bounding box center [497, 505] width 198 height 637
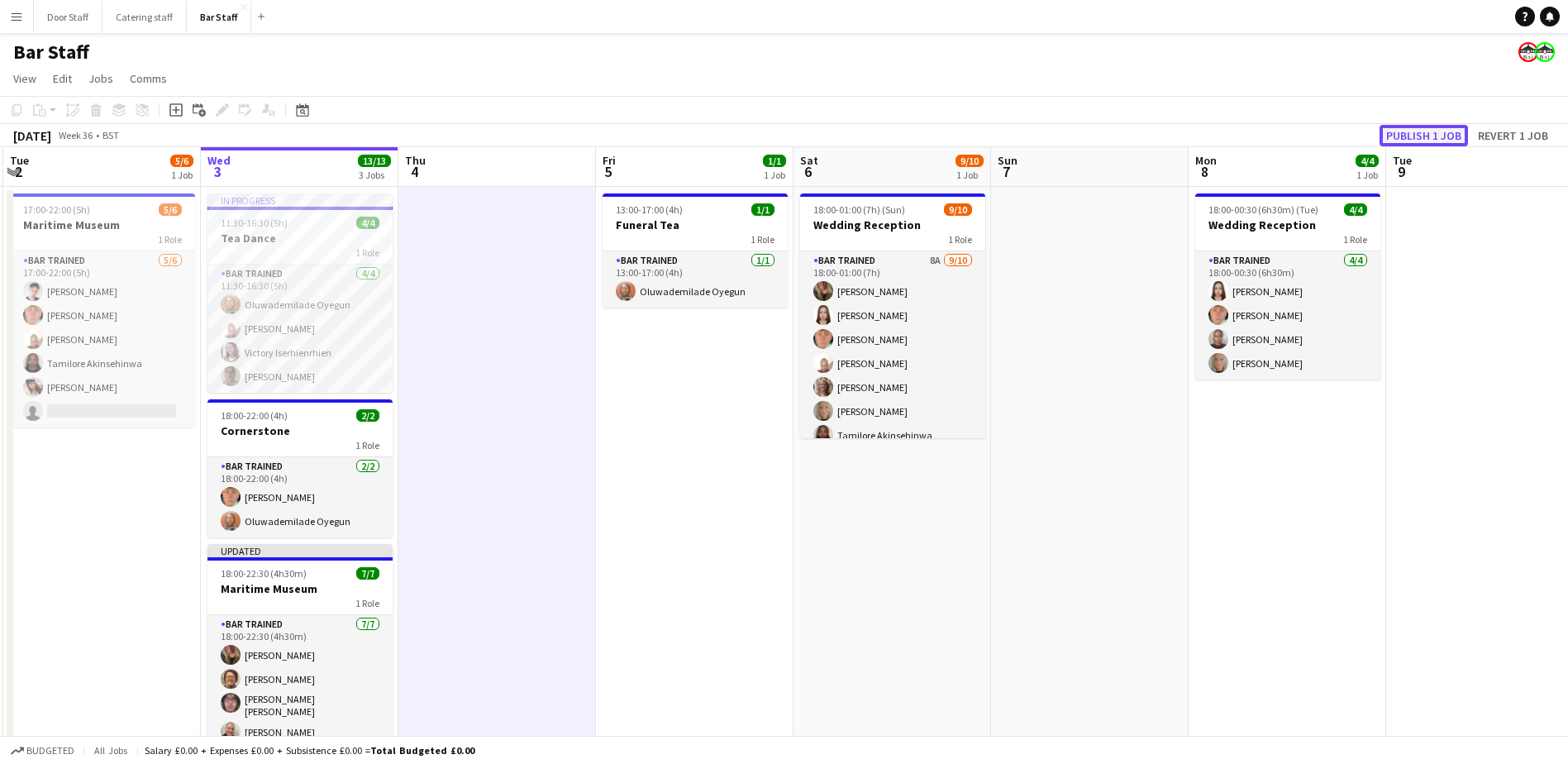
click at [1409, 135] on button "Publish 1 job" at bounding box center [1424, 135] width 88 height 22
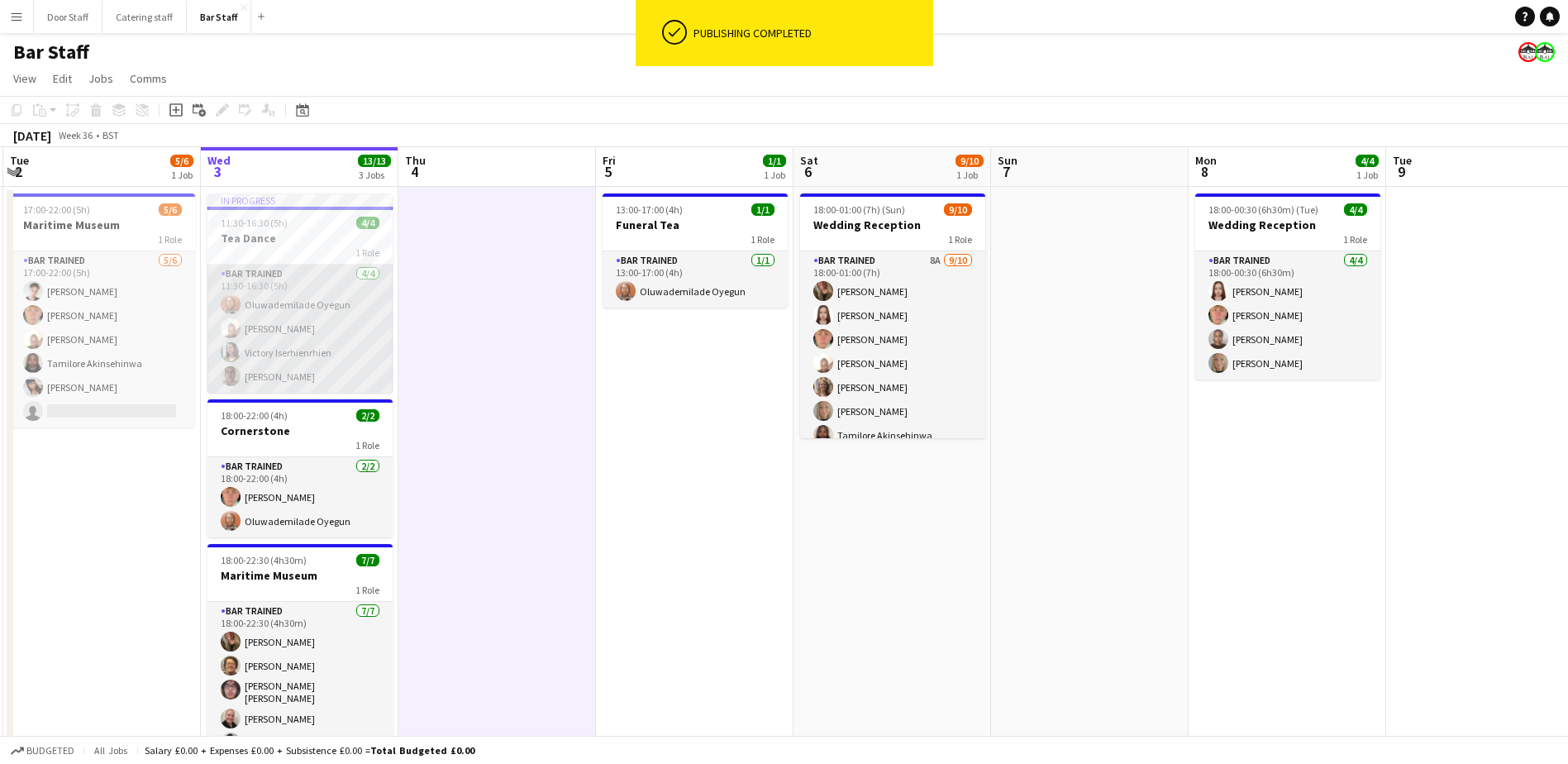
click at [256, 311] on app-card-role "Bar trained [DATE] 11:30-16:30 (5h) [PERSON_NAME] [PERSON_NAME] Iserhienrhien […" at bounding box center [300, 328] width 185 height 128
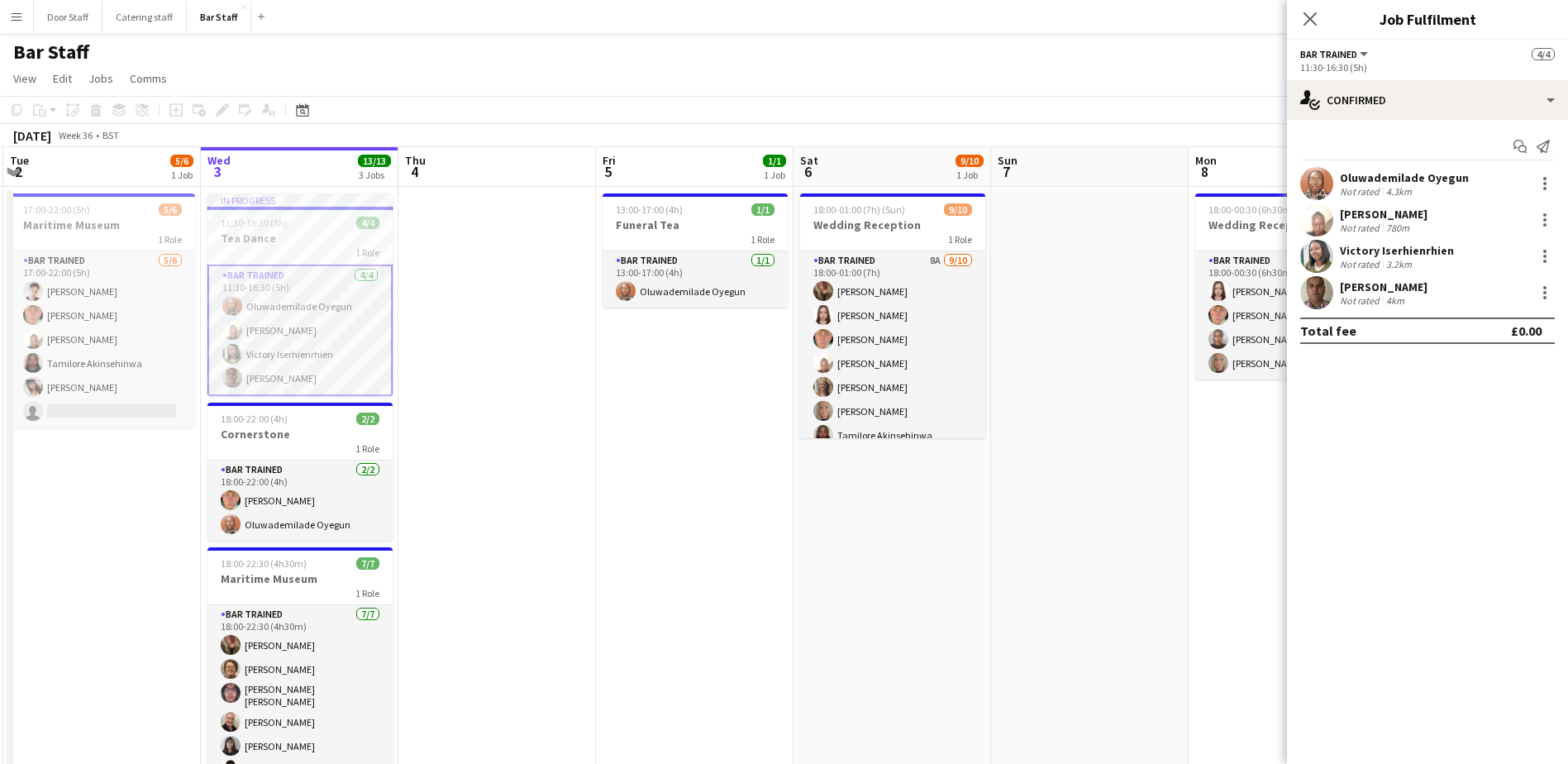
click at [1386, 297] on div "4km" at bounding box center [1395, 301] width 25 height 12
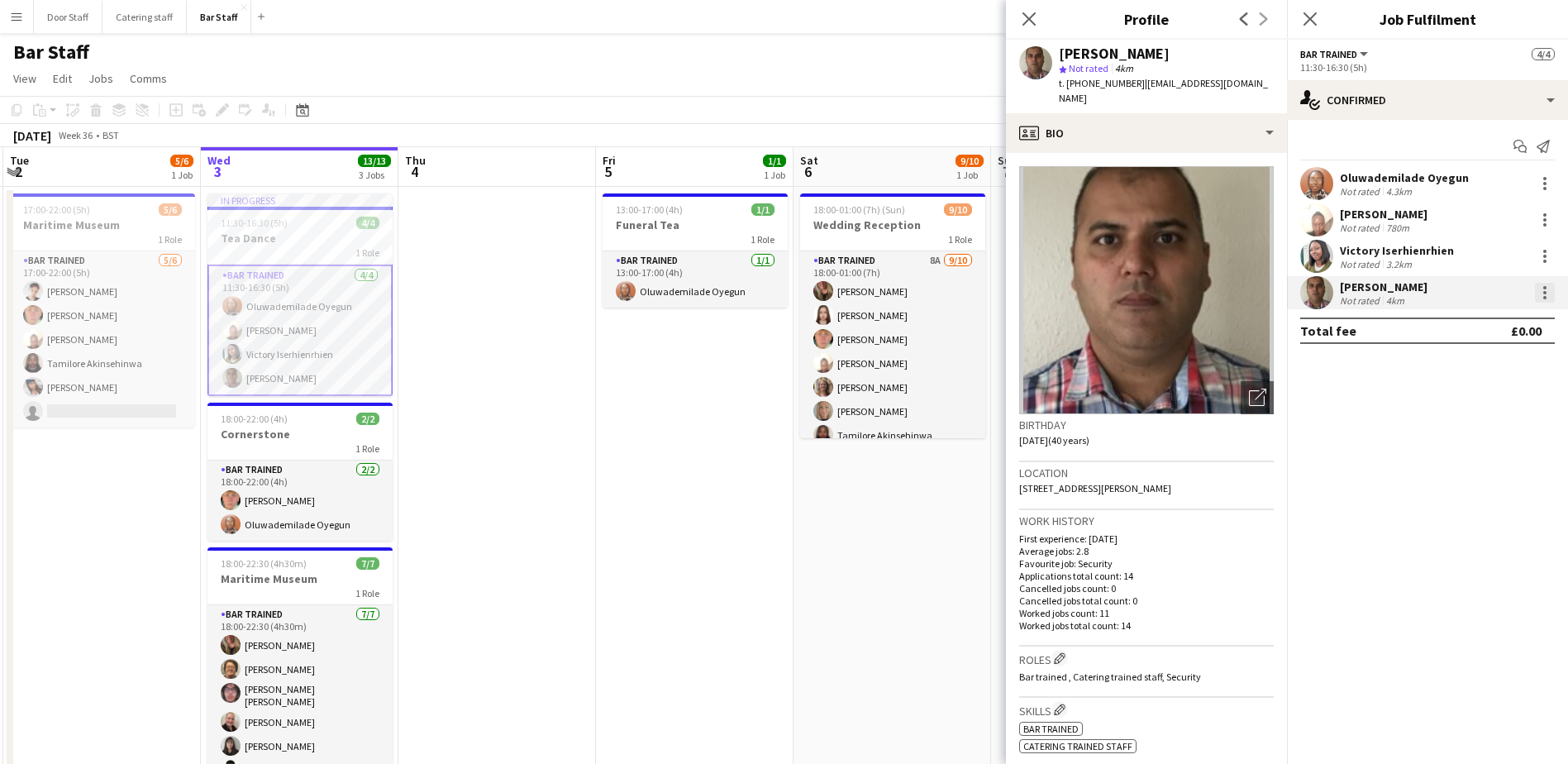
click at [1545, 292] on div at bounding box center [1546, 293] width 3 height 3
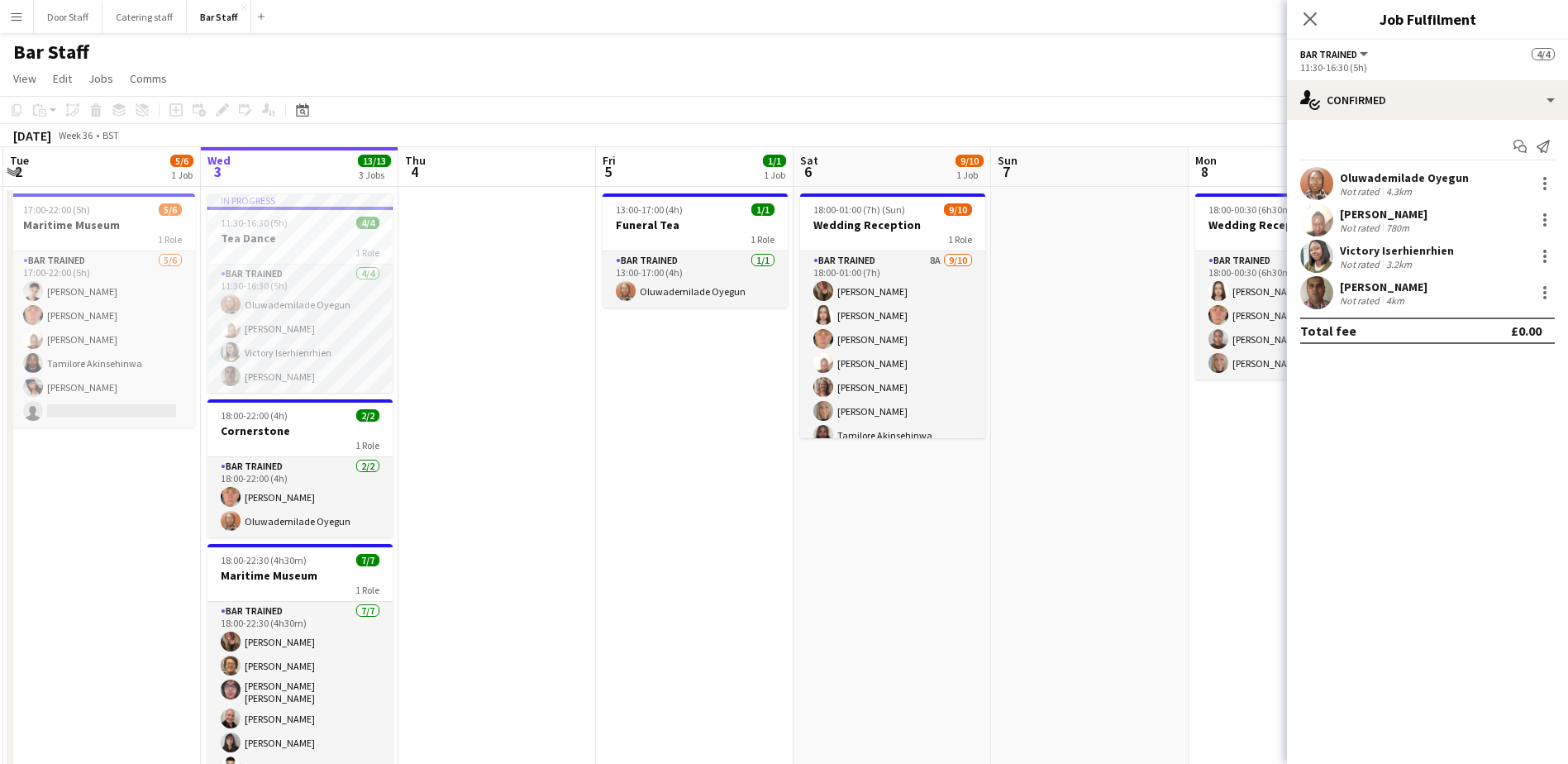
click at [1545, 292] on div at bounding box center [1546, 293] width 3 height 3
click at [1495, 526] on span "Did not show" at bounding box center [1477, 521] width 77 height 14
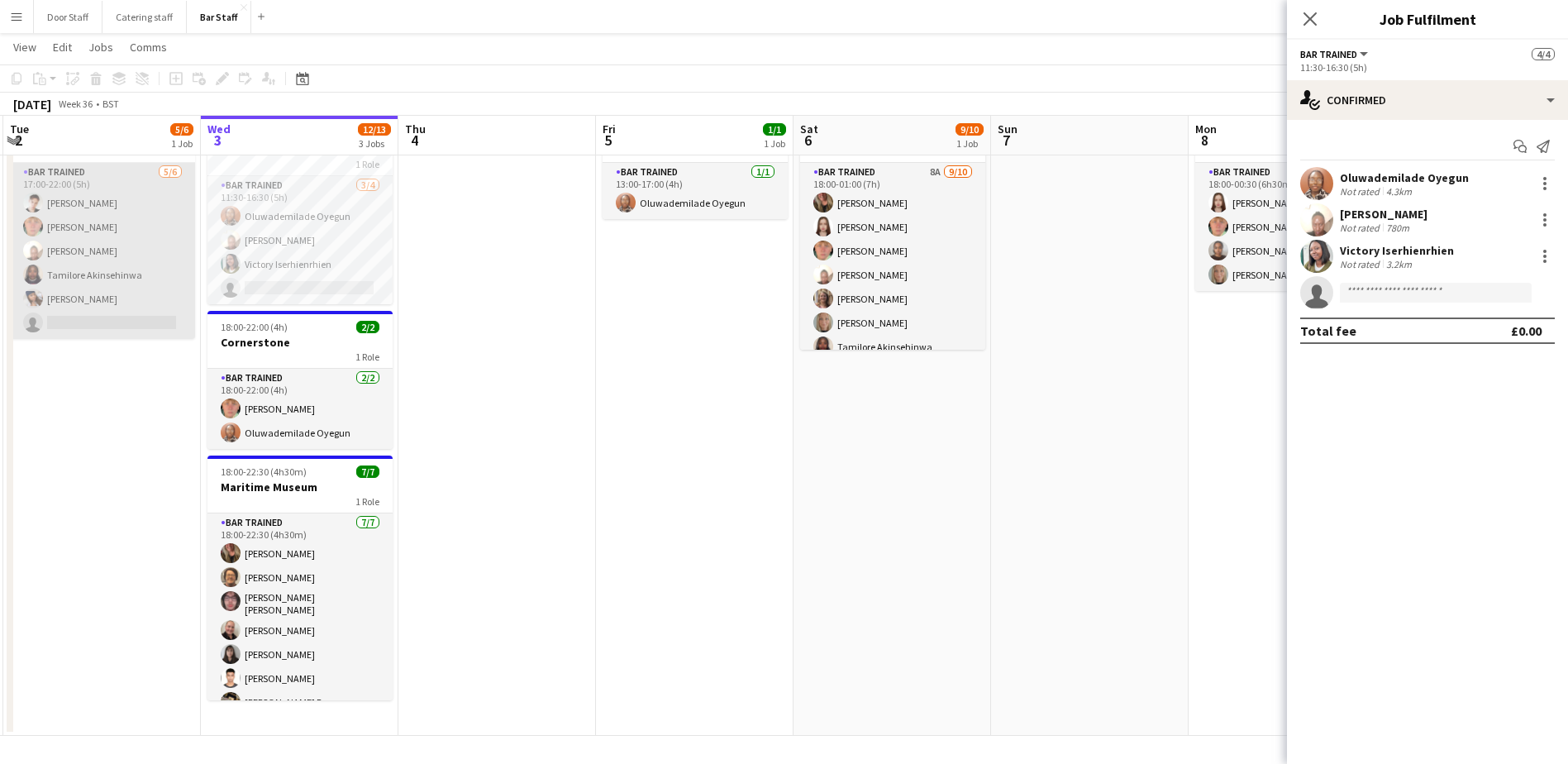
click at [123, 254] on app-card-role "Bar trained [DATE] 17:00-22:00 (5h) [PERSON_NAME] [PERSON_NAME] [PERSON_NAME] […" at bounding box center [102, 251] width 185 height 176
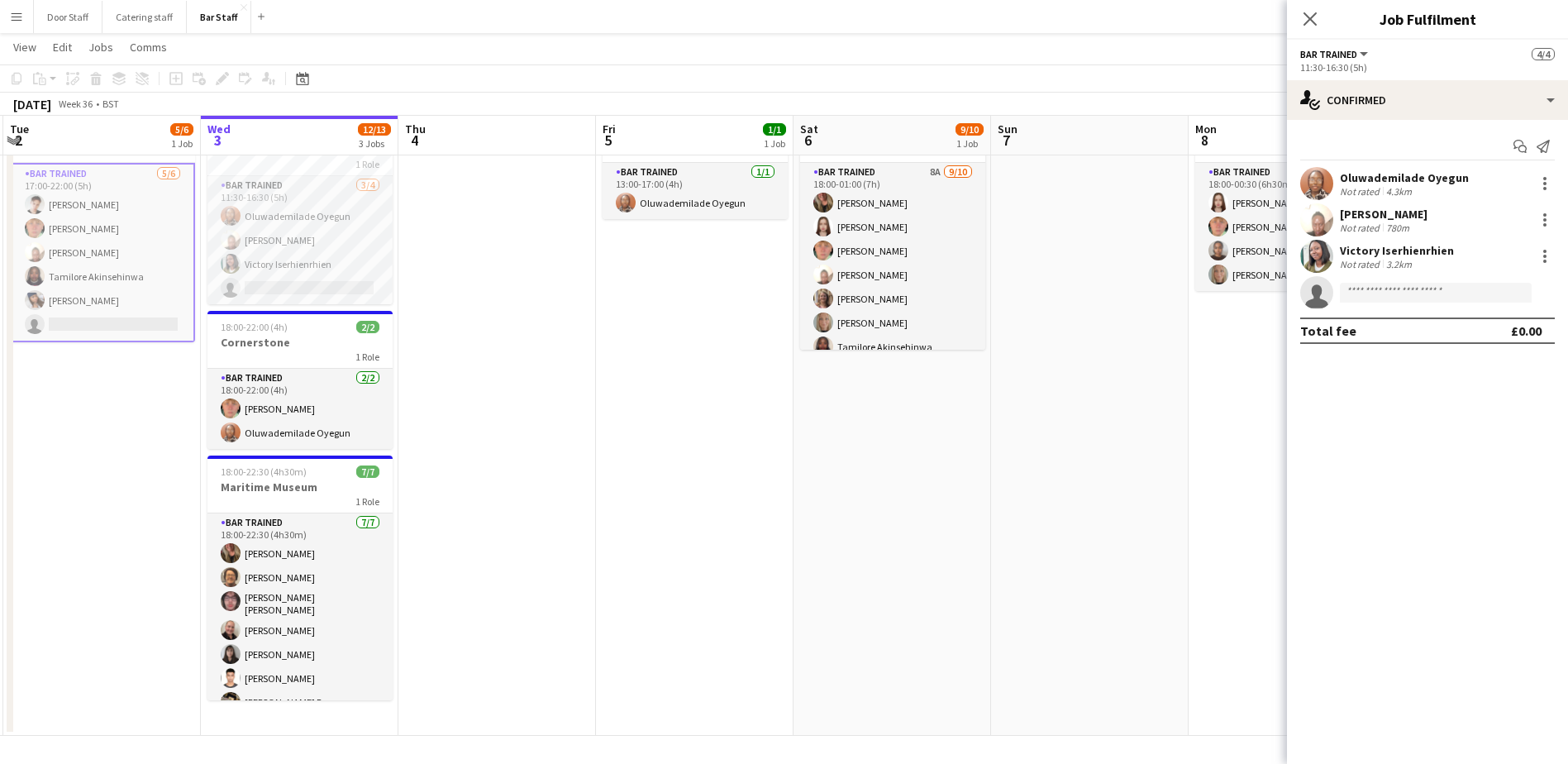
click at [123, 254] on app-card-role "Bar trained [DATE] 17:00-22:00 (5h) [PERSON_NAME] [PERSON_NAME] [PERSON_NAME] […" at bounding box center [102, 252] width 185 height 180
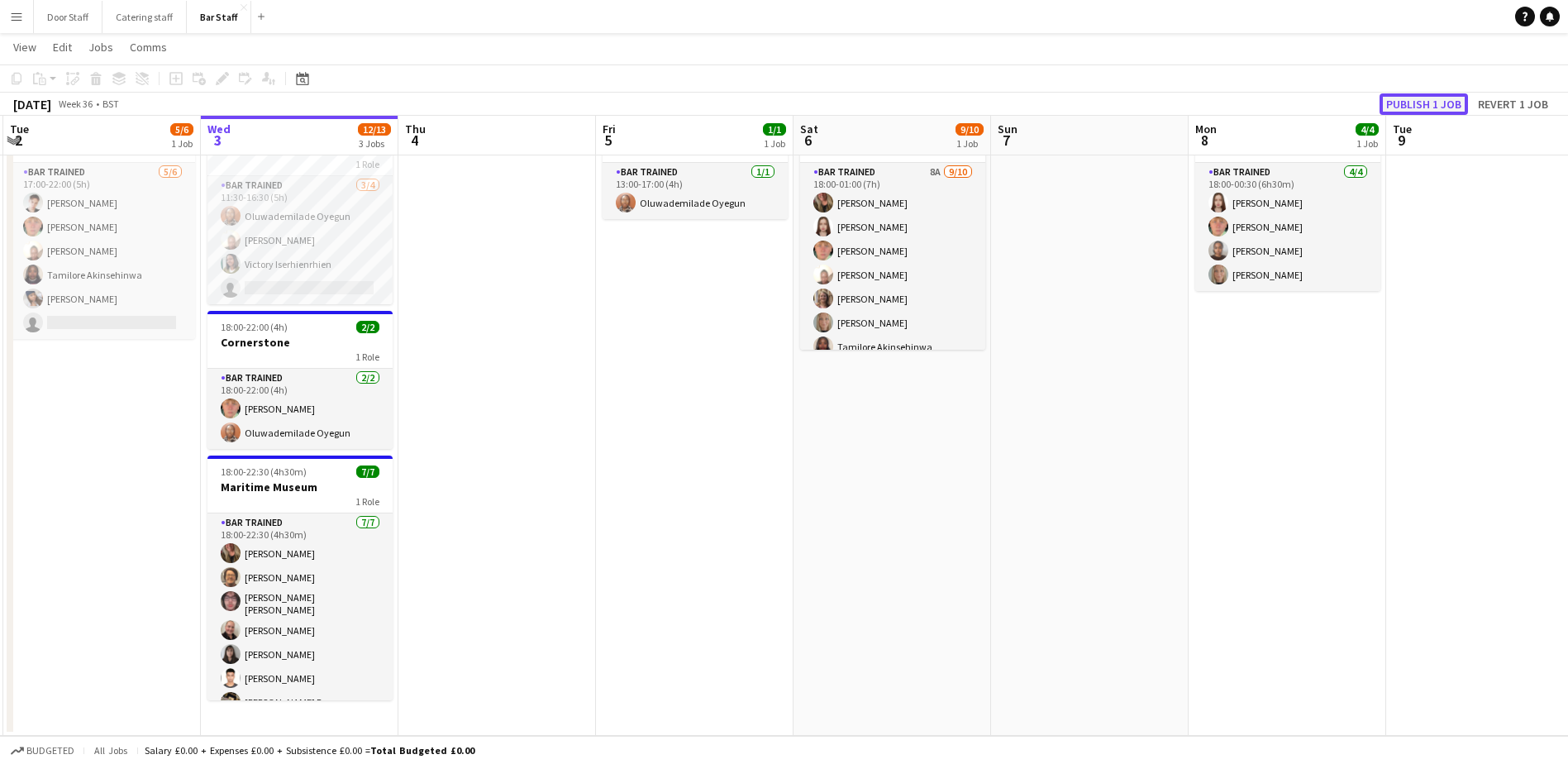
click at [1399, 105] on button "Publish 1 job" at bounding box center [1424, 104] width 88 height 22
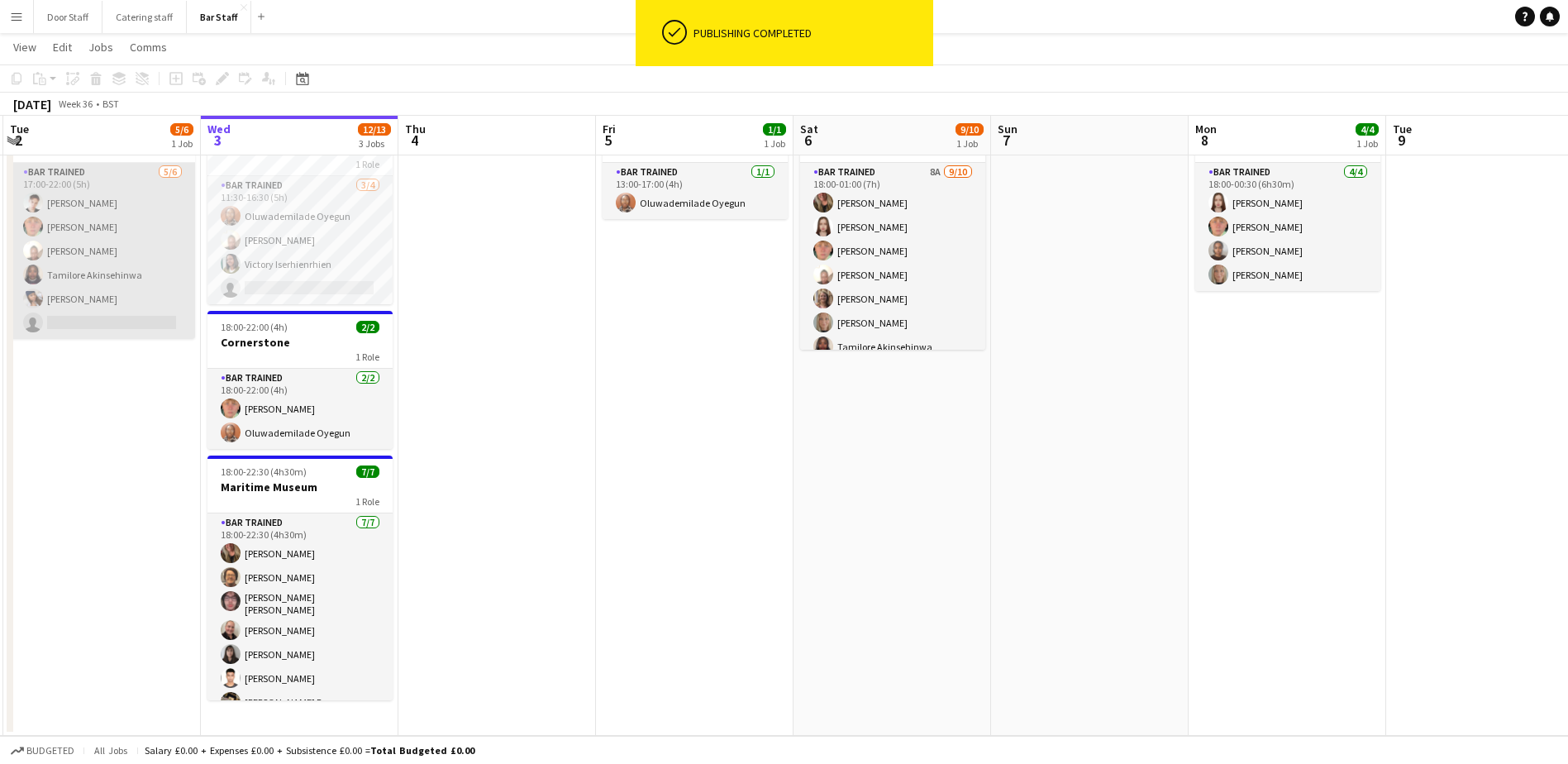
click at [120, 245] on app-card-role "Bar trained [DATE] 17:00-22:00 (5h) [PERSON_NAME] [PERSON_NAME] [PERSON_NAME] […" at bounding box center [102, 251] width 185 height 176
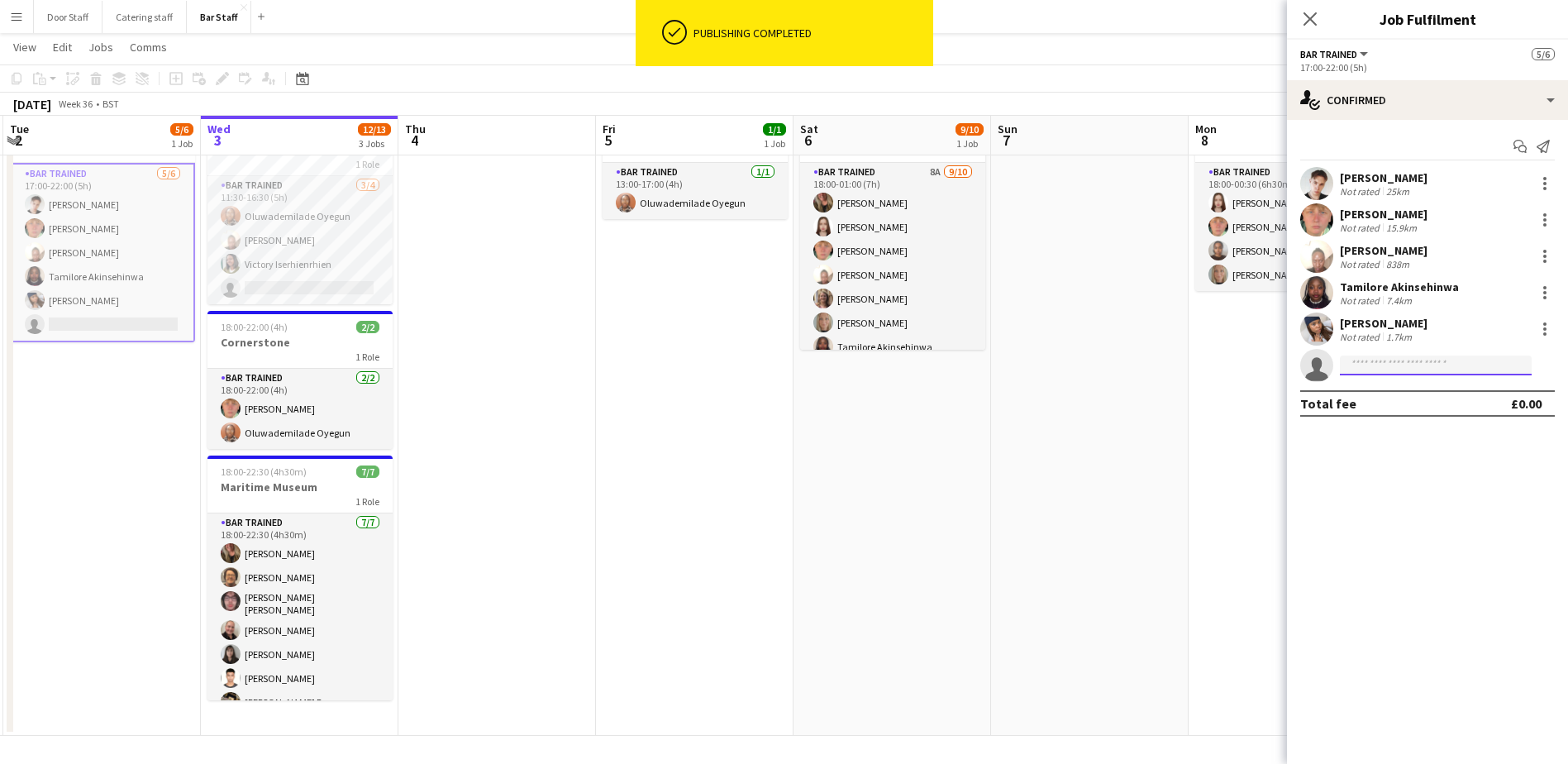
click at [1392, 367] on input at bounding box center [1436, 365] width 192 height 20
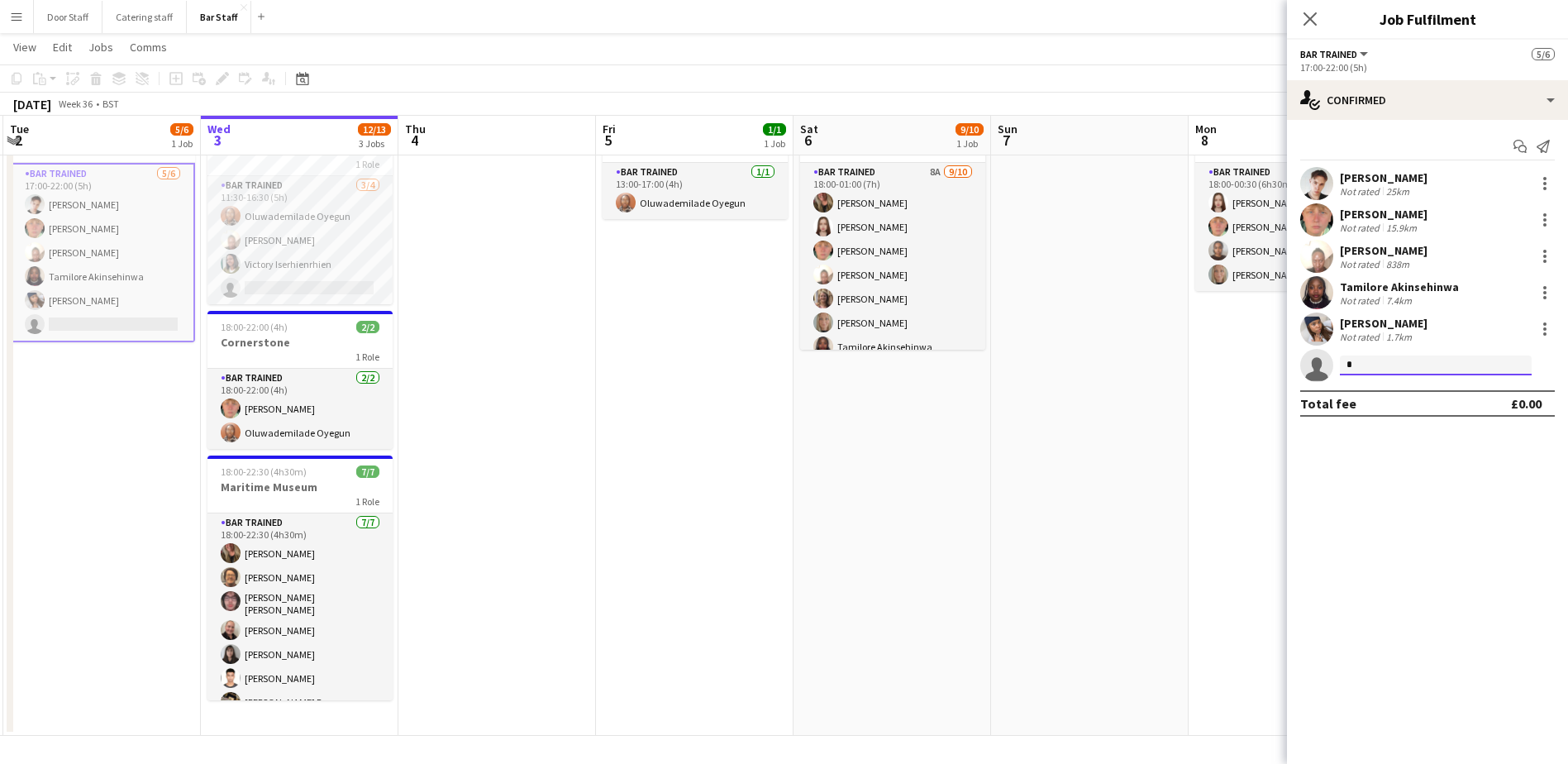
type input "*"
click at [22, 17] on app-icon "Menu" at bounding box center [16, 16] width 13 height 13
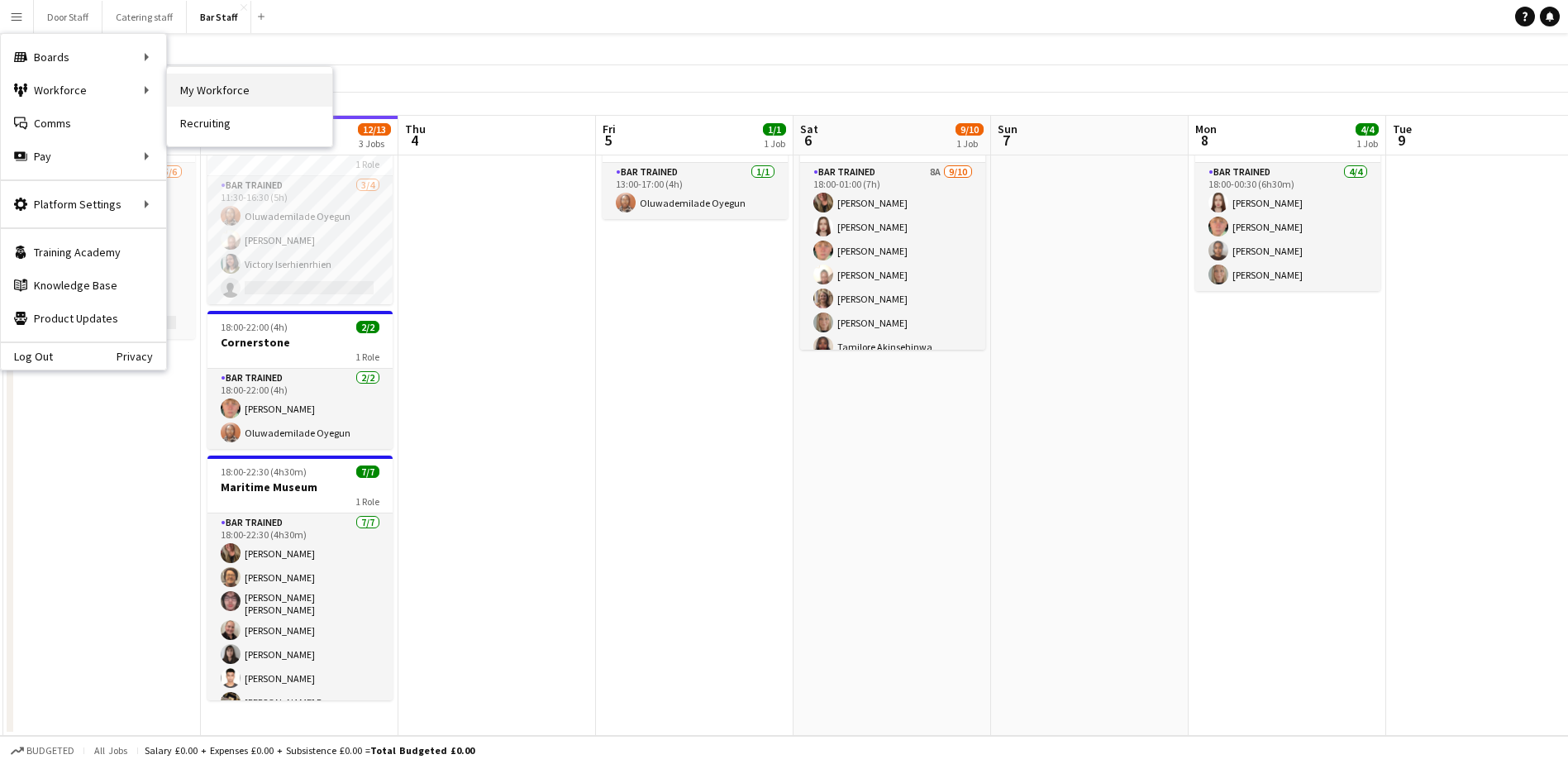
click at [205, 86] on link "My Workforce" at bounding box center [249, 90] width 165 height 33
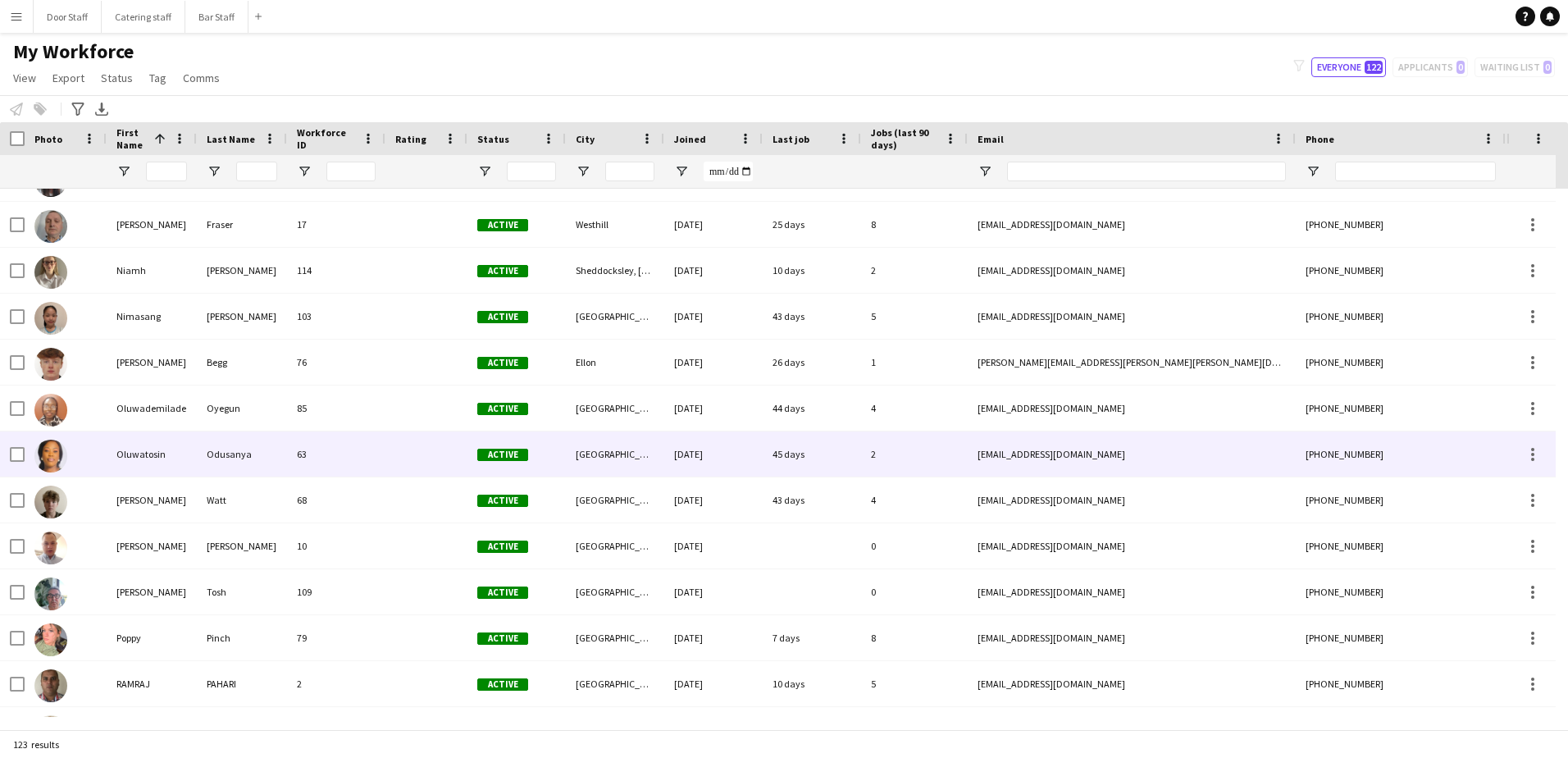
scroll to position [4082, 0]
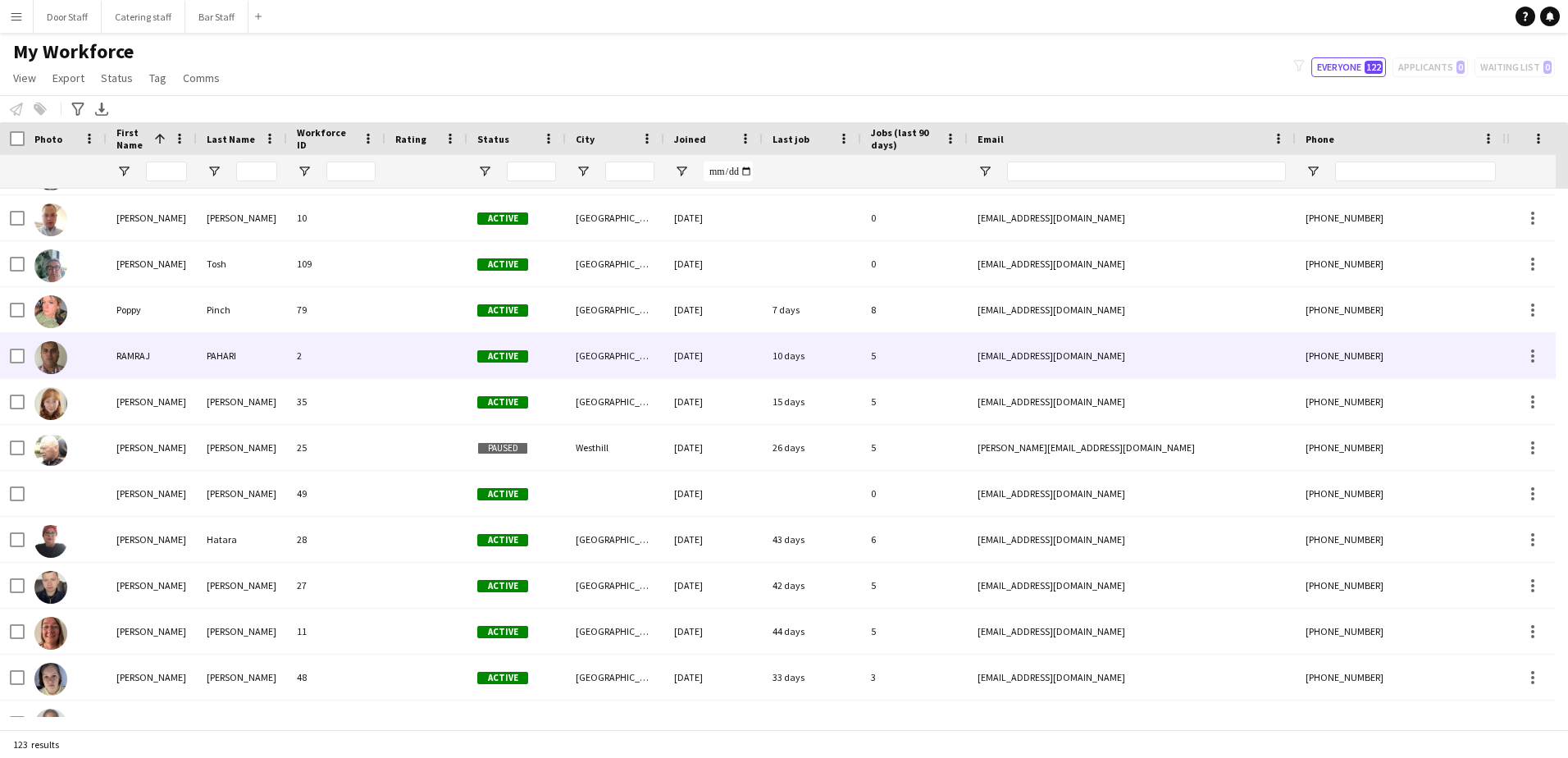
click at [165, 358] on div "RAMRAJ" at bounding box center [151, 355] width 90 height 45
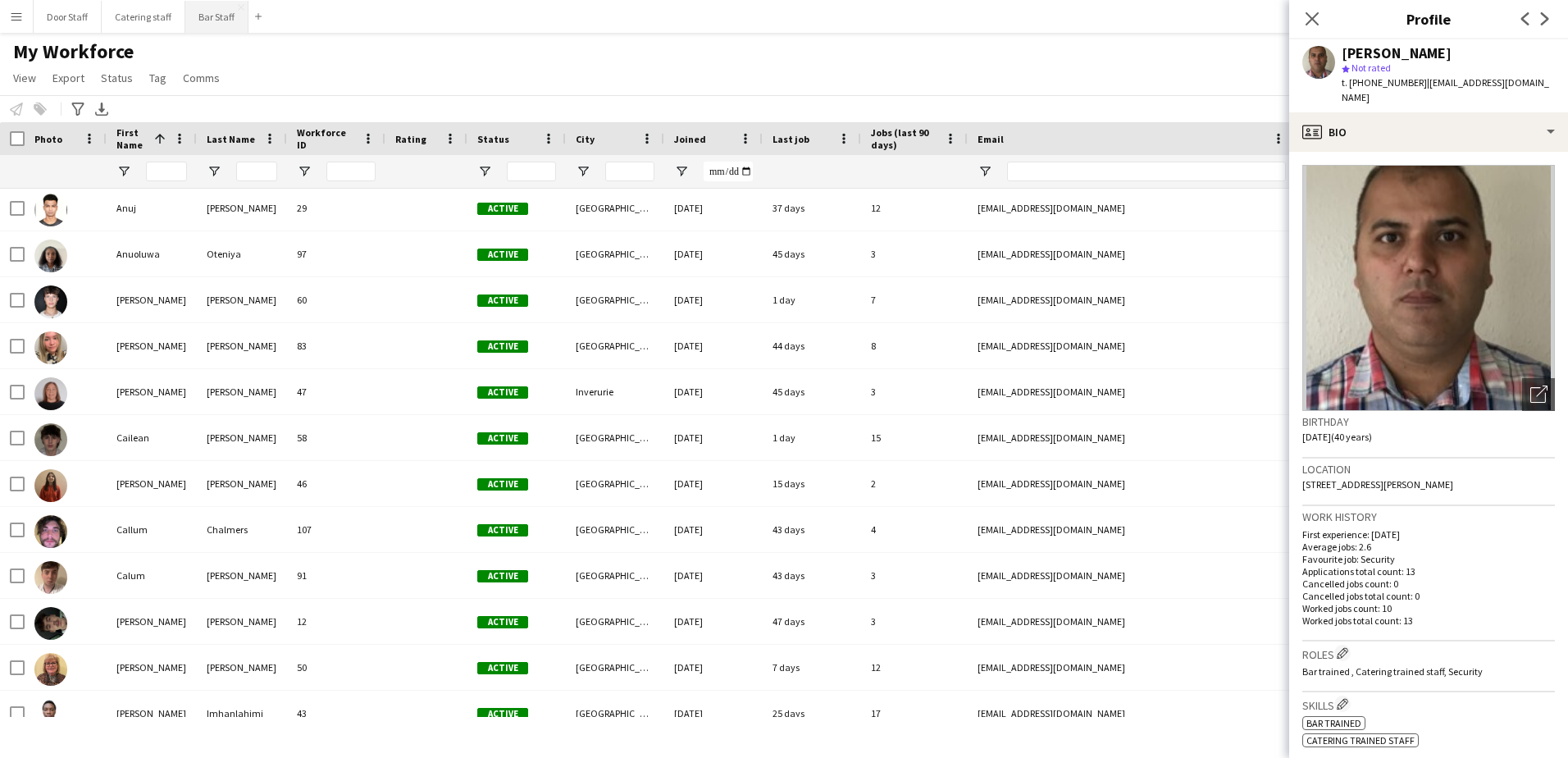
click at [198, 13] on button "Bar Staff Close" at bounding box center [217, 16] width 63 height 32
